Goal: Entertainment & Leisure: Browse casually

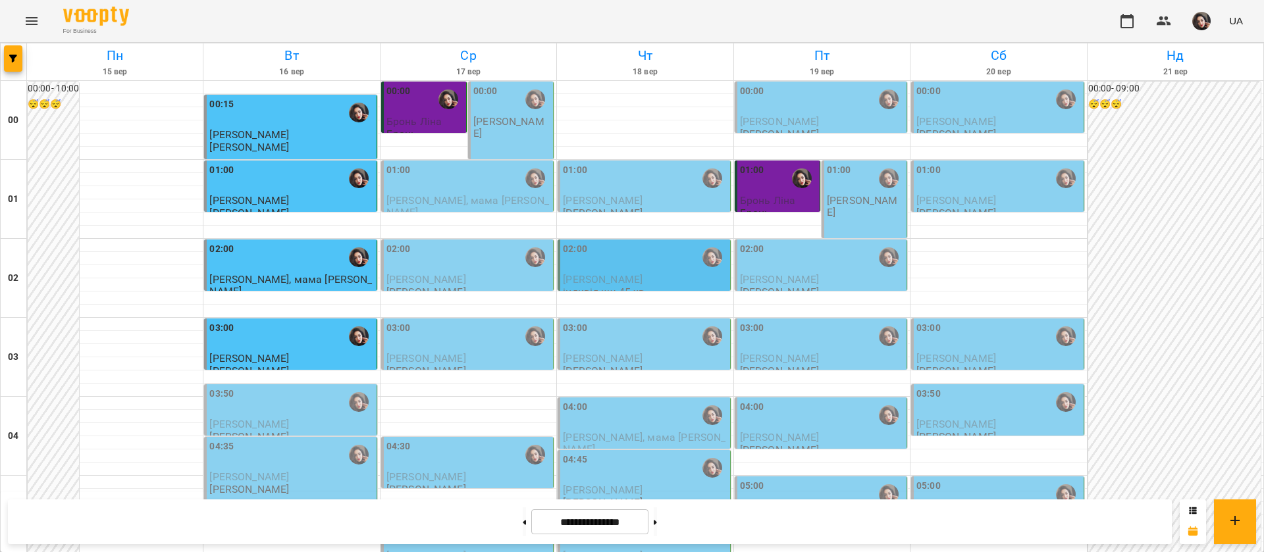
click at [484, 132] on div "00:00 Гусак Олена" at bounding box center [511, 121] width 86 height 78
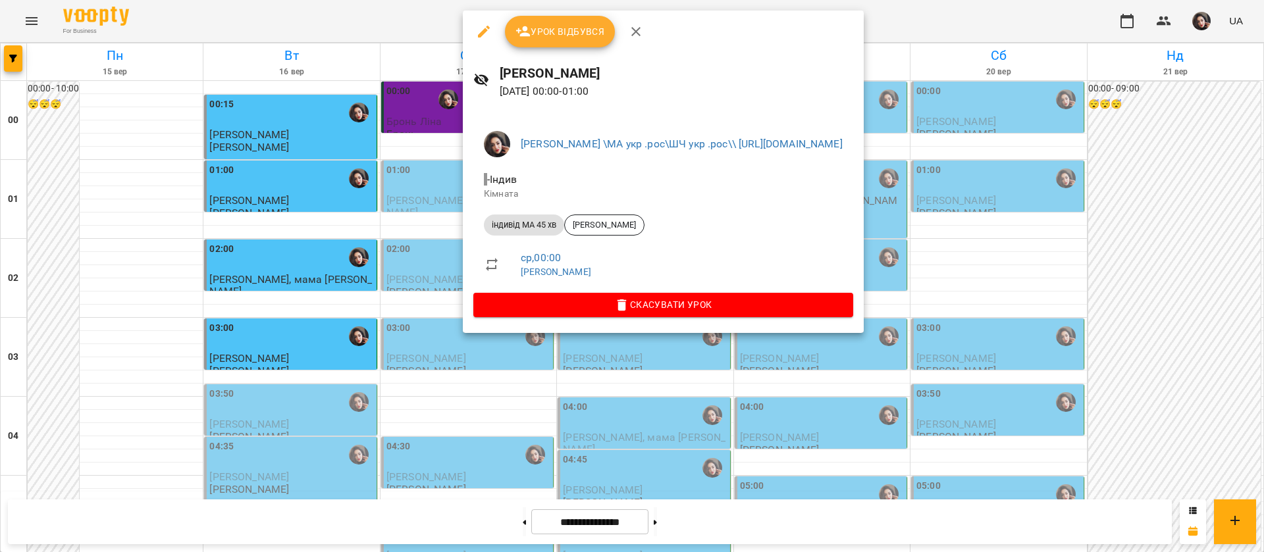
click at [429, 17] on div at bounding box center [632, 276] width 1264 height 552
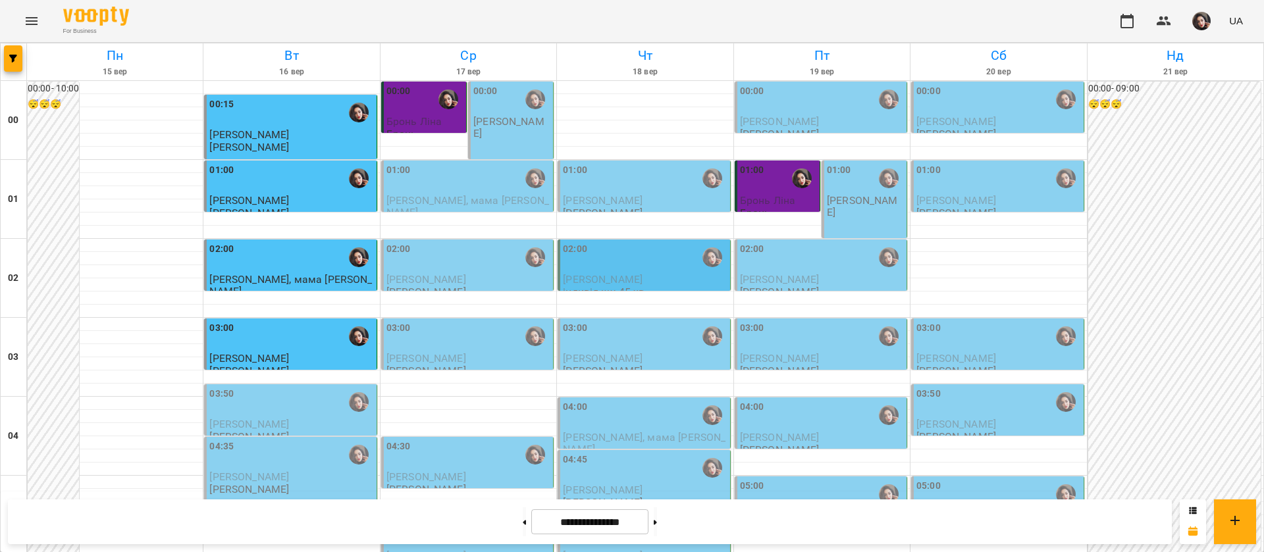
click at [494, 130] on div "00:00 Гусак Олена" at bounding box center [511, 121] width 86 height 78
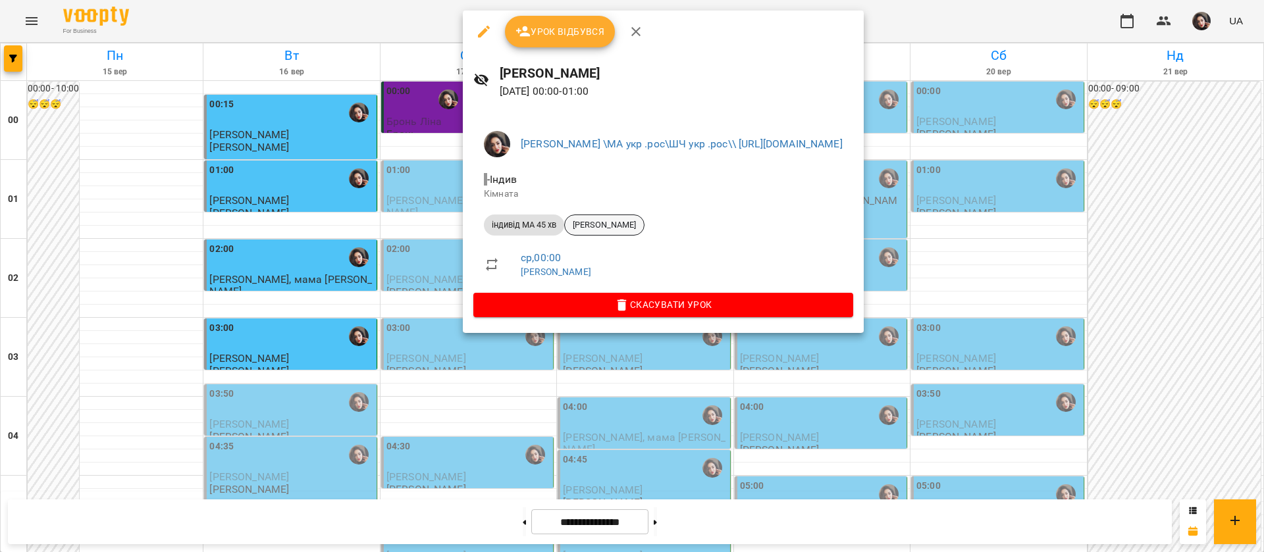
click at [625, 221] on span "Сачко Тадейко" at bounding box center [604, 225] width 79 height 12
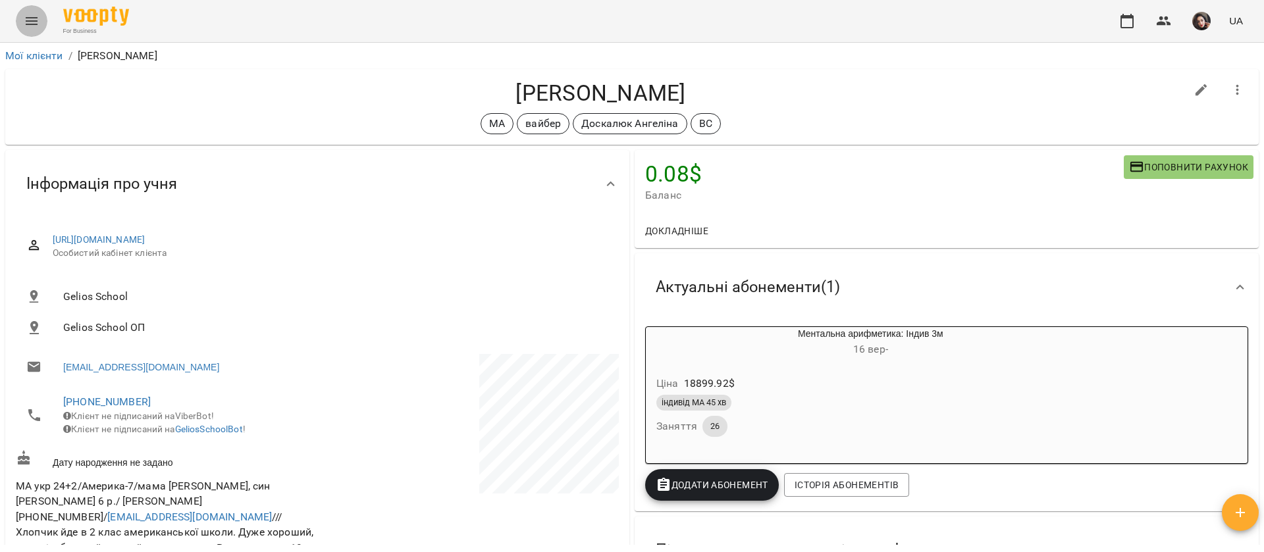
click at [21, 22] on button "Menu" at bounding box center [32, 21] width 32 height 32
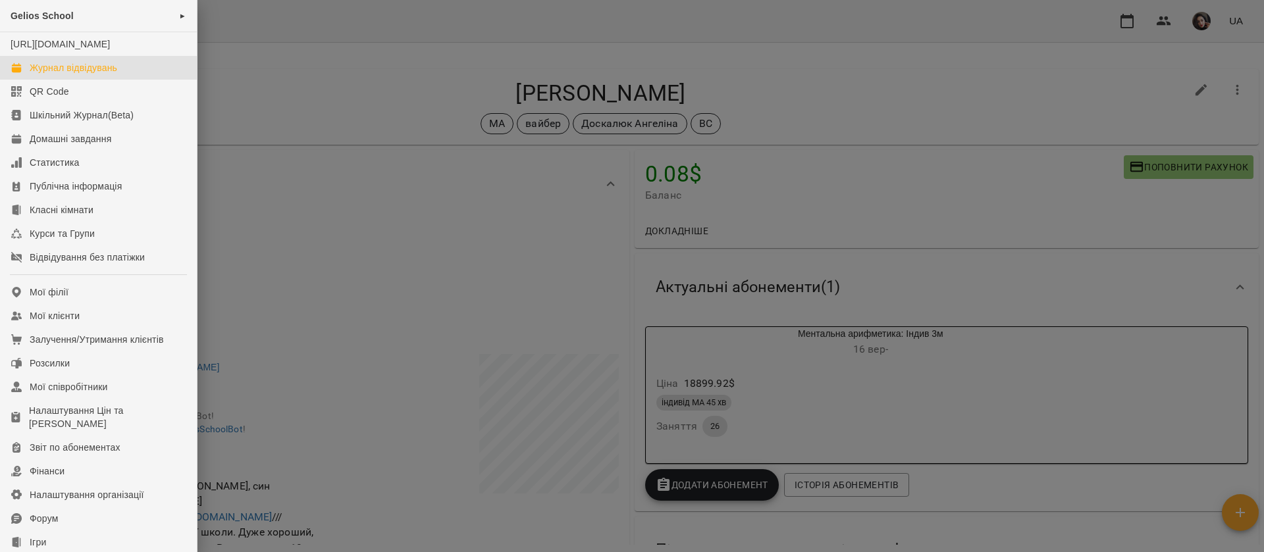
click at [52, 74] on div "Журнал відвідувань" at bounding box center [74, 67] width 88 height 13
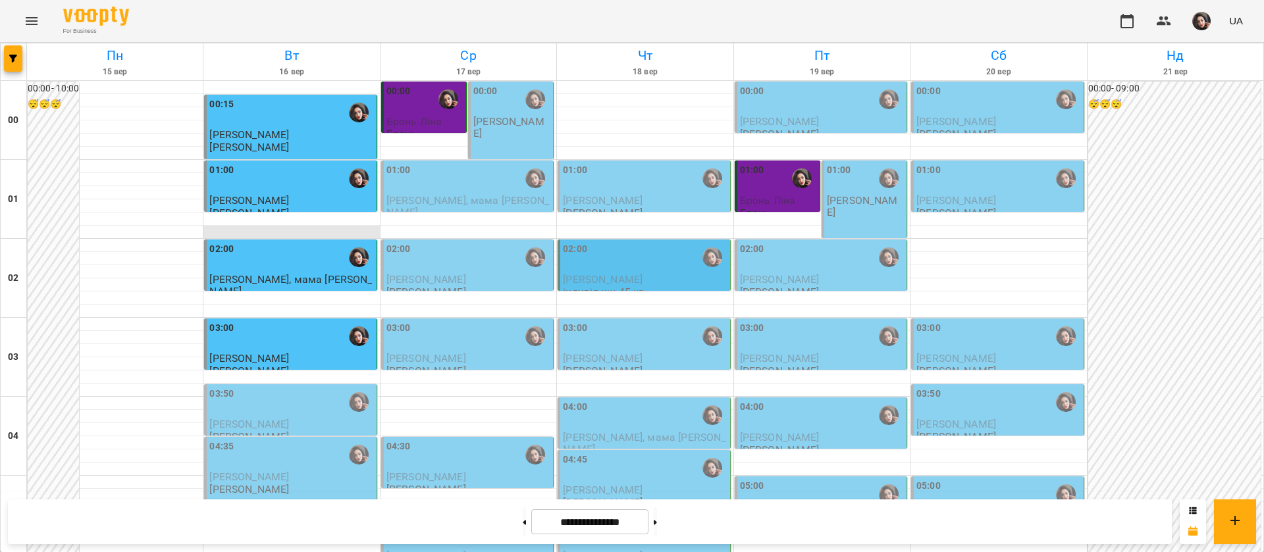
scroll to position [197, 0]
click at [278, 387] on div "03:50" at bounding box center [291, 402] width 164 height 30
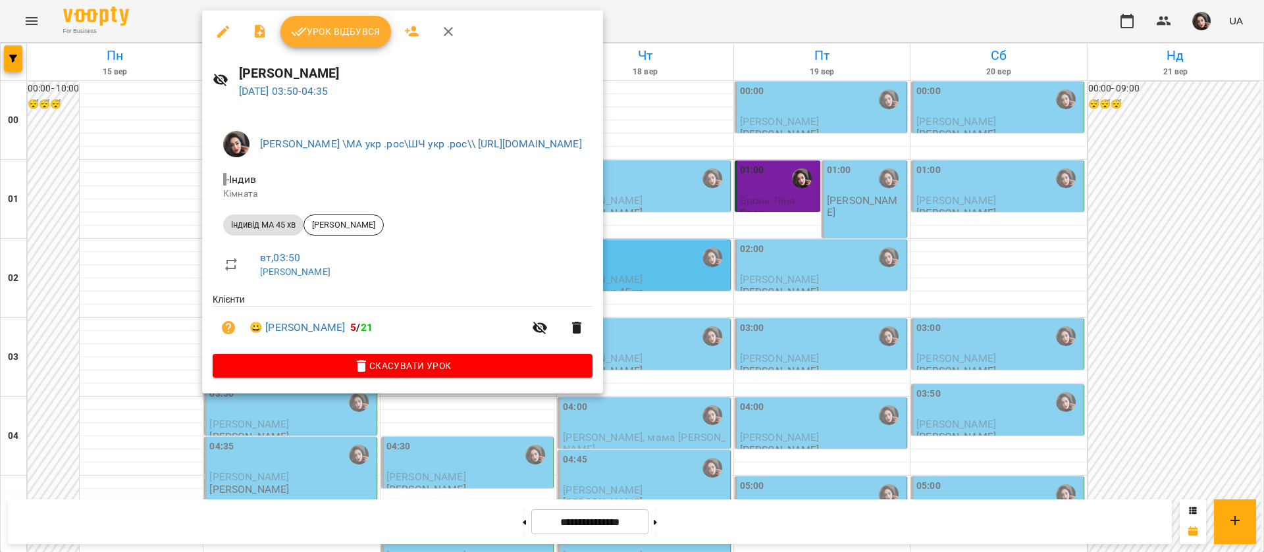
click at [783, 14] on div at bounding box center [632, 276] width 1264 height 552
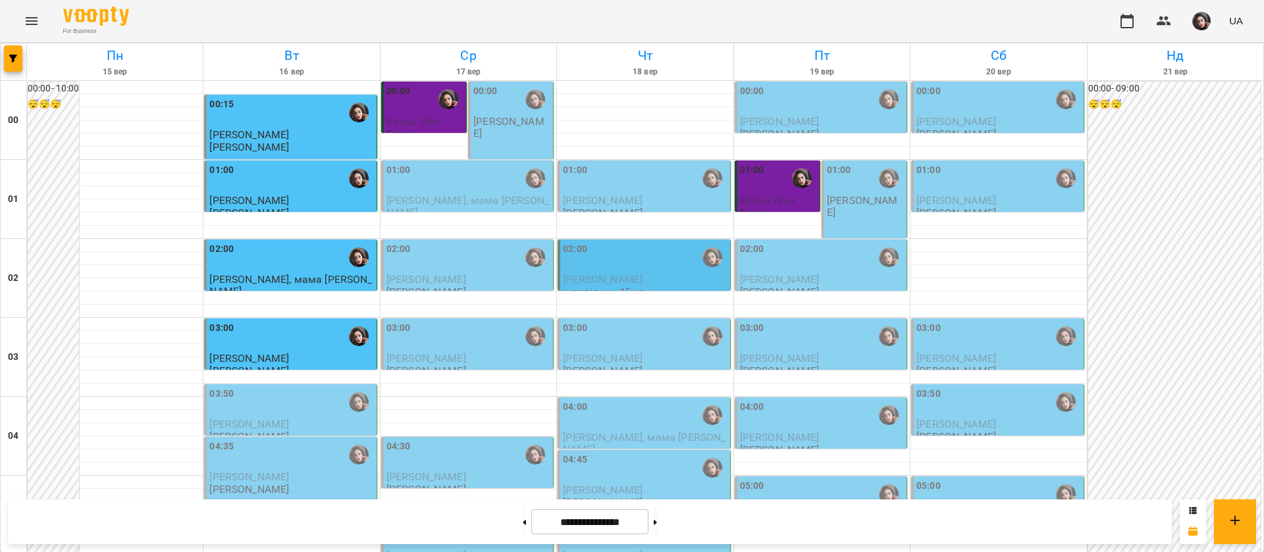
scroll to position [1284, 0]
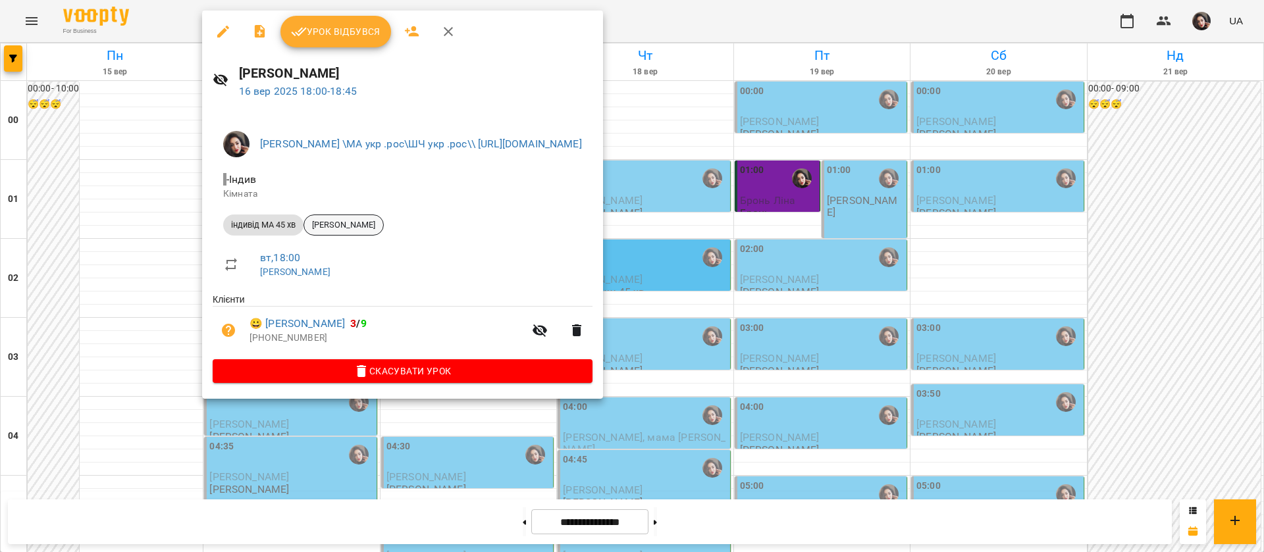
click at [347, 221] on span "Вікторія Doskaliuk" at bounding box center [343, 225] width 79 height 12
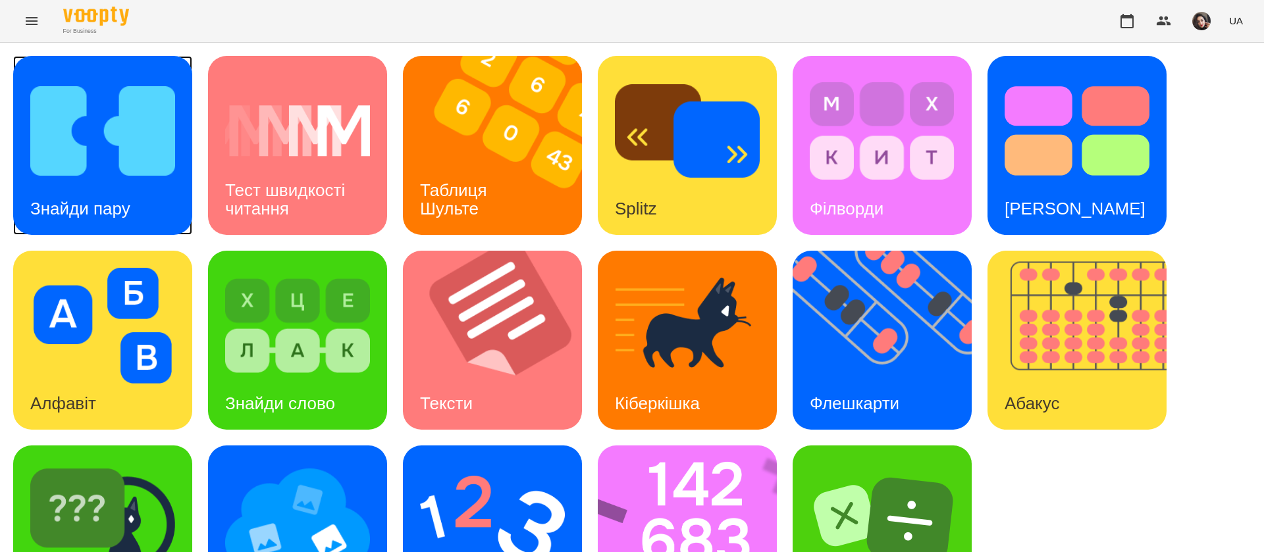
click at [79, 170] on img at bounding box center [102, 131] width 145 height 116
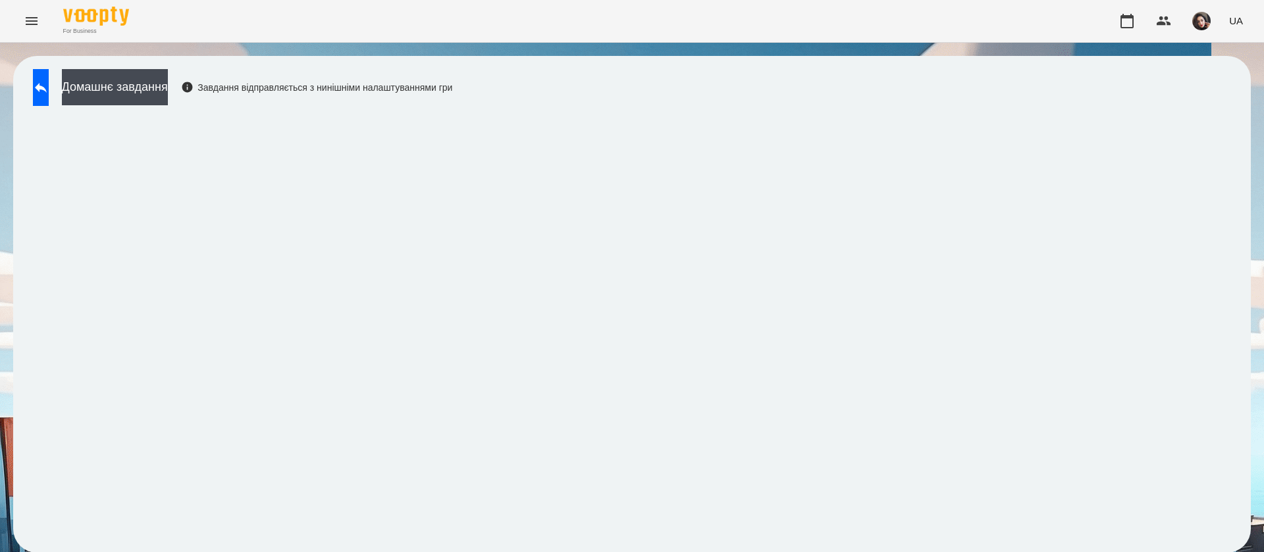
scroll to position [1, 0]
click at [47, 89] on icon at bounding box center [41, 88] width 16 height 16
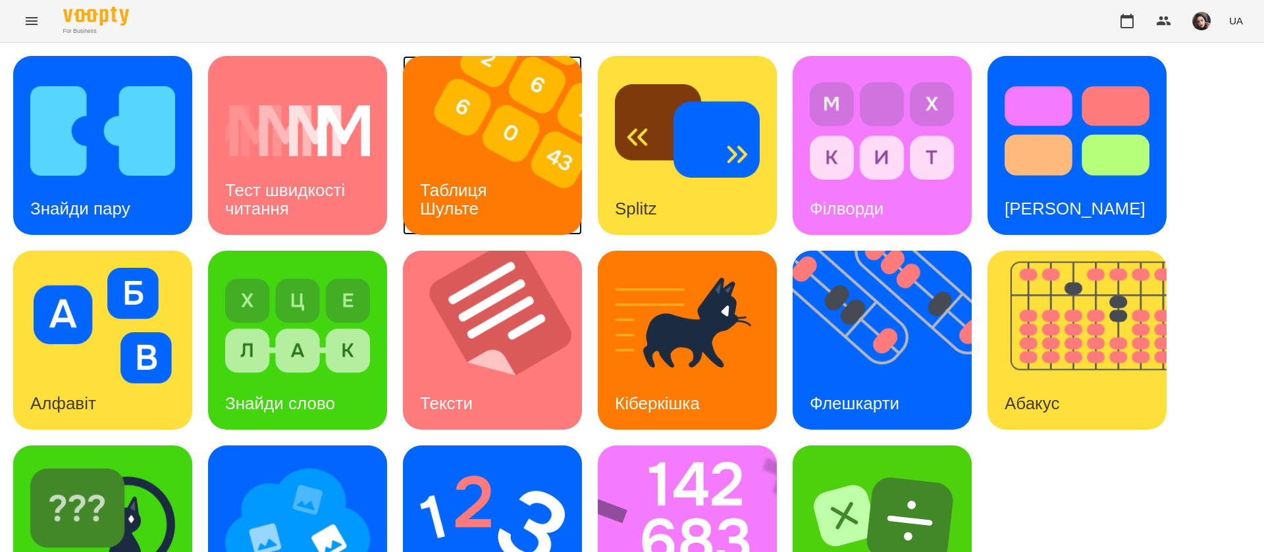
click at [479, 181] on h3 "Таблиця Шульте" at bounding box center [456, 199] width 72 height 38
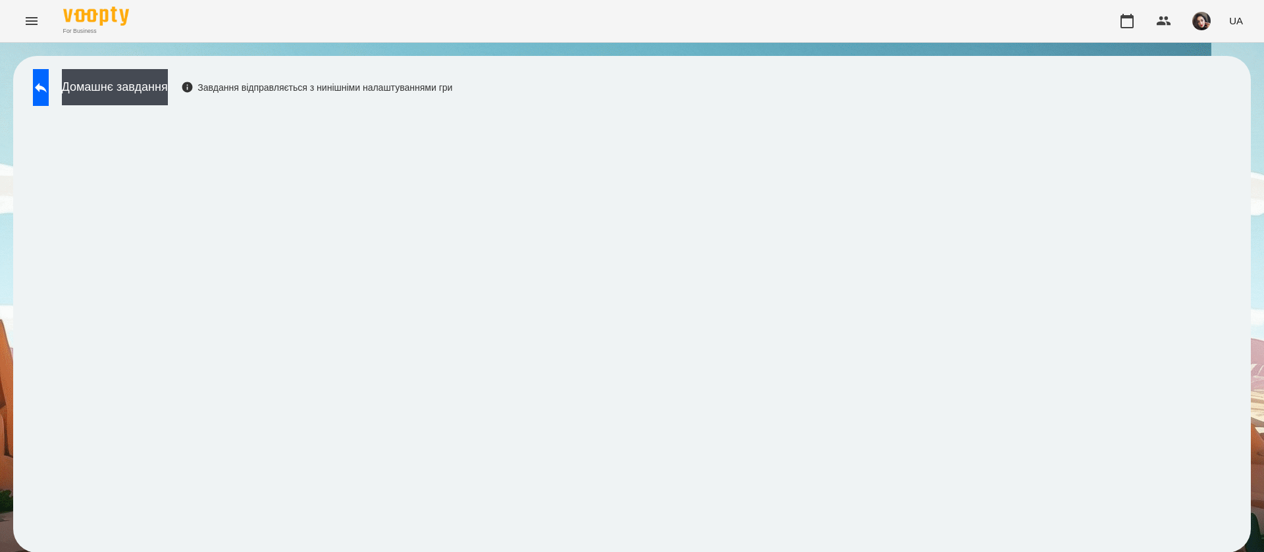
drag, startPoint x: 70, startPoint y: 90, endPoint x: 237, endPoint y: 5, distance: 187.2
click at [49, 89] on button at bounding box center [41, 87] width 16 height 37
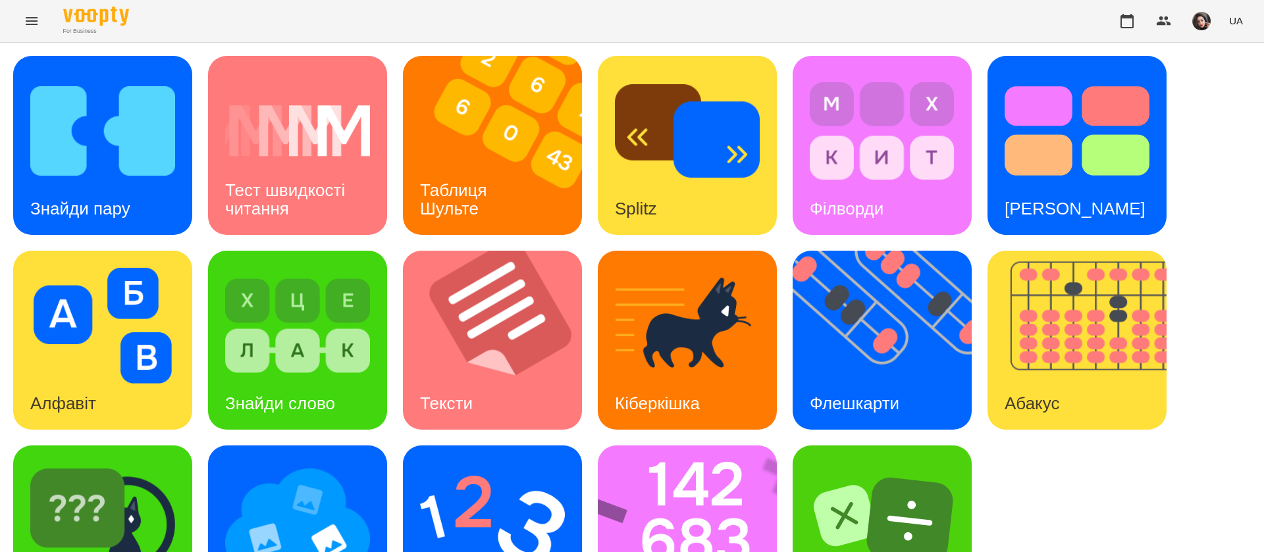
scroll to position [86, 0]
click at [862, 251] on img at bounding box center [890, 340] width 195 height 179
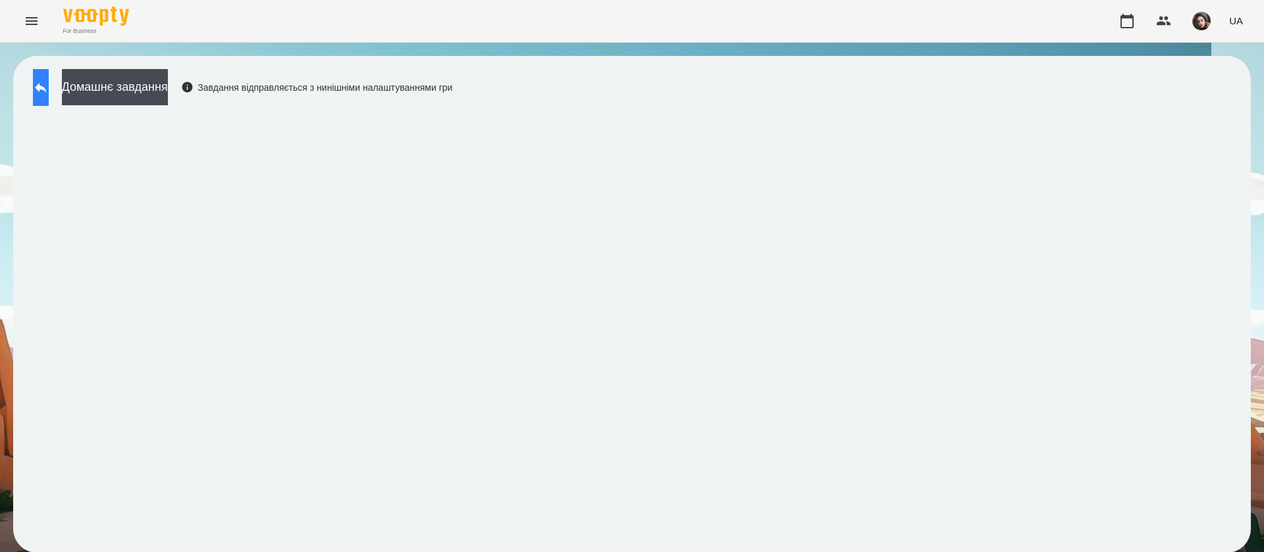
click at [49, 84] on button at bounding box center [41, 87] width 16 height 37
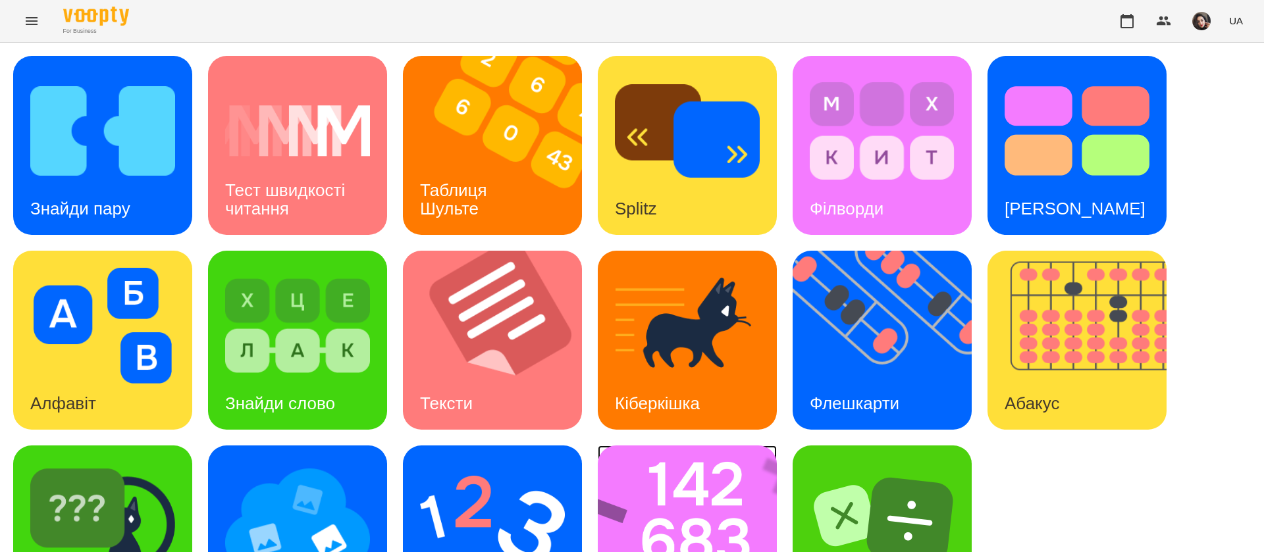
scroll to position [86, 0]
click at [685, 483] on img at bounding box center [696, 535] width 196 height 179
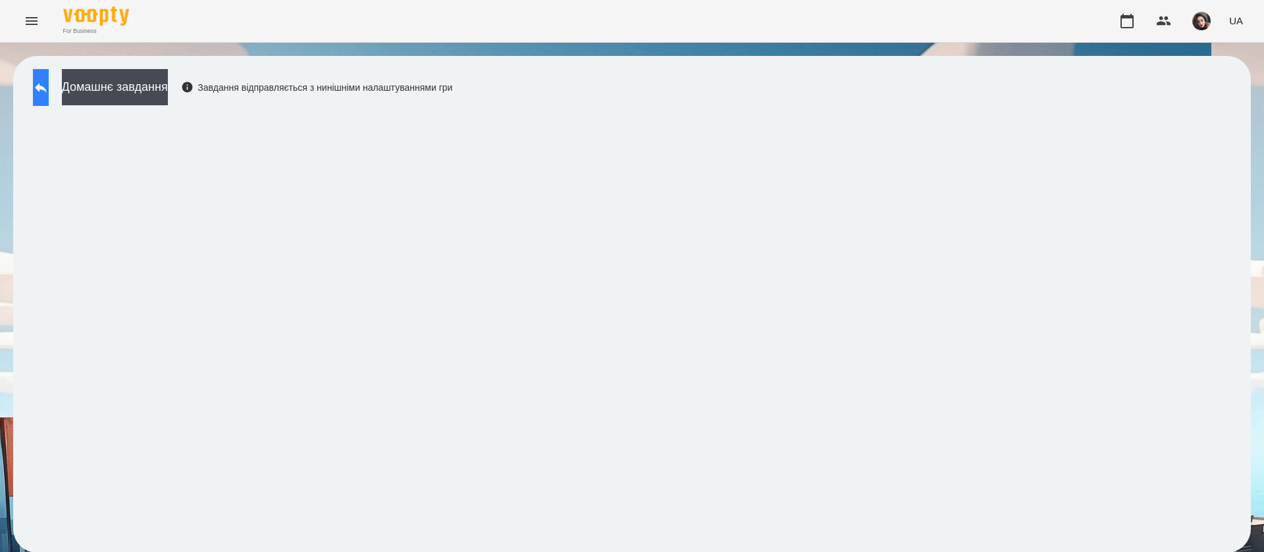
click at [49, 72] on button at bounding box center [41, 87] width 16 height 37
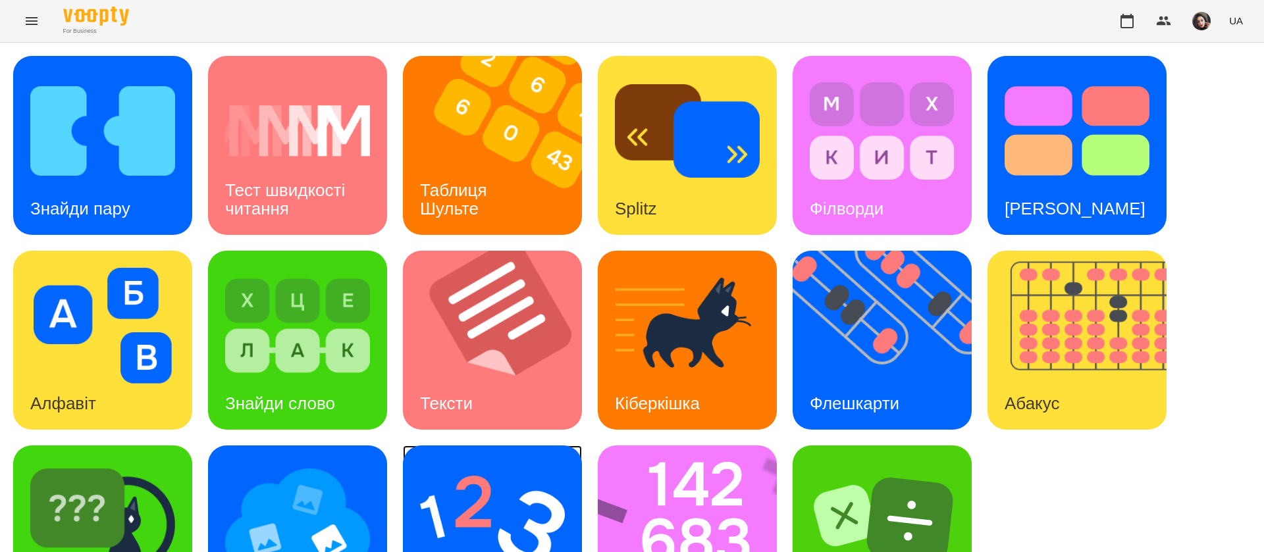
click at [527, 484] on img at bounding box center [492, 521] width 145 height 116
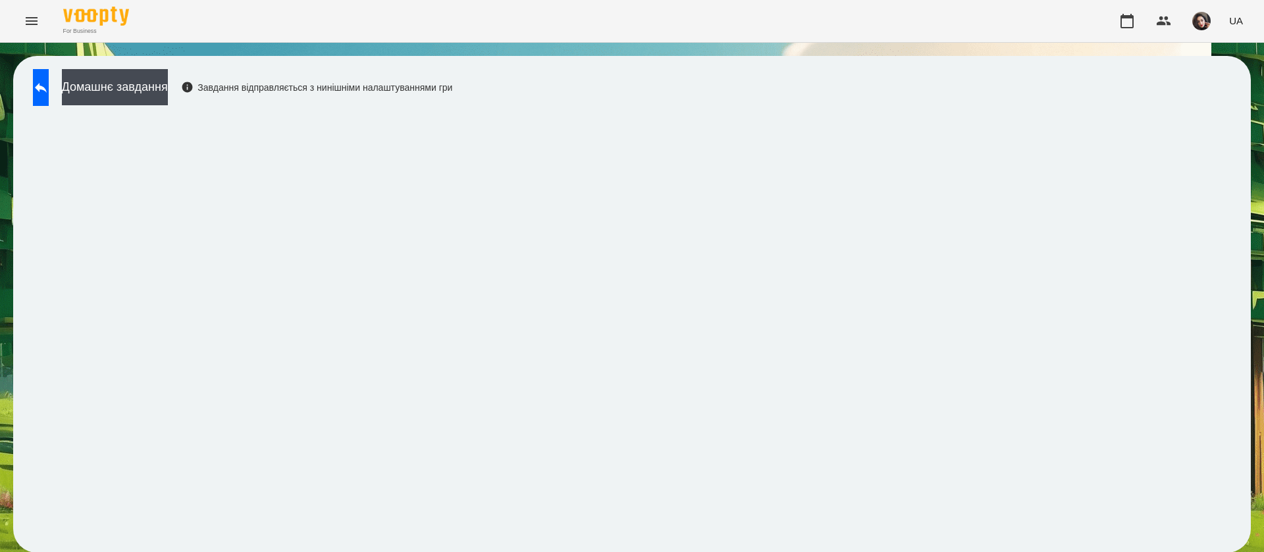
scroll to position [1, 0]
click at [47, 88] on icon at bounding box center [41, 88] width 12 height 10
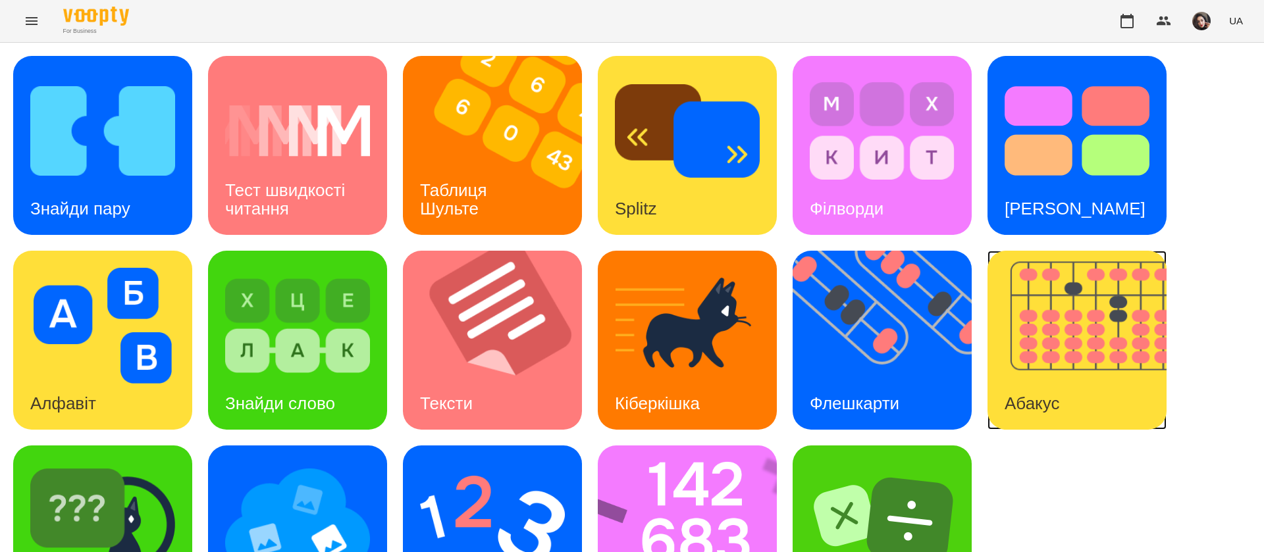
click at [1035, 350] on img at bounding box center [1084, 340] width 195 height 179
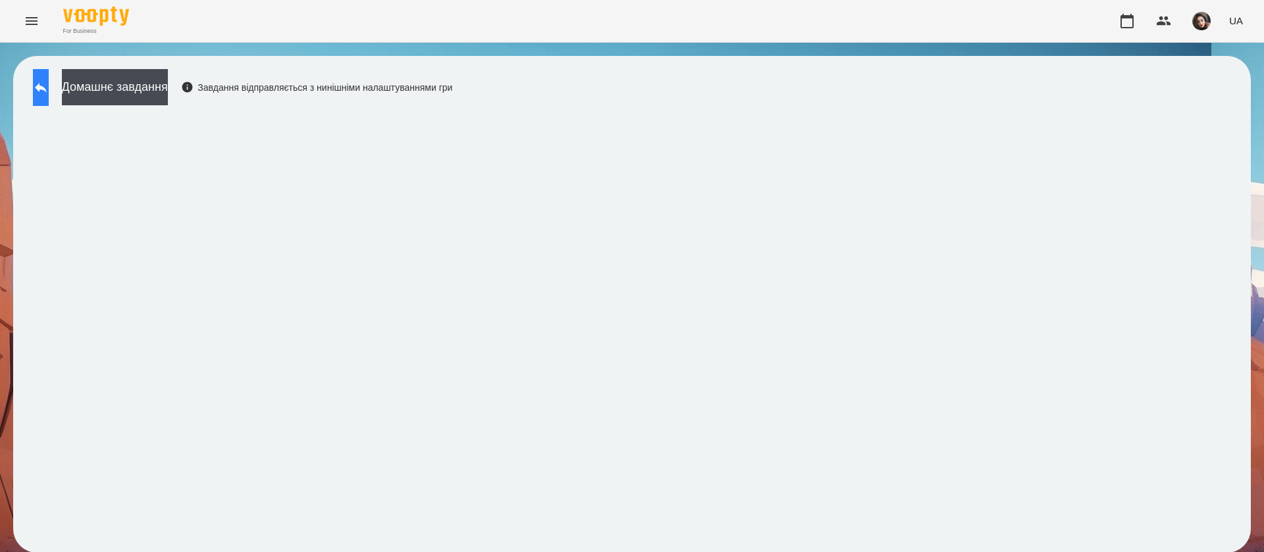
click at [49, 87] on button at bounding box center [41, 87] width 16 height 37
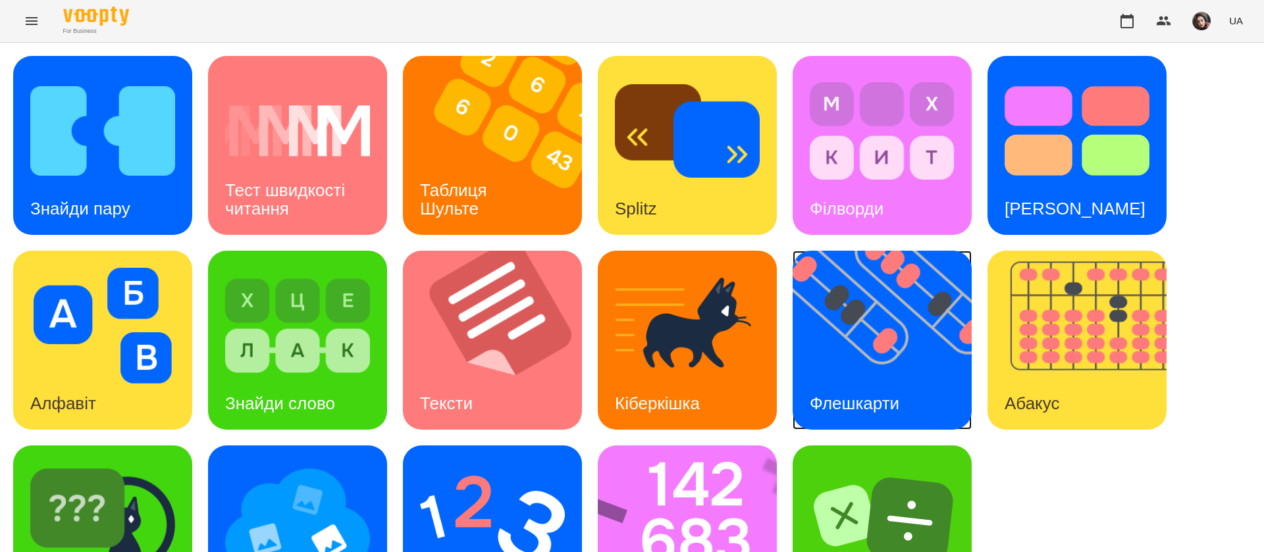
click at [866, 365] on img at bounding box center [890, 340] width 195 height 179
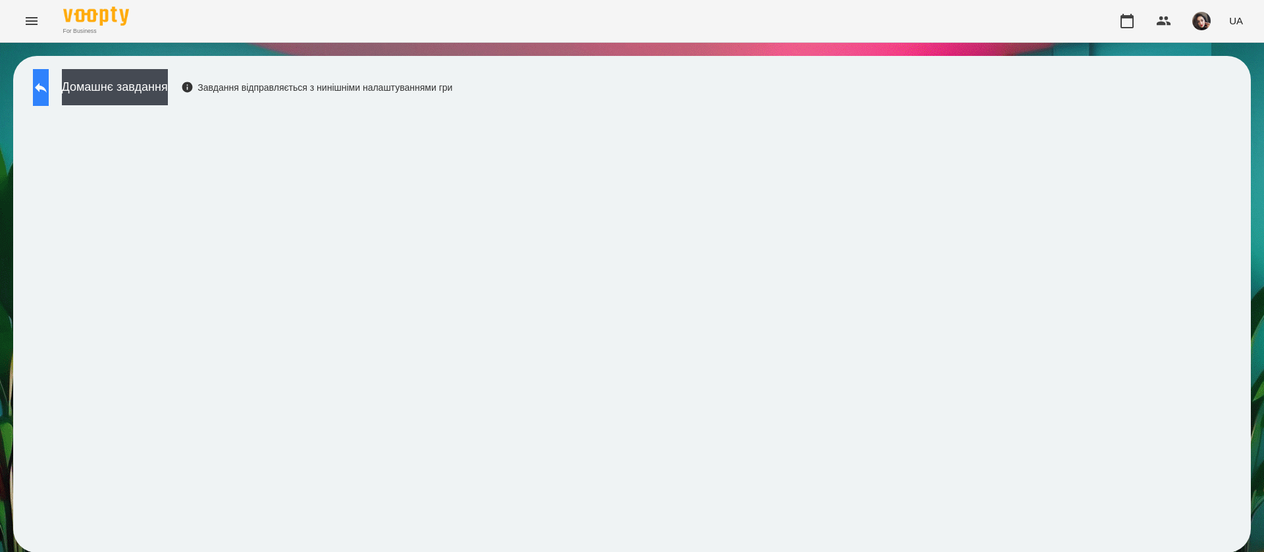
click at [45, 74] on button at bounding box center [41, 87] width 16 height 37
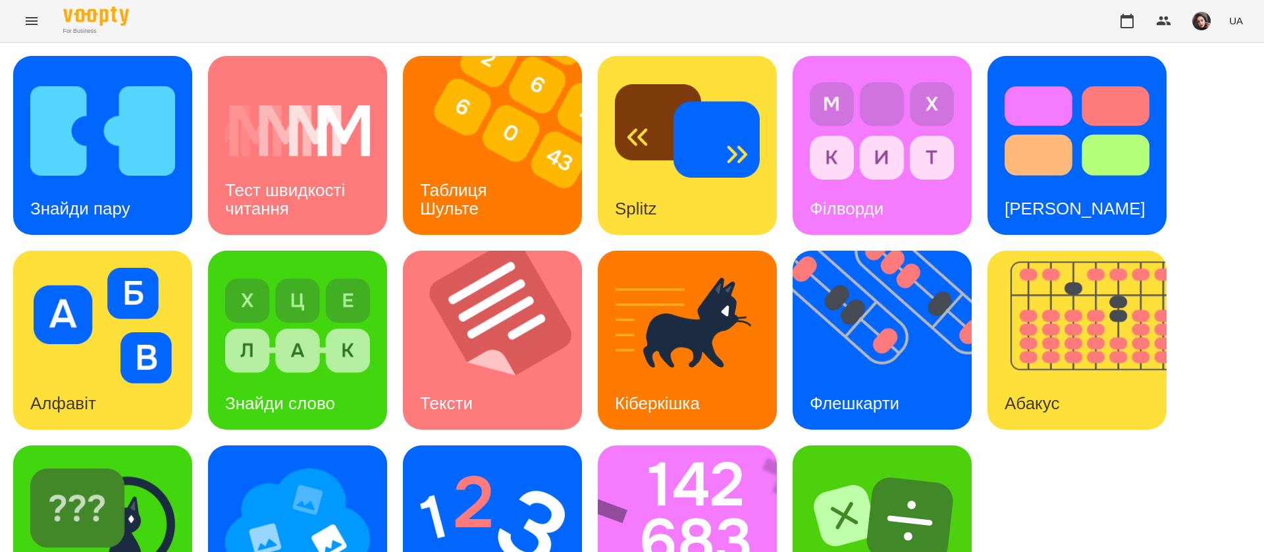
scroll to position [86, 0]
click at [160, 463] on img at bounding box center [102, 521] width 145 height 116
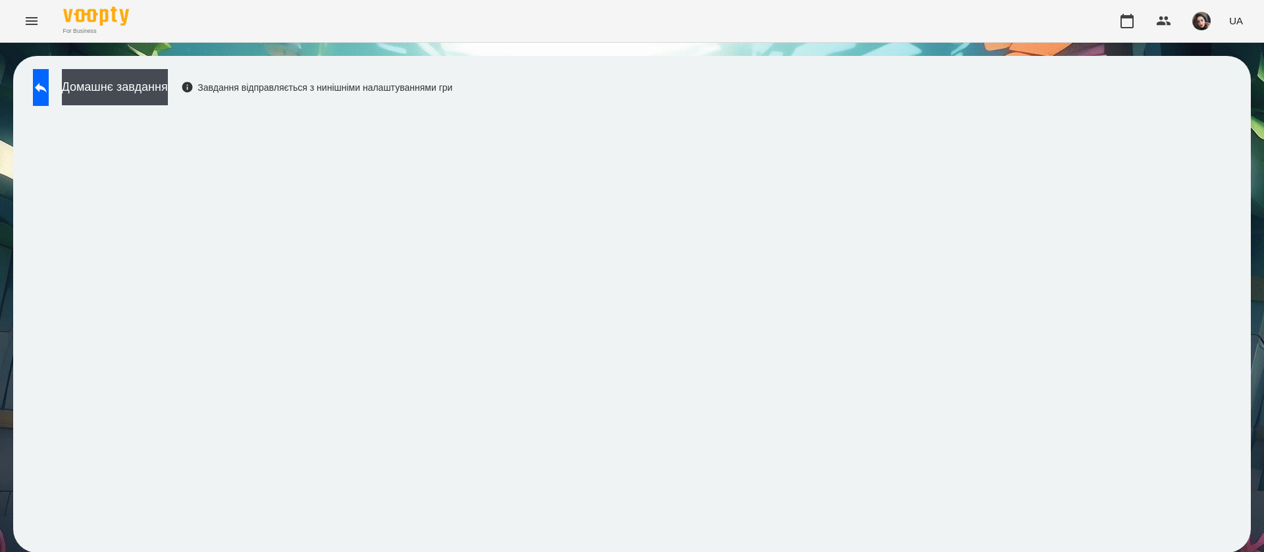
click at [0, 307] on div "Домашнє завдання Завдання відправляється з нинішніми налаштуваннями гри" at bounding box center [632, 304] width 1264 height 523
click at [49, 84] on button at bounding box center [41, 87] width 16 height 37
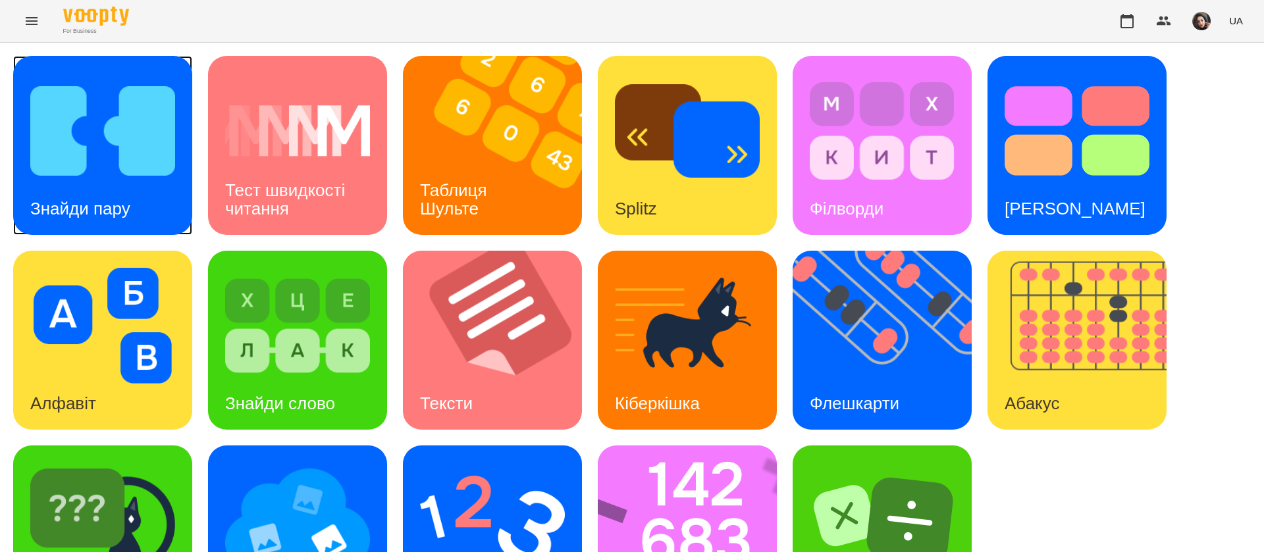
click at [134, 199] on div "Знайди пару" at bounding box center [80, 209] width 134 height 52
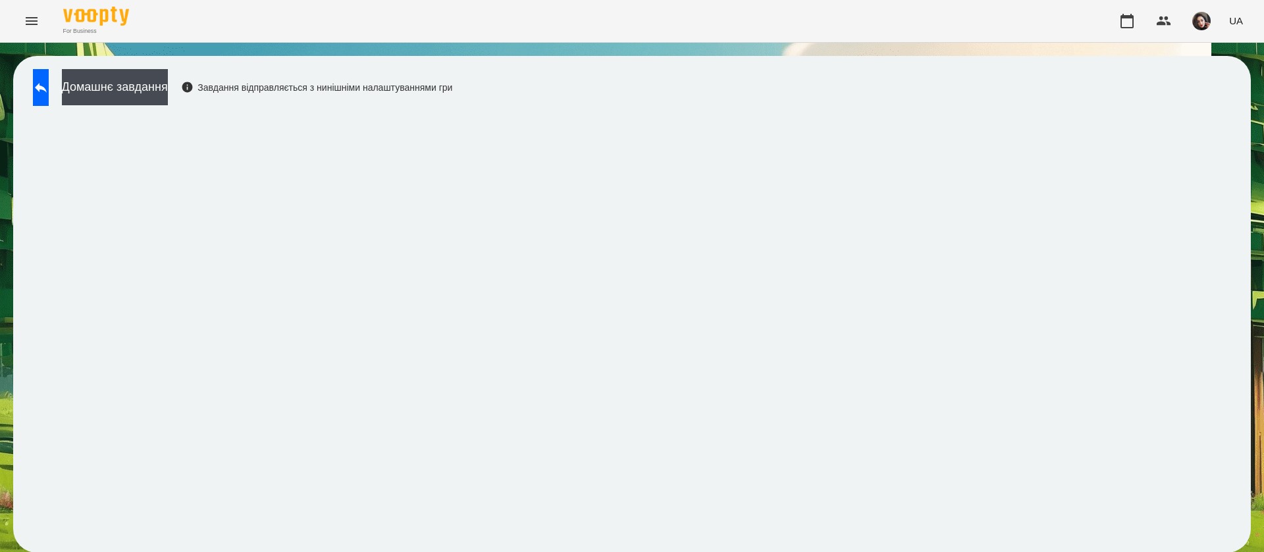
scroll to position [1, 0]
click at [49, 94] on icon at bounding box center [41, 88] width 16 height 16
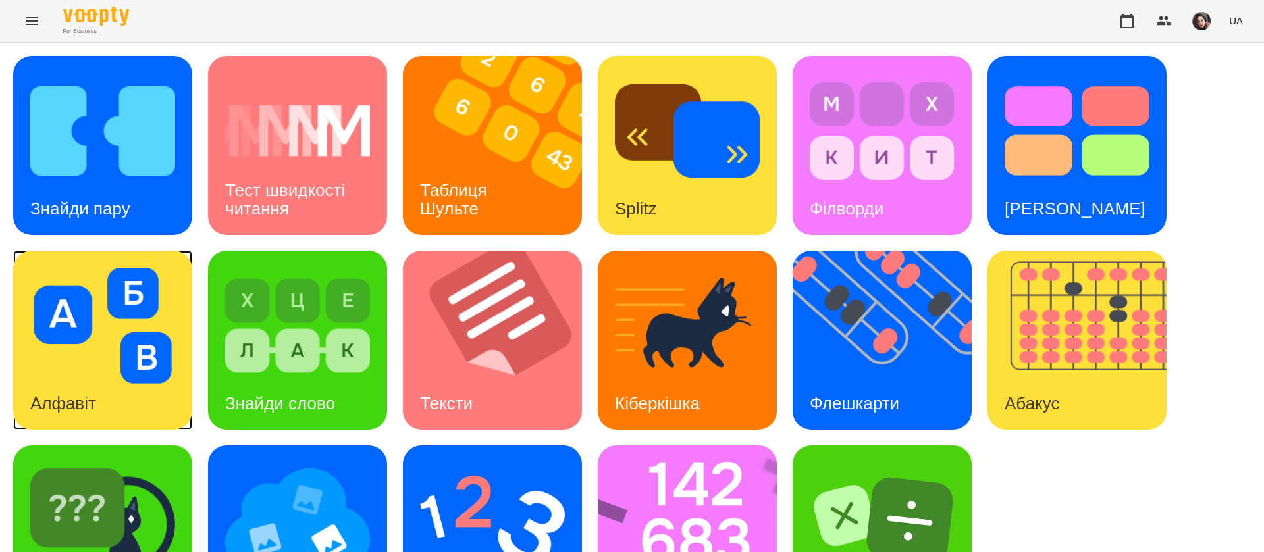
click at [96, 391] on div "Алфавіт" at bounding box center [63, 404] width 100 height 52
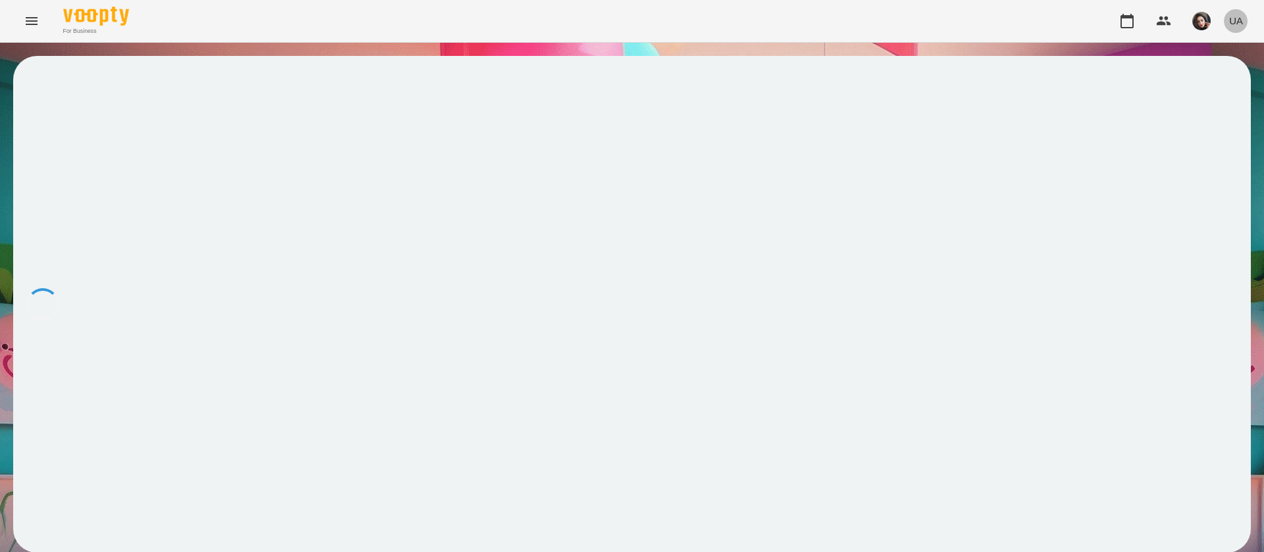
click at [1237, 17] on span "UA" at bounding box center [1236, 21] width 14 height 14
click at [1210, 95] on div "Русский" at bounding box center [1211, 98] width 67 height 24
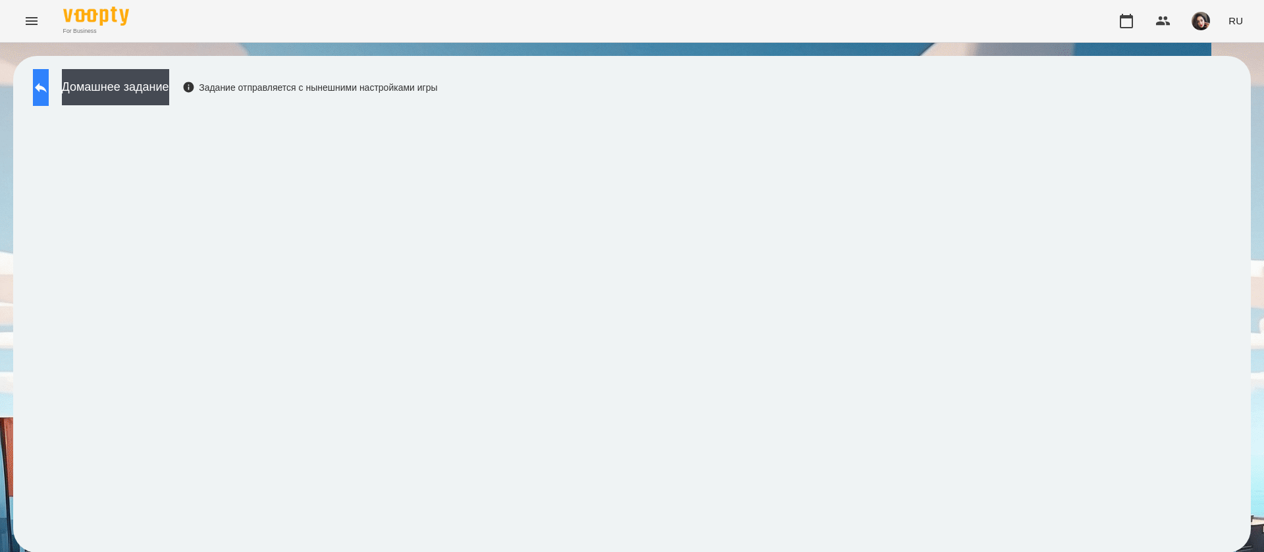
click at [43, 97] on button at bounding box center [41, 87] width 16 height 37
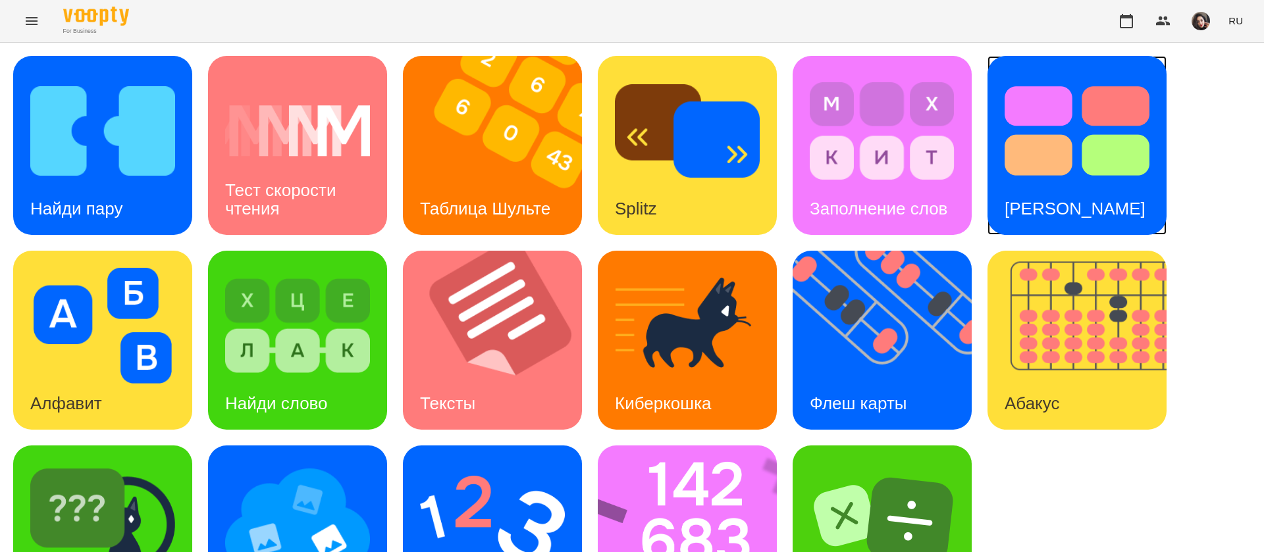
click at [1072, 184] on div "[PERSON_NAME]" at bounding box center [1074, 209] width 175 height 52
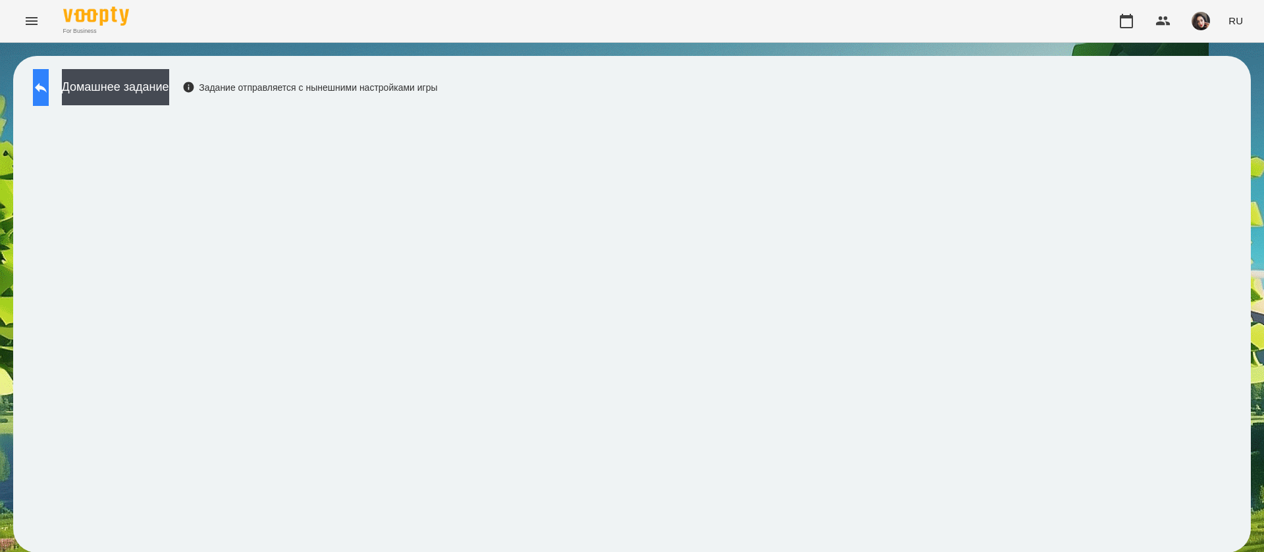
click at [47, 91] on icon at bounding box center [41, 88] width 12 height 10
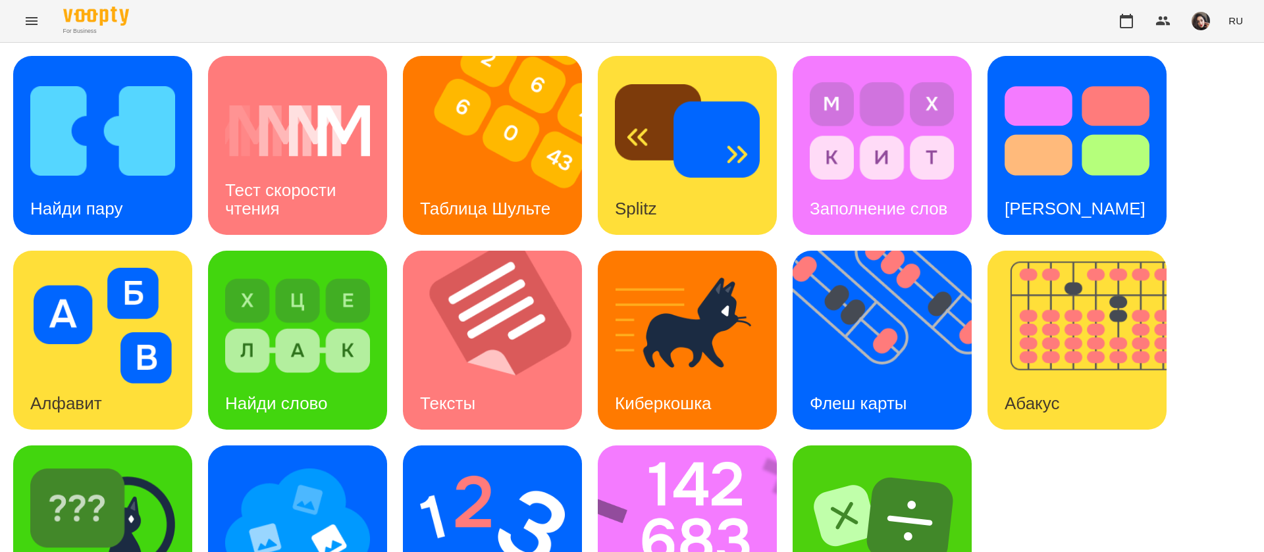
scroll to position [86, 0]
click at [483, 446] on div "Ментальный счёт" at bounding box center [492, 535] width 179 height 179
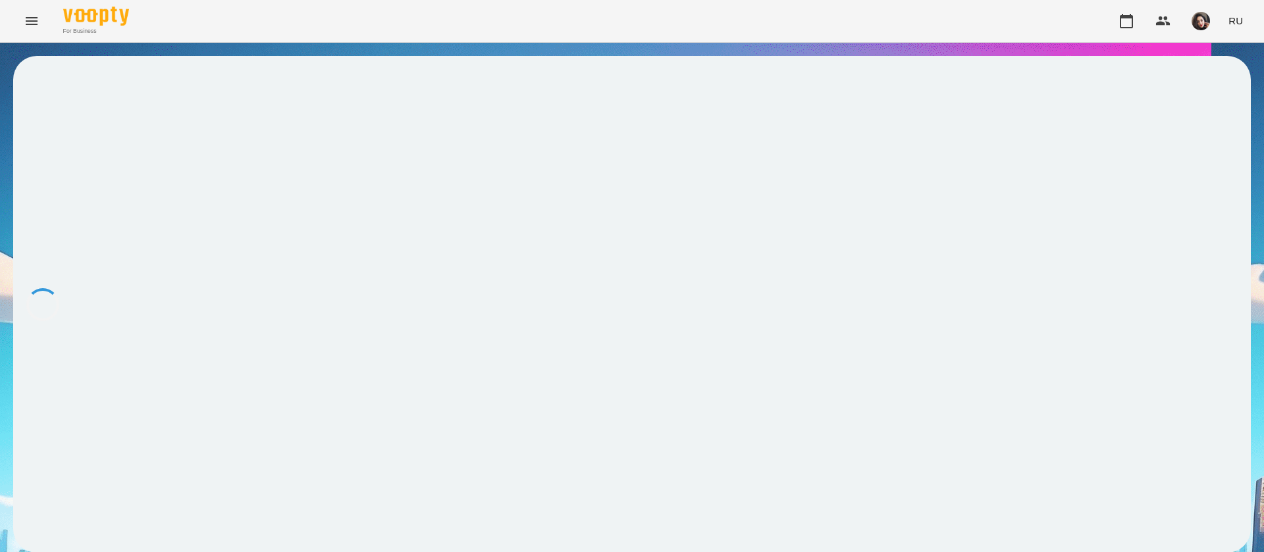
click at [461, 283] on div at bounding box center [631, 304] width 1237 height 497
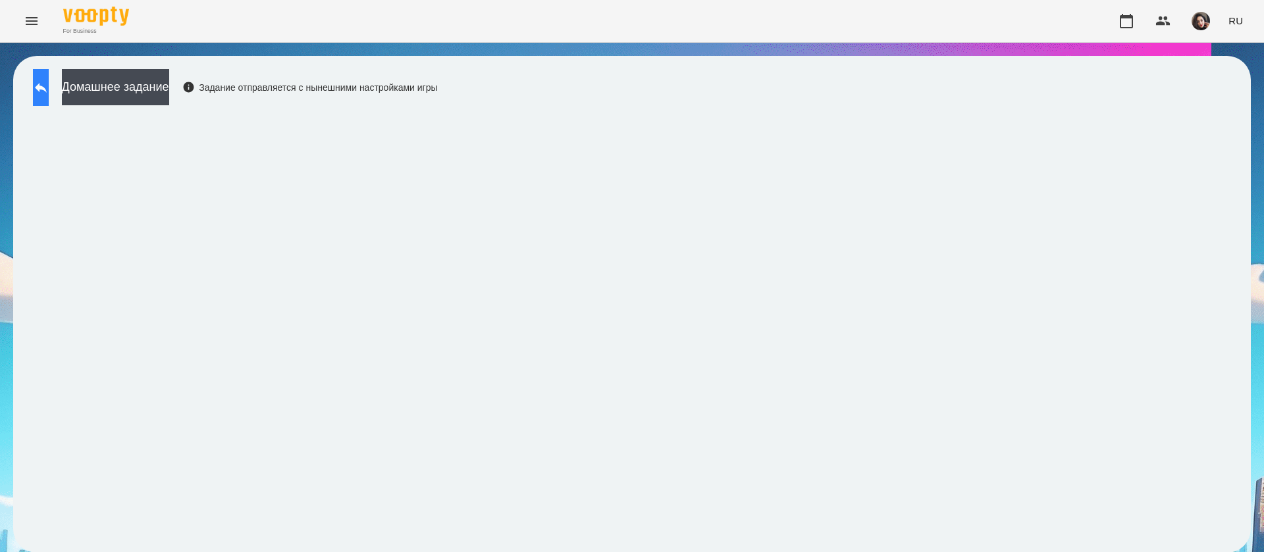
click at [49, 74] on button at bounding box center [41, 87] width 16 height 37
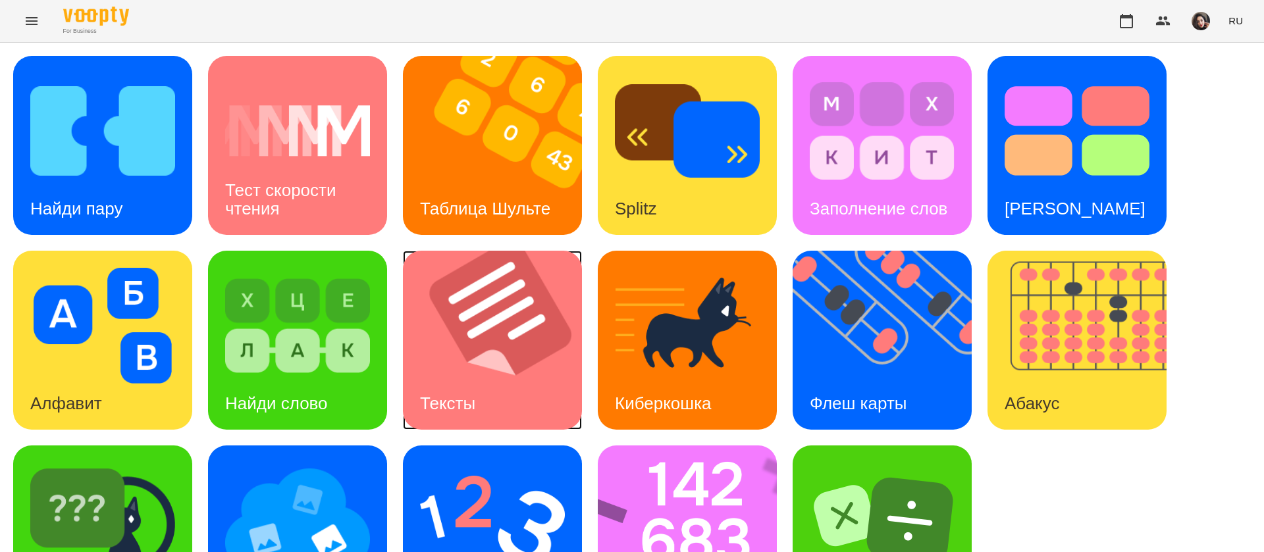
click at [484, 350] on img at bounding box center [500, 340] width 195 height 179
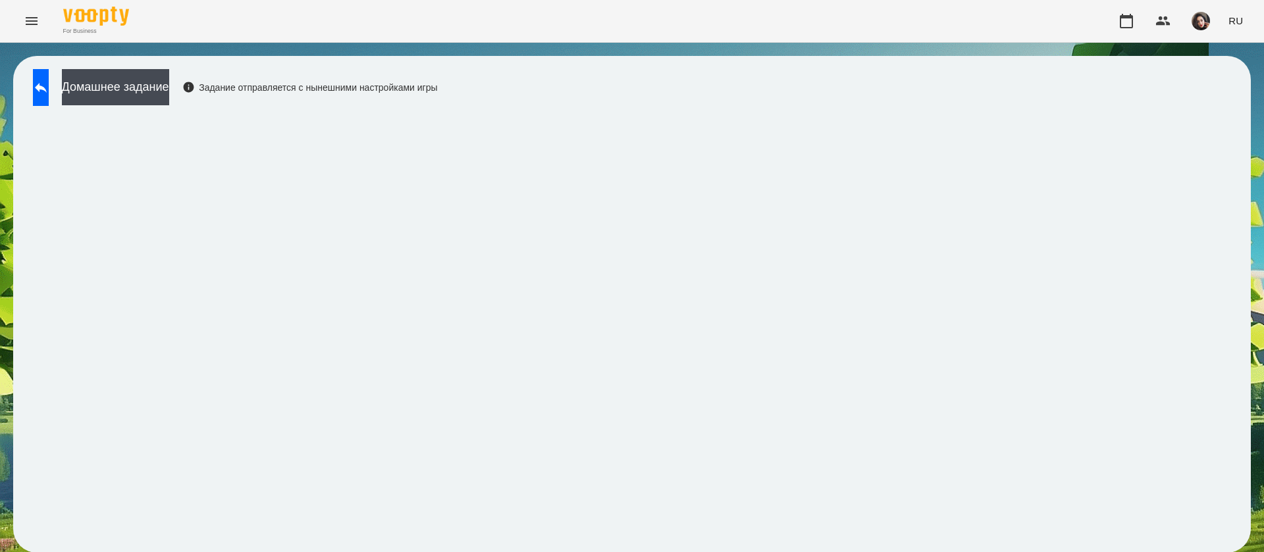
scroll to position [1, 0]
click at [41, 79] on button at bounding box center [41, 87] width 16 height 37
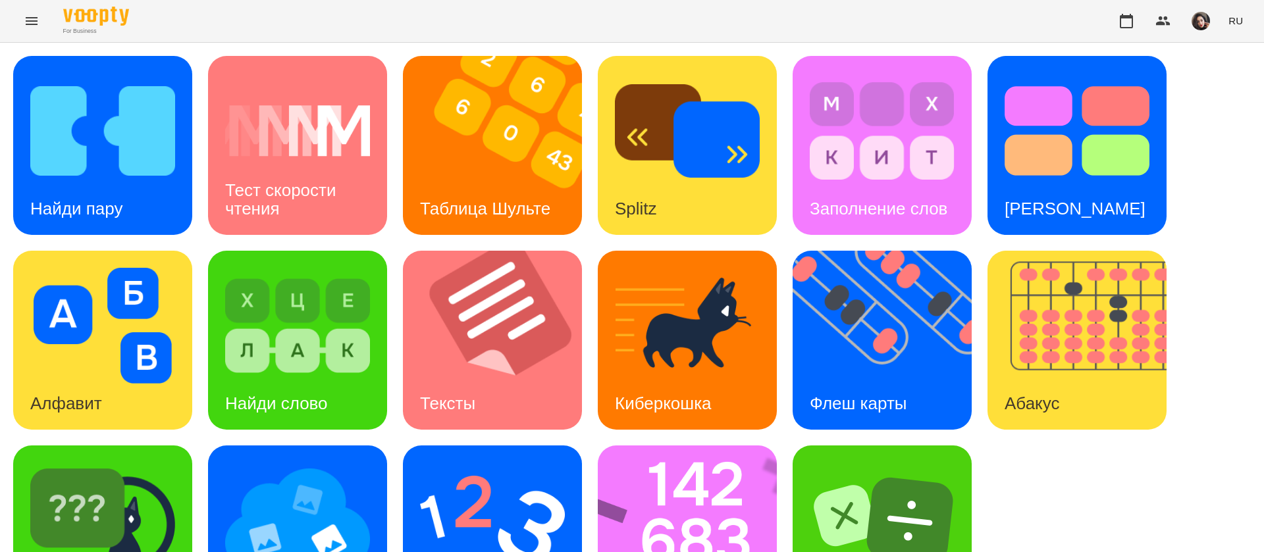
scroll to position [86, 0]
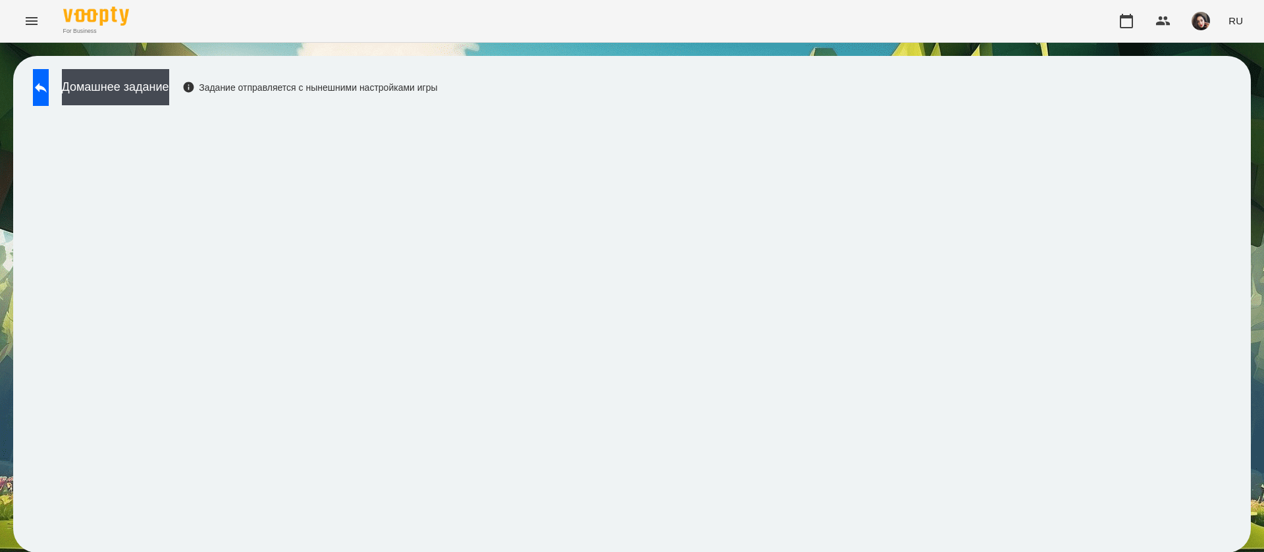
scroll to position [1, 0]
click at [47, 90] on icon at bounding box center [41, 88] width 16 height 16
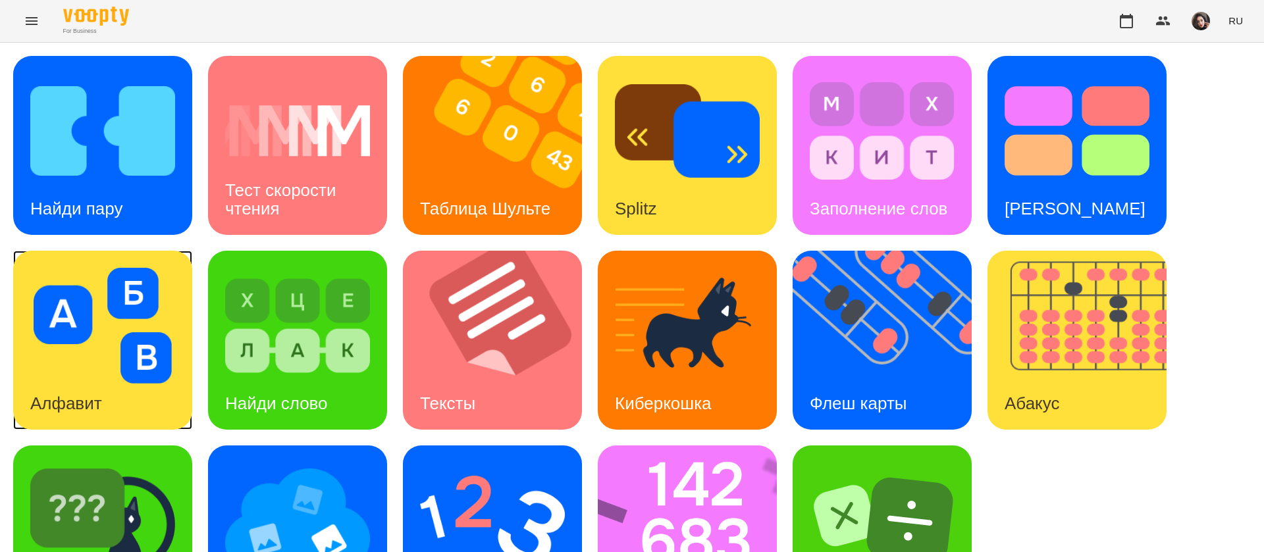
click at [104, 358] on img at bounding box center [102, 326] width 145 height 116
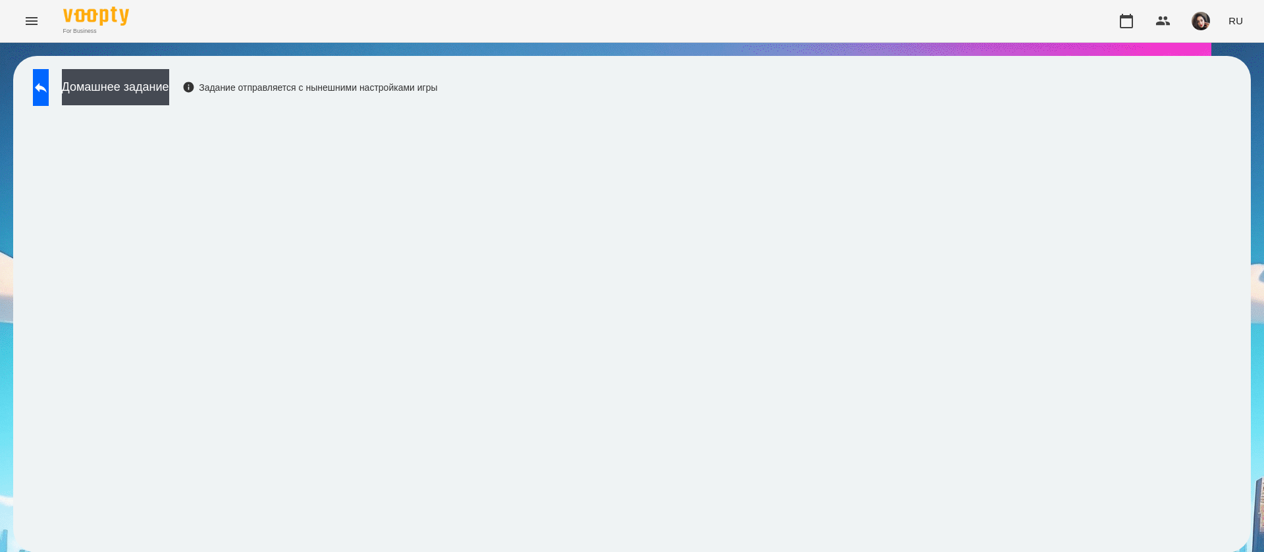
scroll to position [1, 0]
click at [49, 89] on icon at bounding box center [41, 88] width 16 height 16
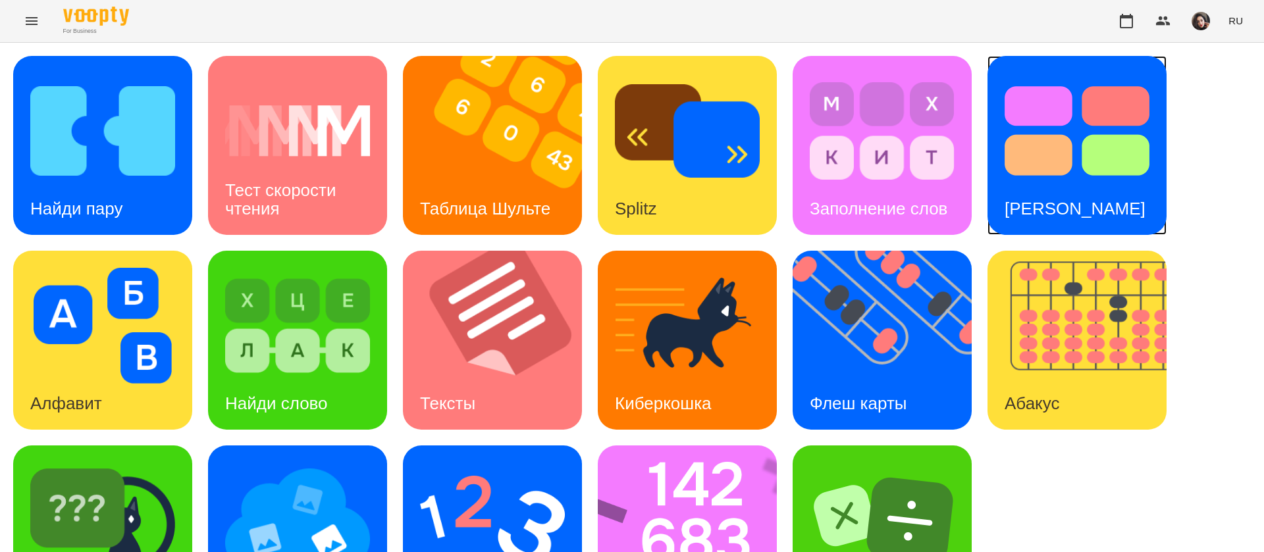
click at [1106, 186] on div "[PERSON_NAME]" at bounding box center [1074, 209] width 175 height 52
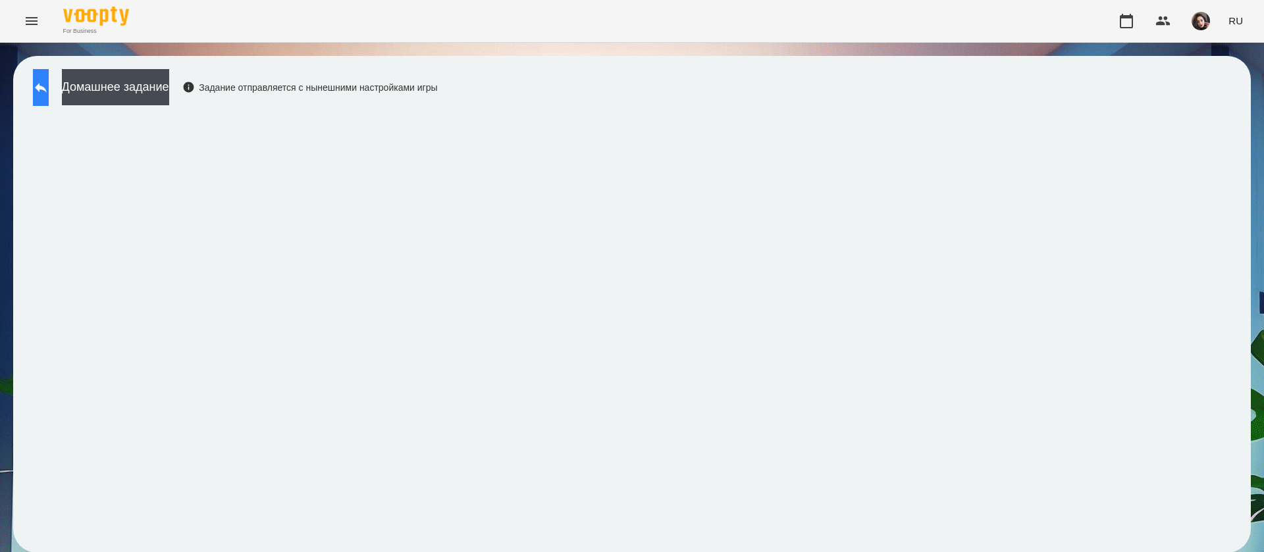
click at [49, 97] on button at bounding box center [41, 87] width 16 height 37
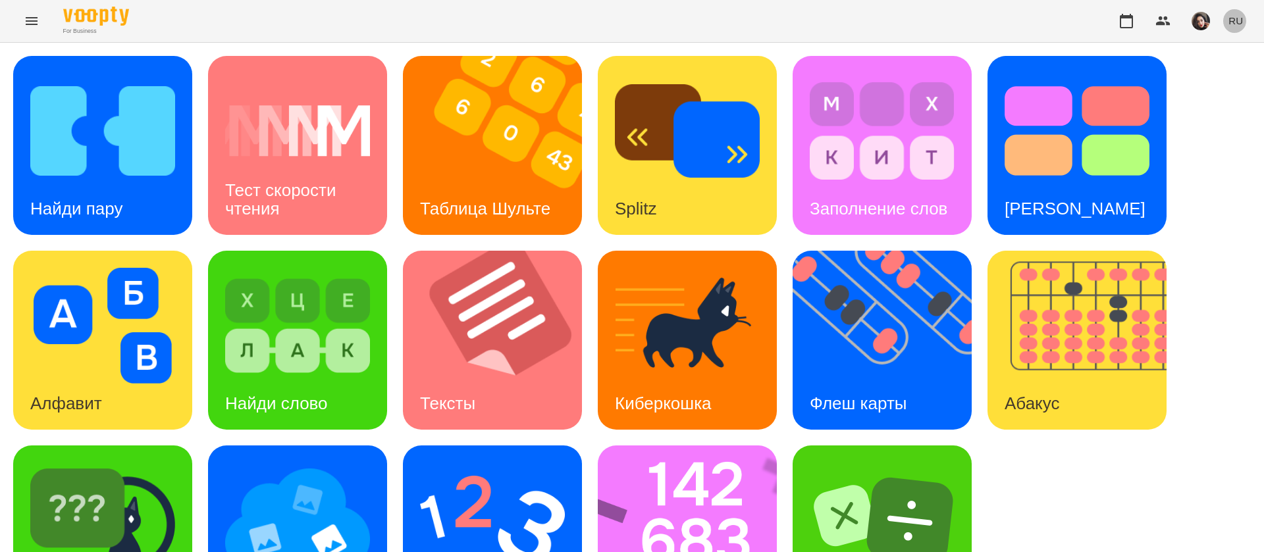
click at [1243, 16] on button "RU" at bounding box center [1235, 21] width 25 height 24
click at [1218, 68] on div "Українська" at bounding box center [1211, 75] width 67 height 24
click at [856, 309] on img at bounding box center [890, 340] width 195 height 179
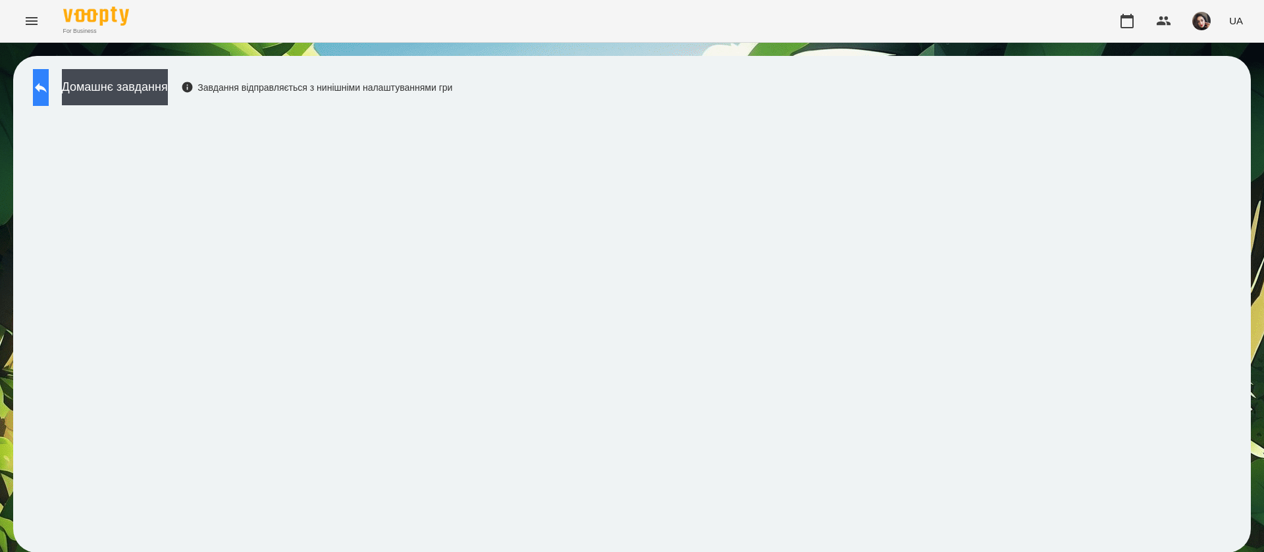
click at [49, 84] on icon at bounding box center [41, 88] width 16 height 16
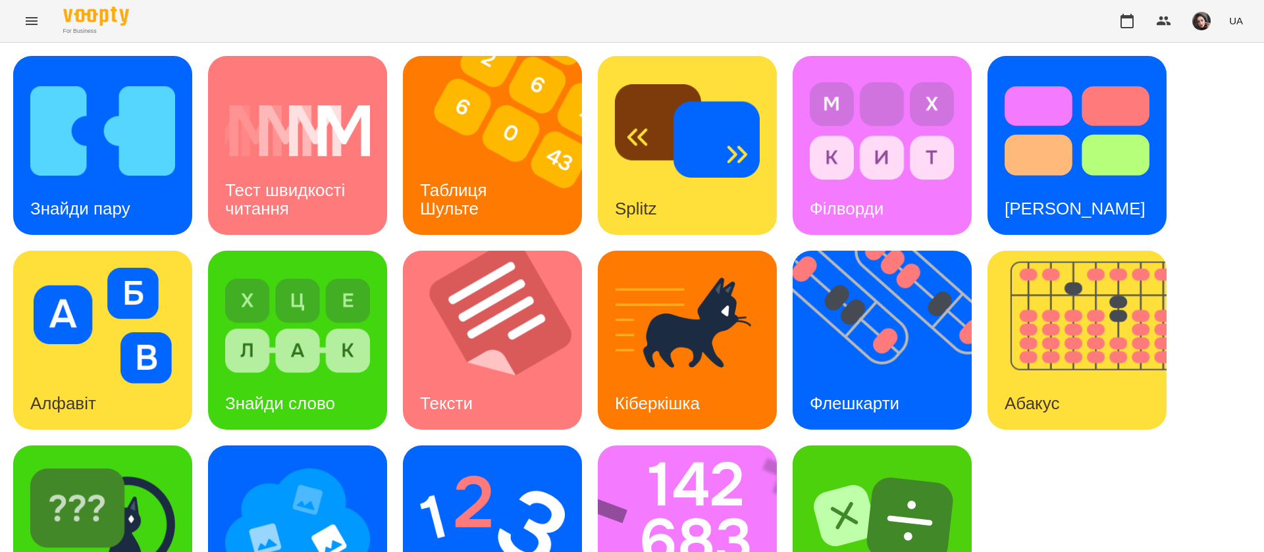
scroll to position [86, 0]
click at [661, 446] on img at bounding box center [696, 535] width 196 height 179
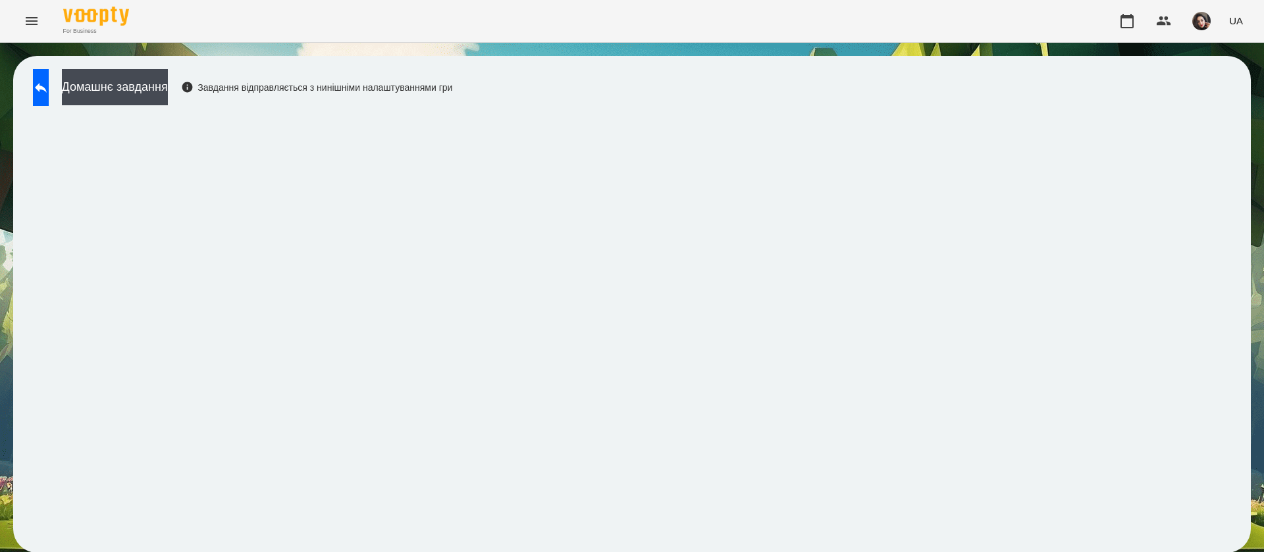
scroll to position [1, 0]
click at [47, 90] on icon at bounding box center [41, 88] width 16 height 16
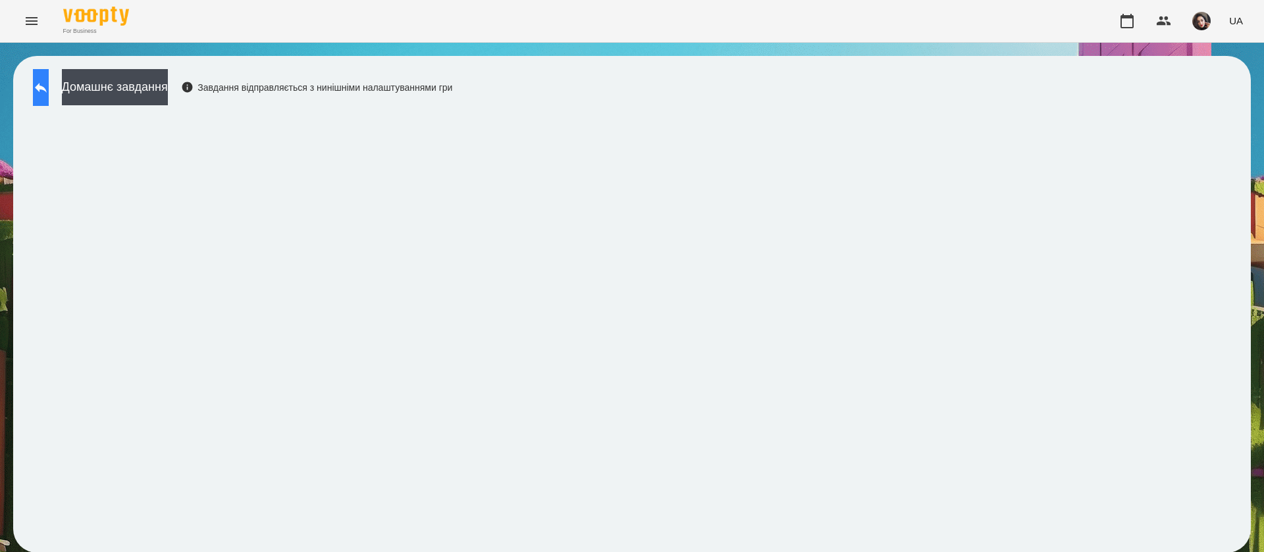
click at [49, 84] on icon at bounding box center [41, 88] width 16 height 16
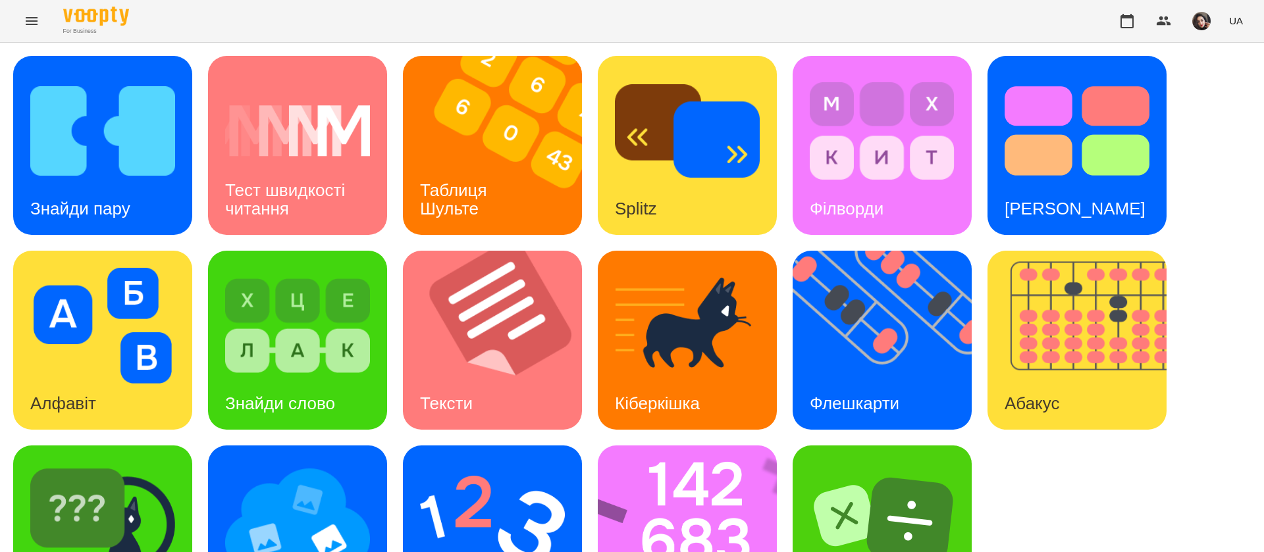
scroll to position [86, 0]
click at [459, 463] on img at bounding box center [492, 521] width 145 height 116
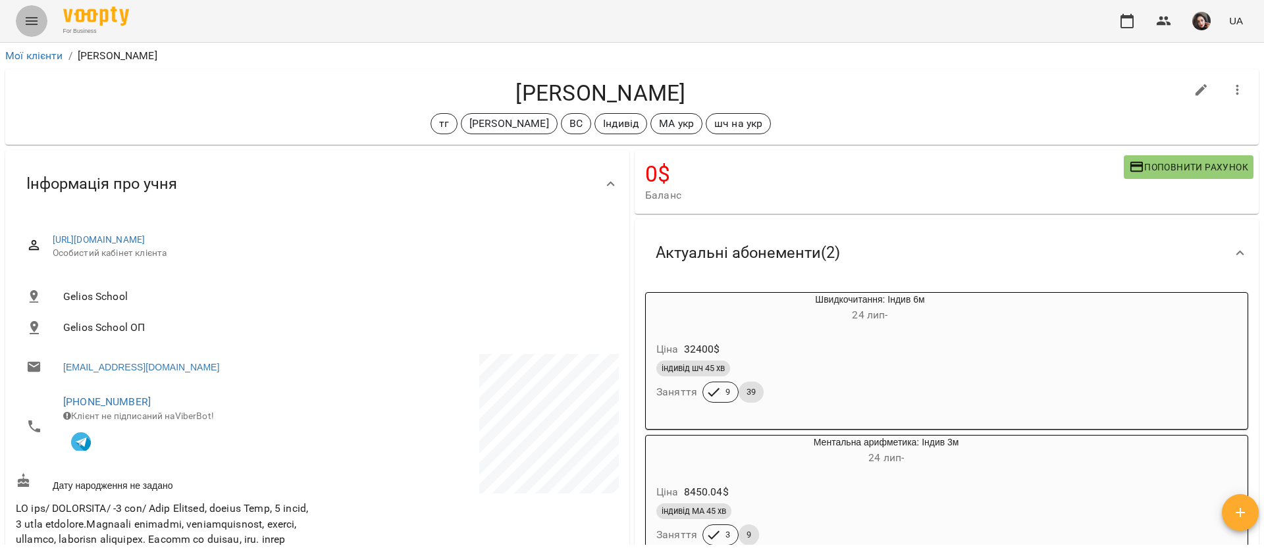
click at [29, 21] on icon "Menu" at bounding box center [32, 21] width 12 height 8
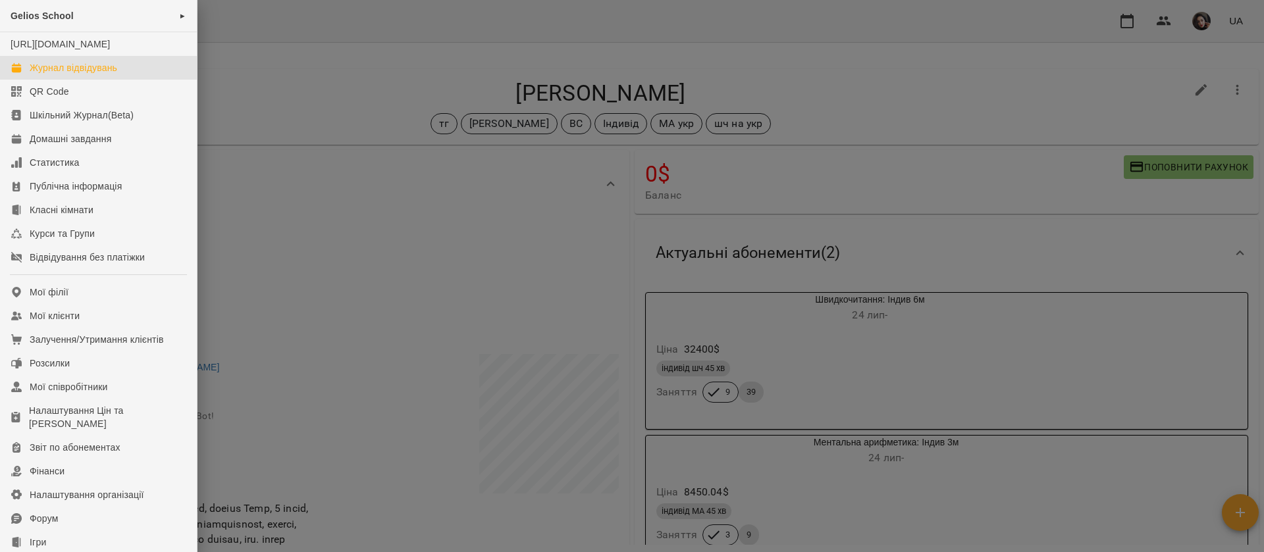
click at [58, 74] on div "Журнал відвідувань" at bounding box center [74, 67] width 88 height 13
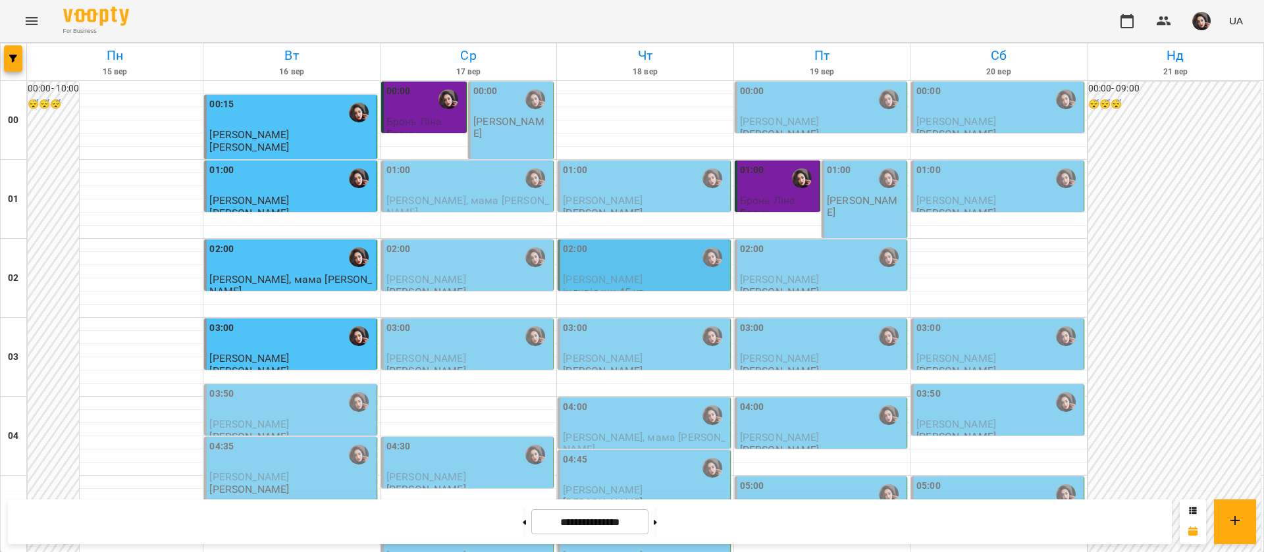
scroll to position [197, 0]
click at [284, 387] on div "03:50" at bounding box center [291, 402] width 164 height 30
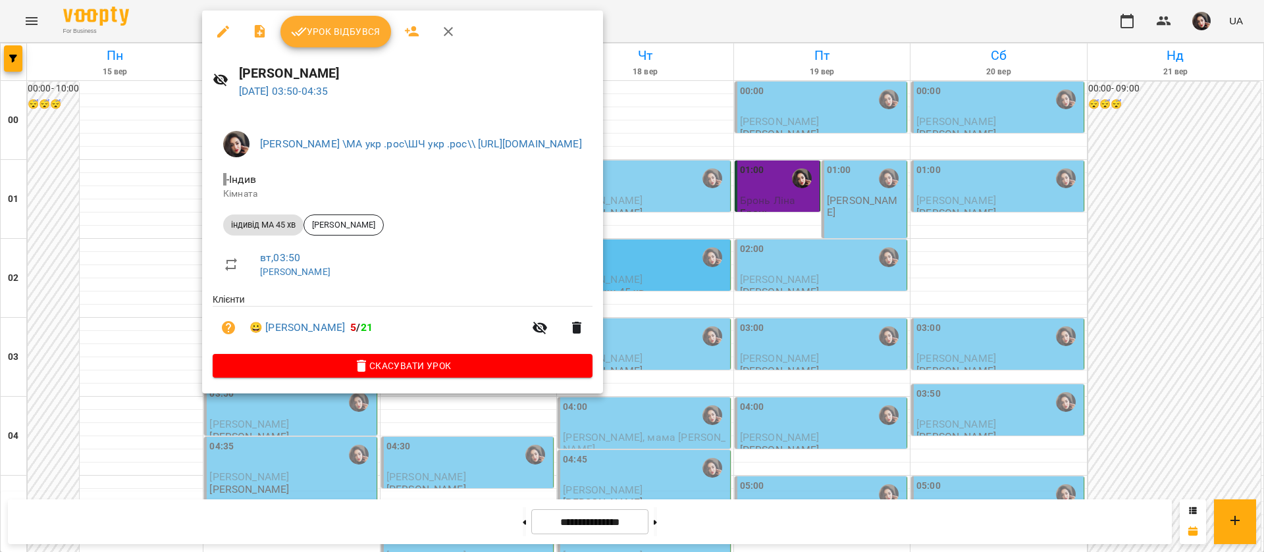
click at [338, 41] on button "Урок відбувся" at bounding box center [335, 32] width 111 height 32
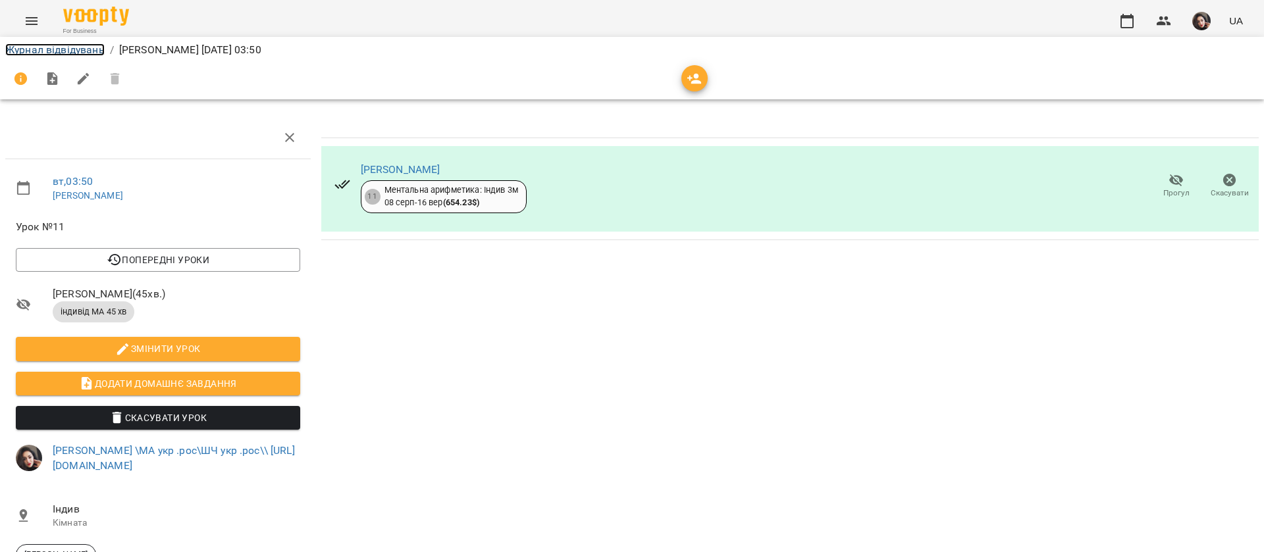
click at [76, 50] on link "Журнал відвідувань" at bounding box center [54, 49] width 99 height 13
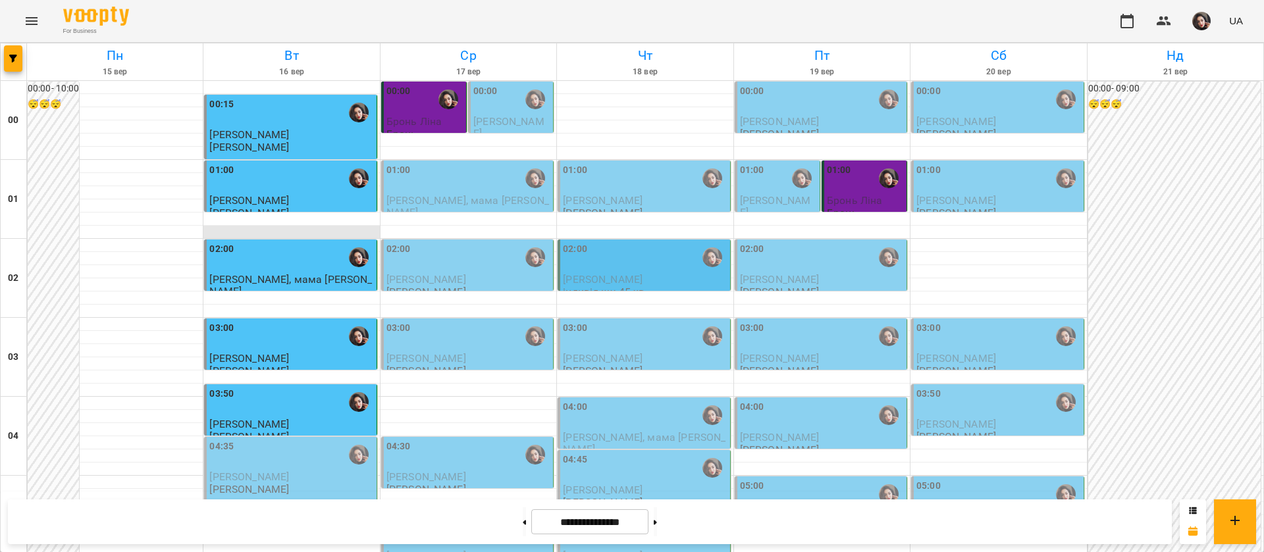
scroll to position [197, 0]
click at [309, 440] on div "04:35" at bounding box center [291, 455] width 164 height 30
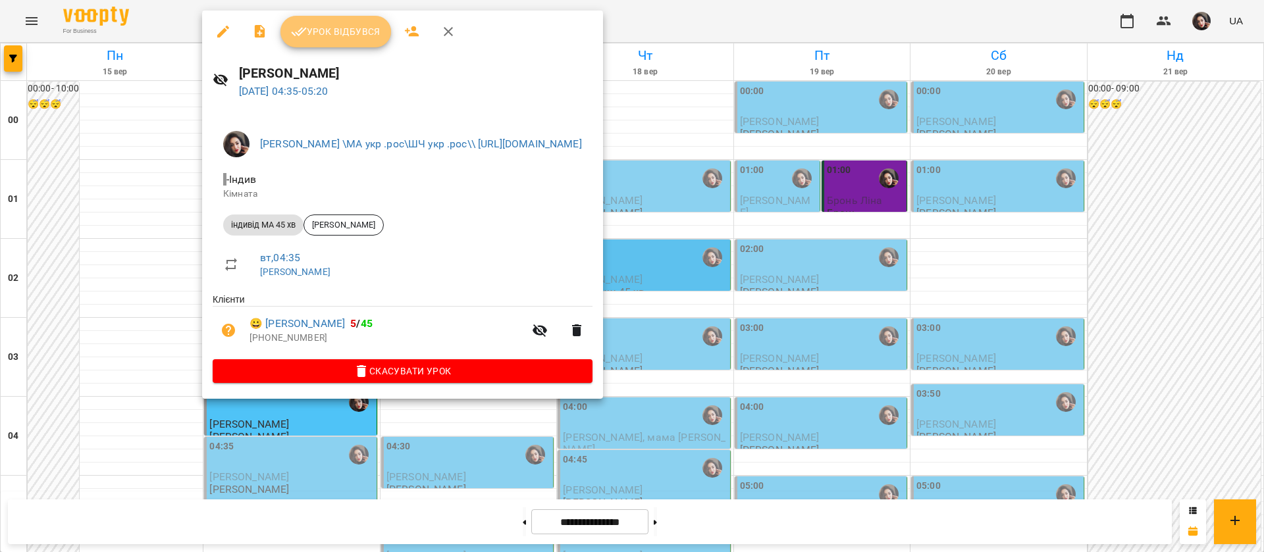
click at [342, 41] on button "Урок відбувся" at bounding box center [335, 32] width 111 height 32
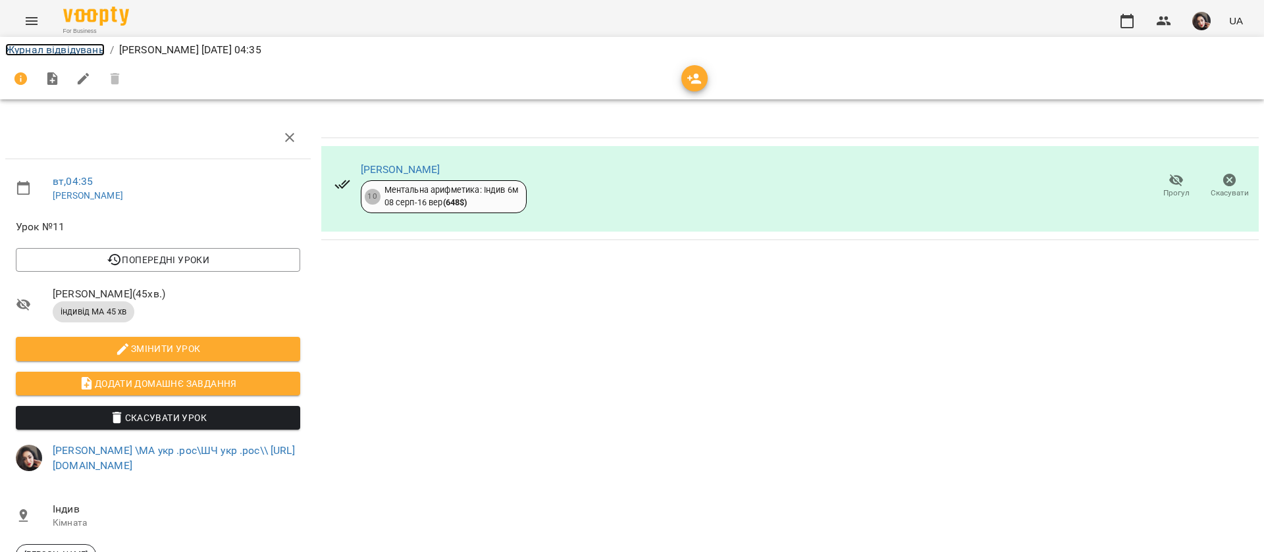
click at [54, 49] on link "Журнал відвідувань" at bounding box center [54, 49] width 99 height 13
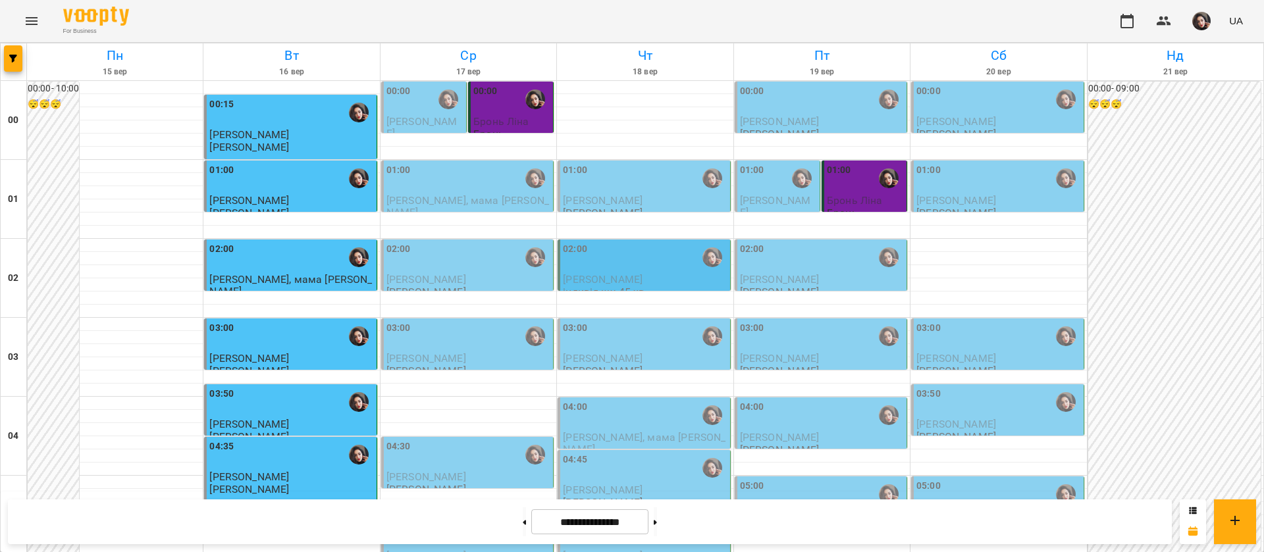
scroll to position [1284, 0]
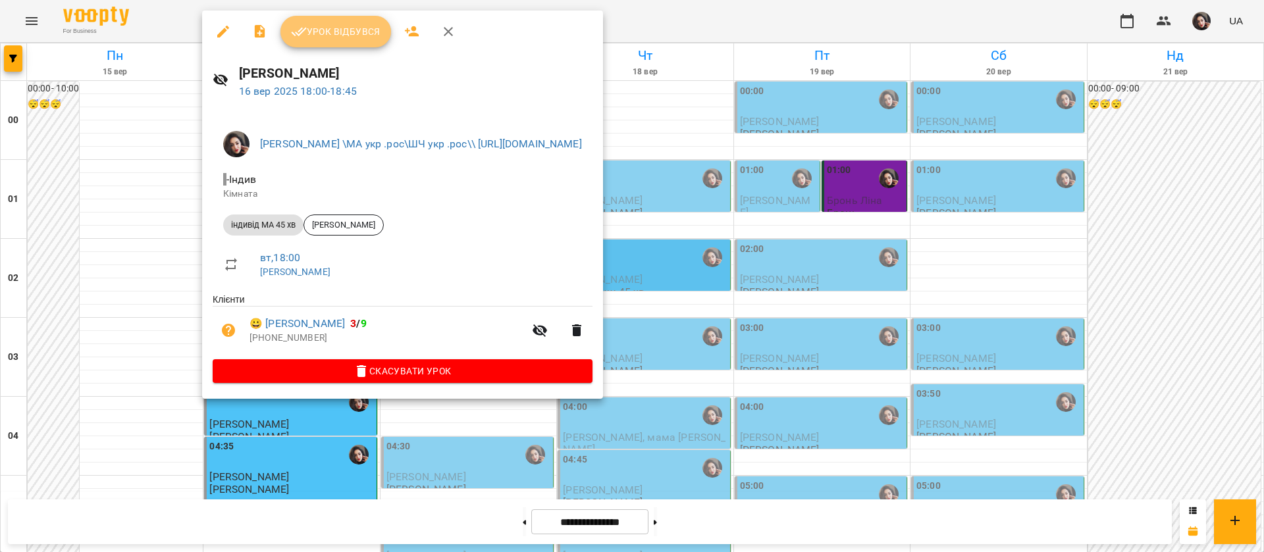
click at [340, 30] on span "Урок відбувся" at bounding box center [336, 32] width 90 height 16
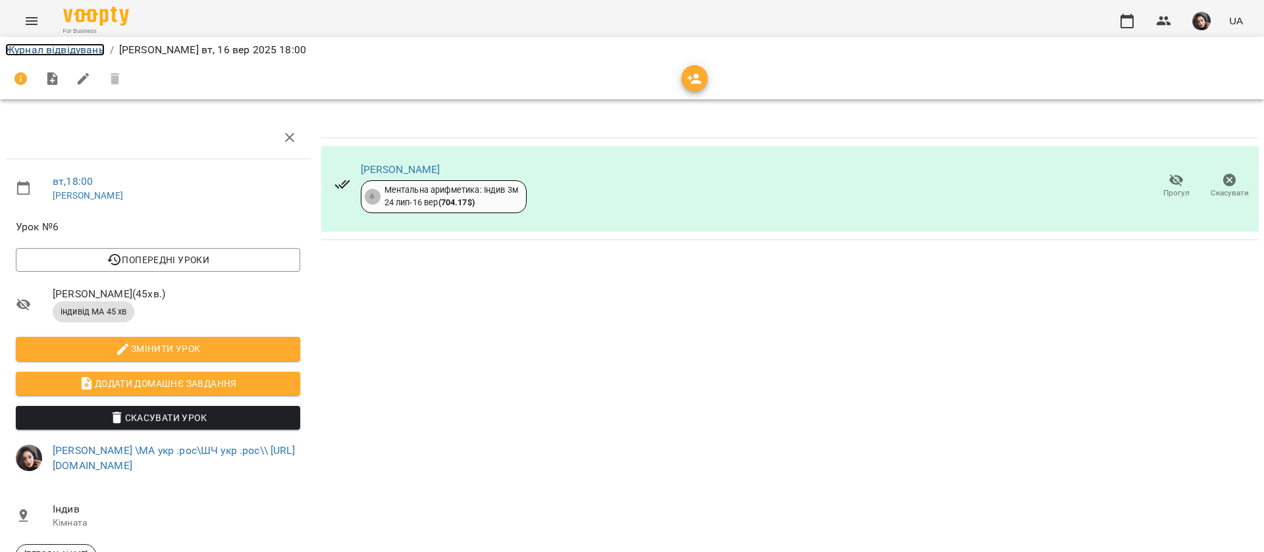
click at [34, 47] on link "Журнал відвідувань" at bounding box center [54, 49] width 99 height 13
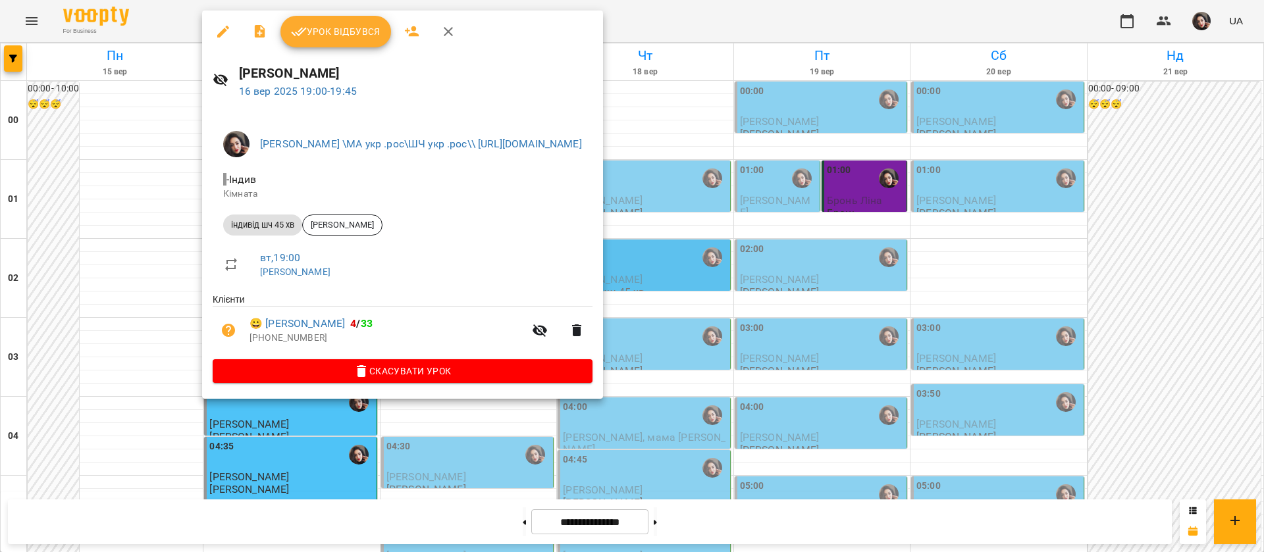
scroll to position [1382, 0]
click at [330, 38] on span "Урок відбувся" at bounding box center [336, 32] width 90 height 16
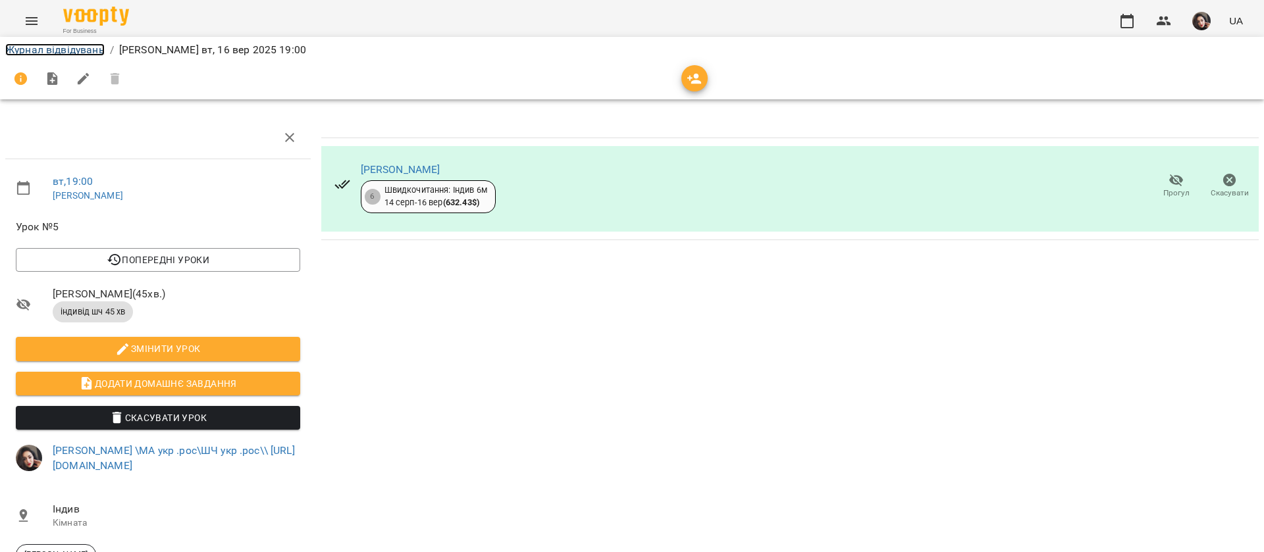
click at [26, 47] on link "Журнал відвідувань" at bounding box center [54, 49] width 99 height 13
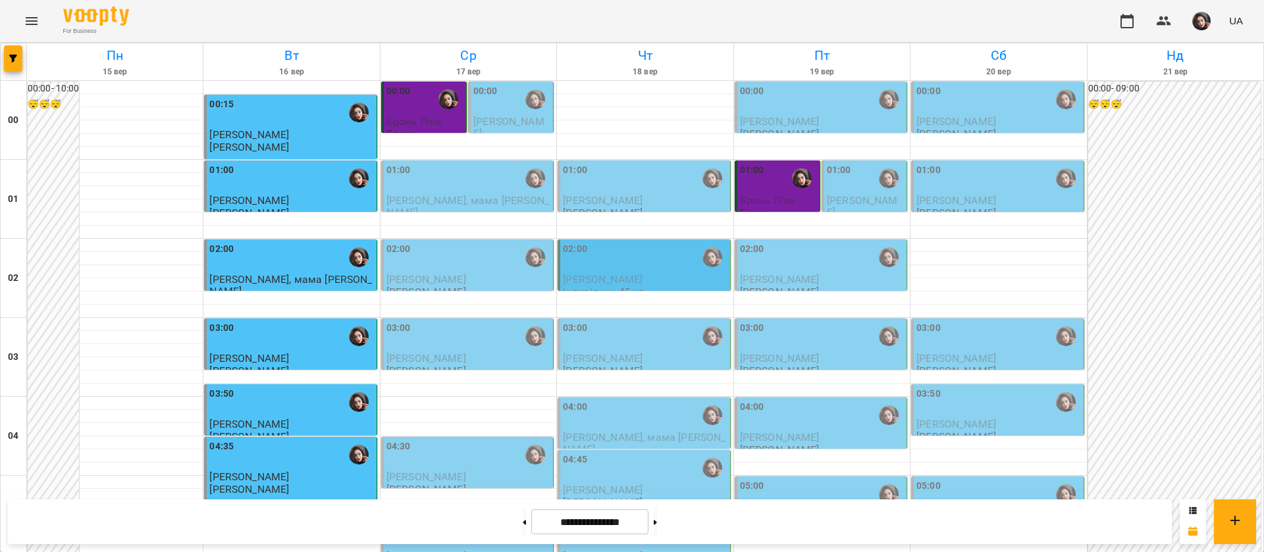
scroll to position [1385, 0]
click at [38, 17] on icon "Menu" at bounding box center [32, 21] width 16 height 16
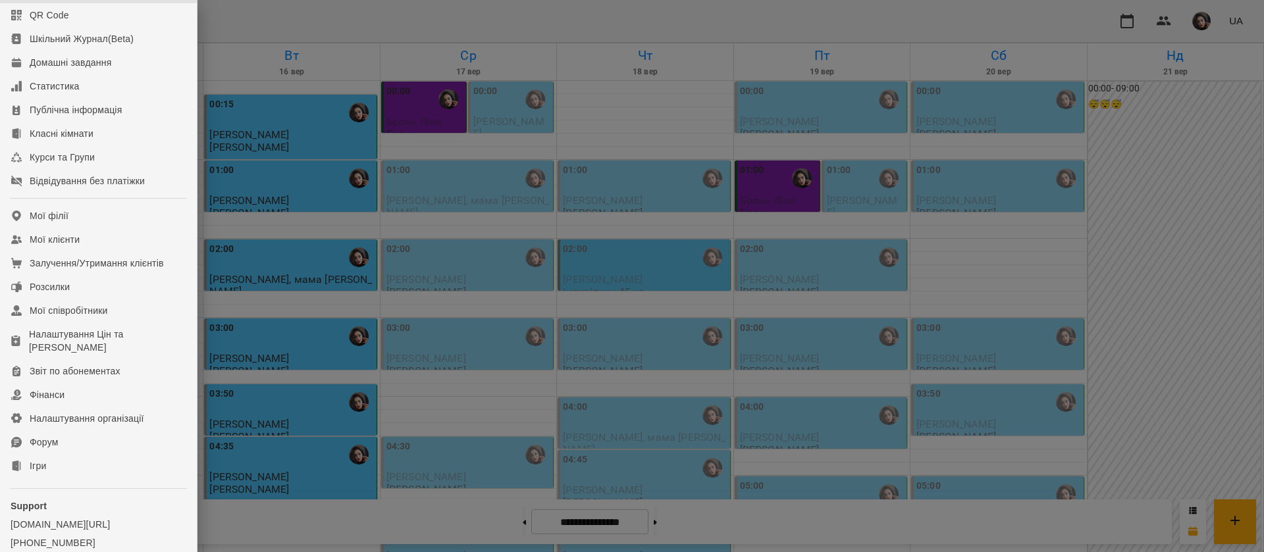
scroll to position [150, 0]
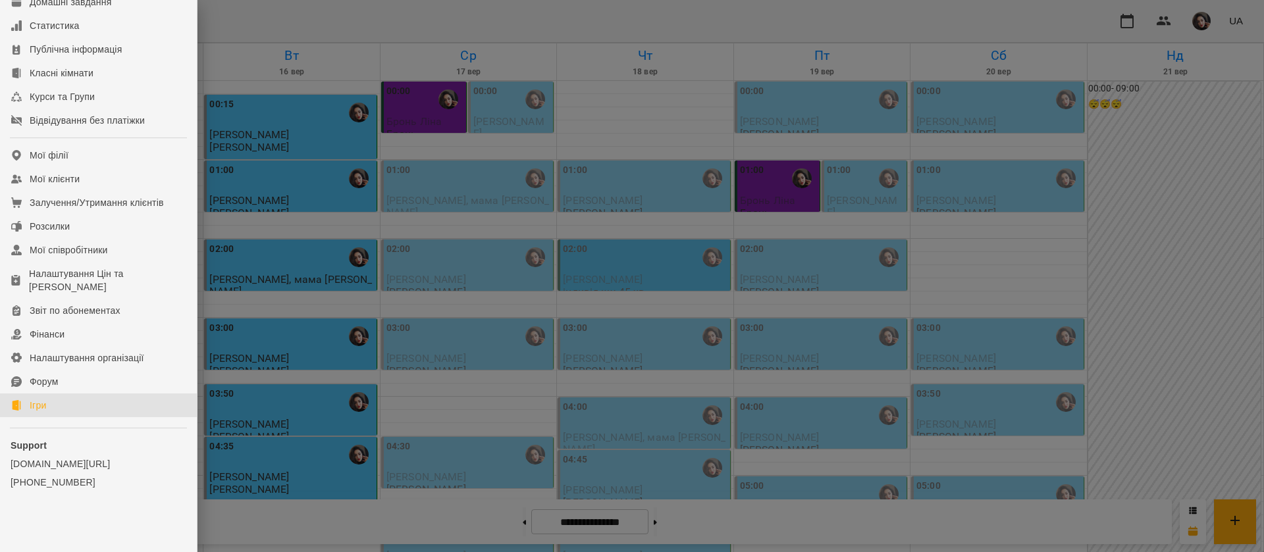
click at [39, 403] on div "Ігри" at bounding box center [38, 405] width 16 height 13
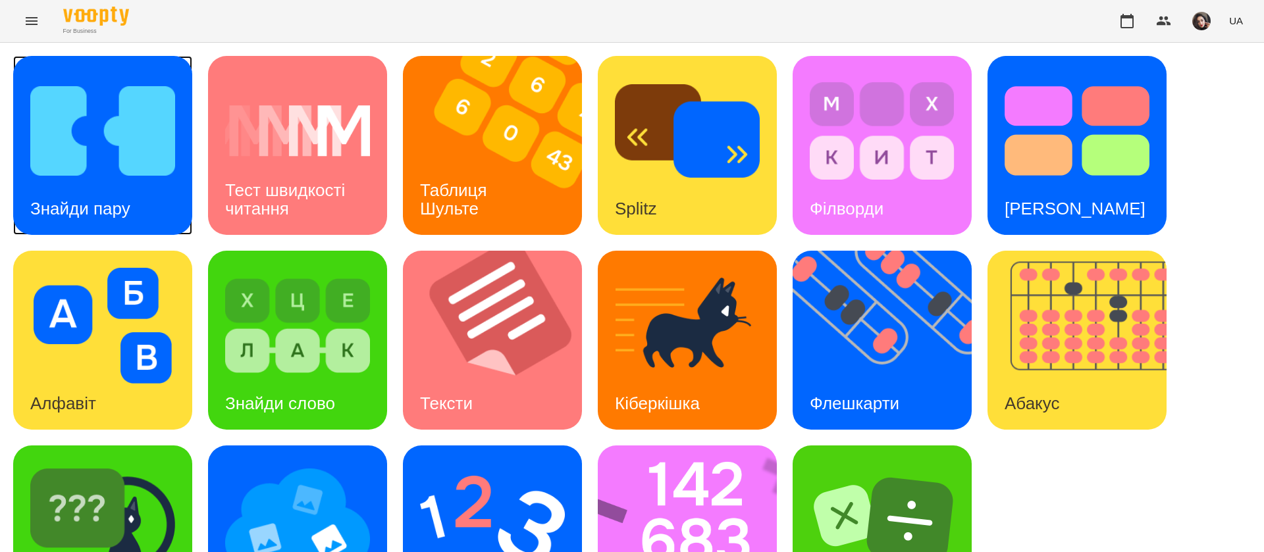
click at [90, 185] on div "Знайди пару" at bounding box center [80, 209] width 134 height 52
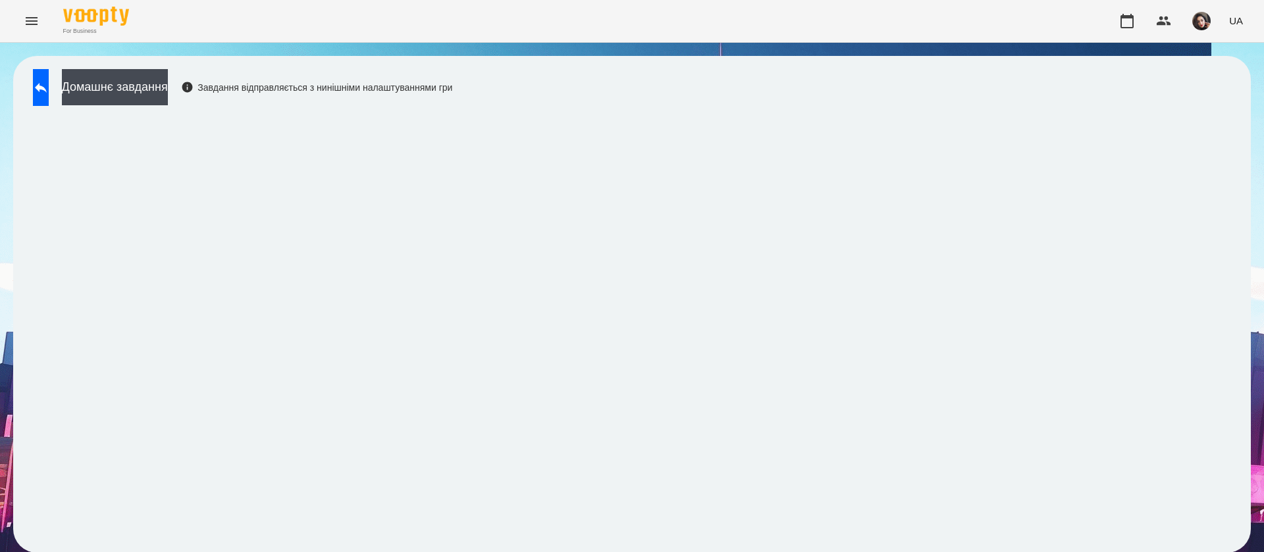
scroll to position [1, 0]
click at [49, 102] on button at bounding box center [41, 87] width 16 height 37
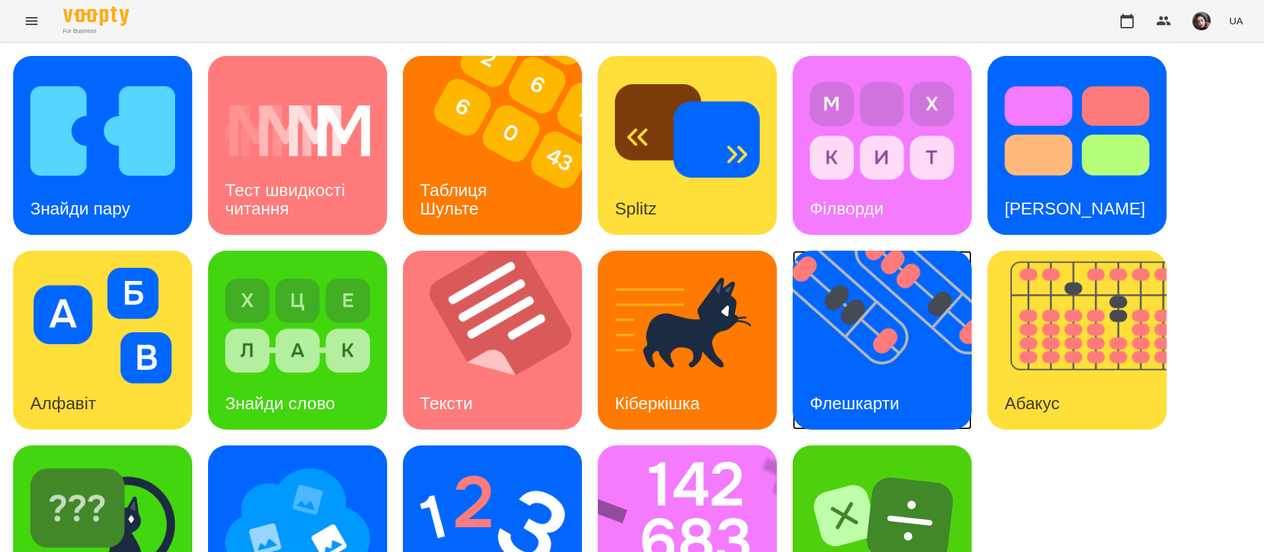
click at [922, 393] on img at bounding box center [890, 340] width 195 height 179
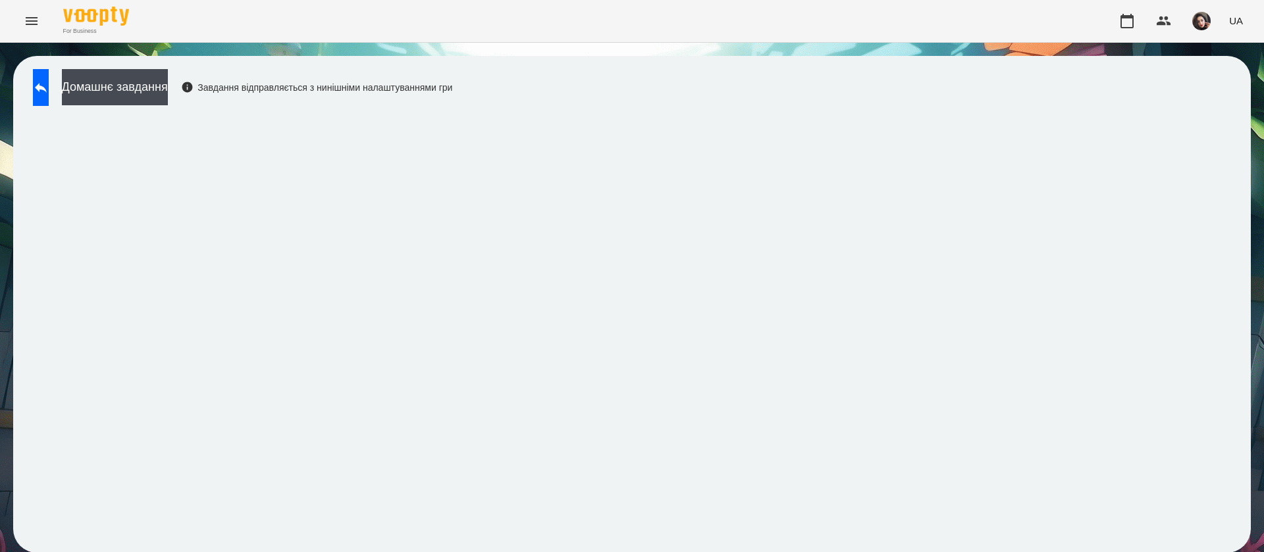
click at [1232, 32] on button "UA" at bounding box center [1236, 21] width 24 height 24
click at [1224, 94] on div "Русский" at bounding box center [1211, 98] width 67 height 24
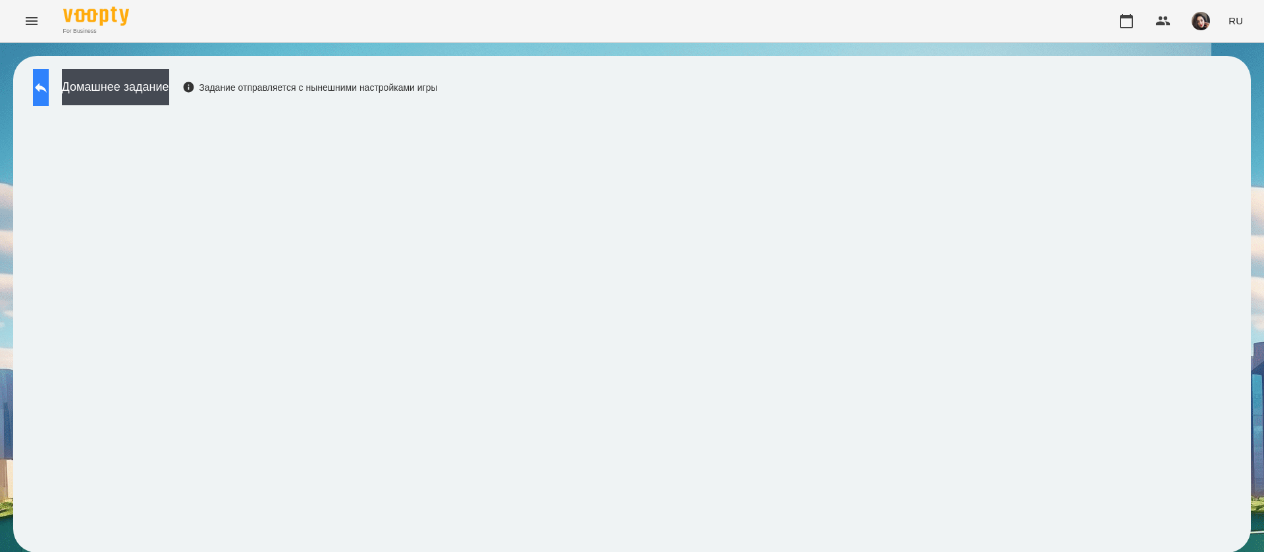
click at [49, 92] on icon at bounding box center [41, 88] width 16 height 16
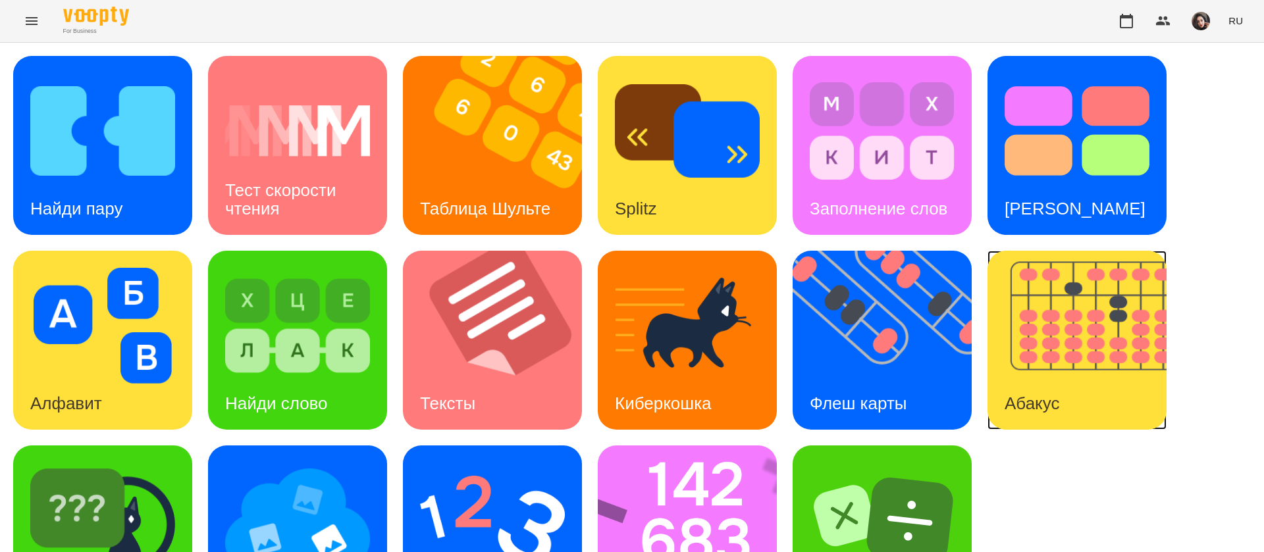
click at [1031, 394] on h3 "Абакус" at bounding box center [1031, 404] width 55 height 20
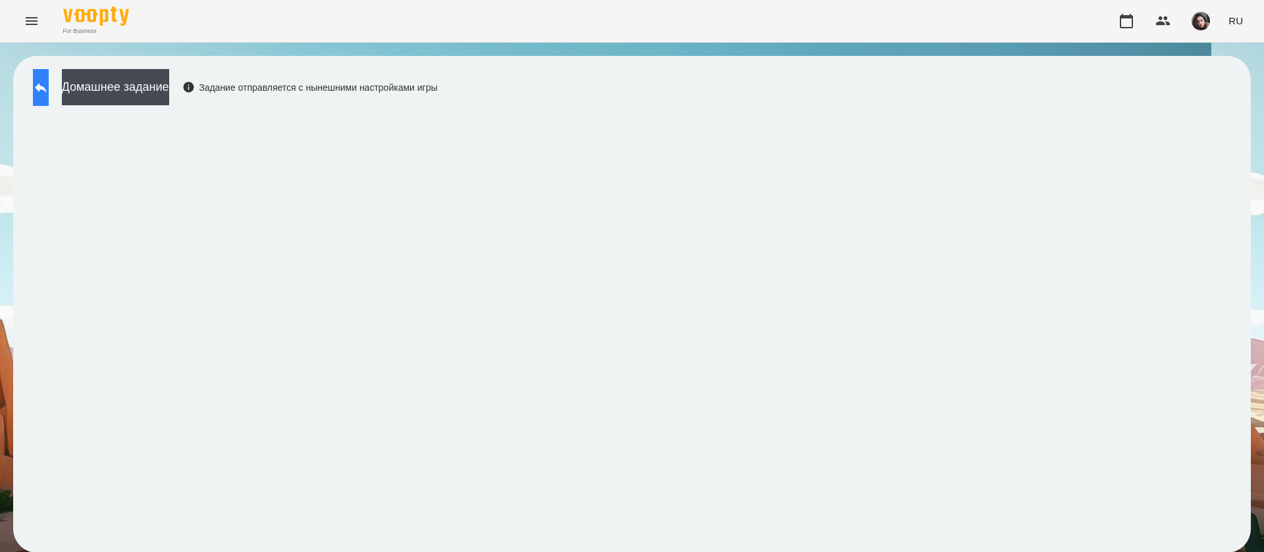
click at [49, 92] on icon at bounding box center [41, 88] width 16 height 16
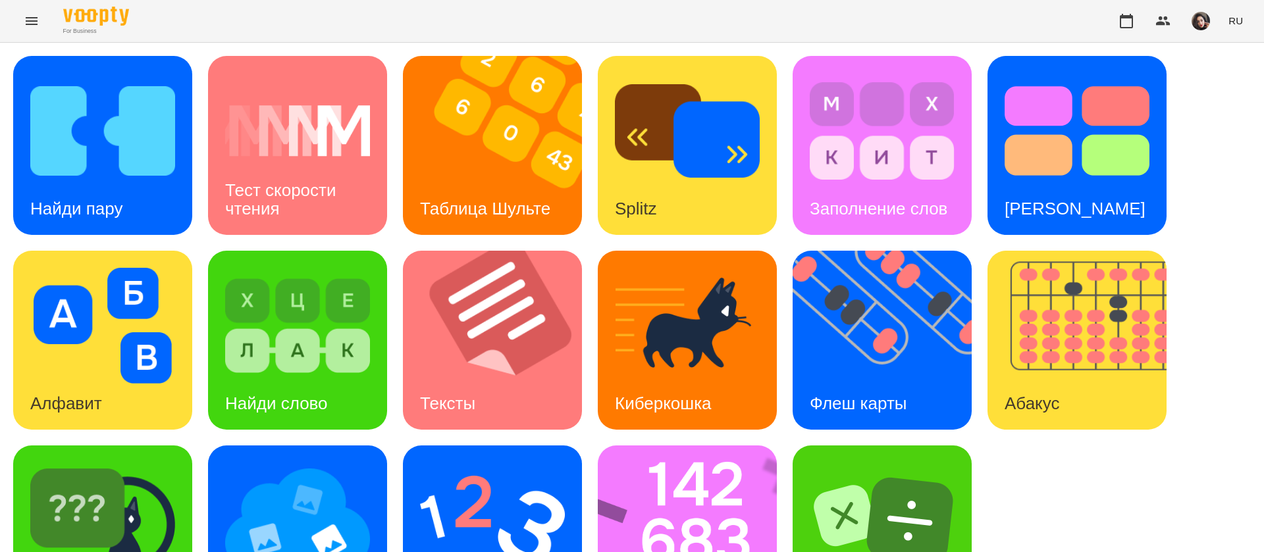
scroll to position [86, 0]
click at [656, 454] on img at bounding box center [696, 535] width 196 height 179
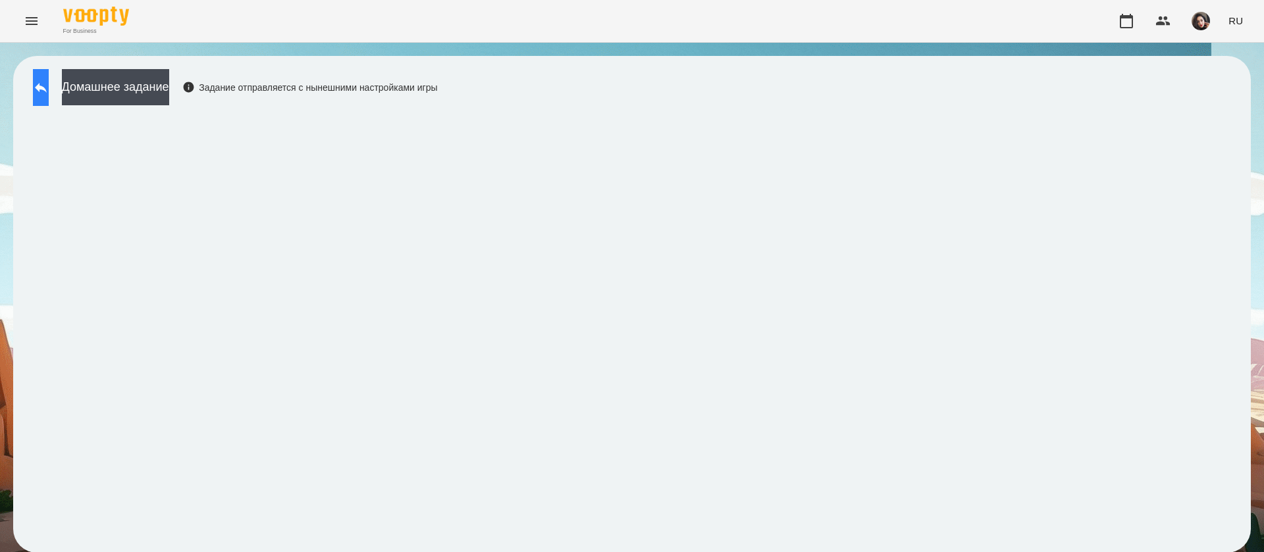
click at [49, 90] on button at bounding box center [41, 87] width 16 height 37
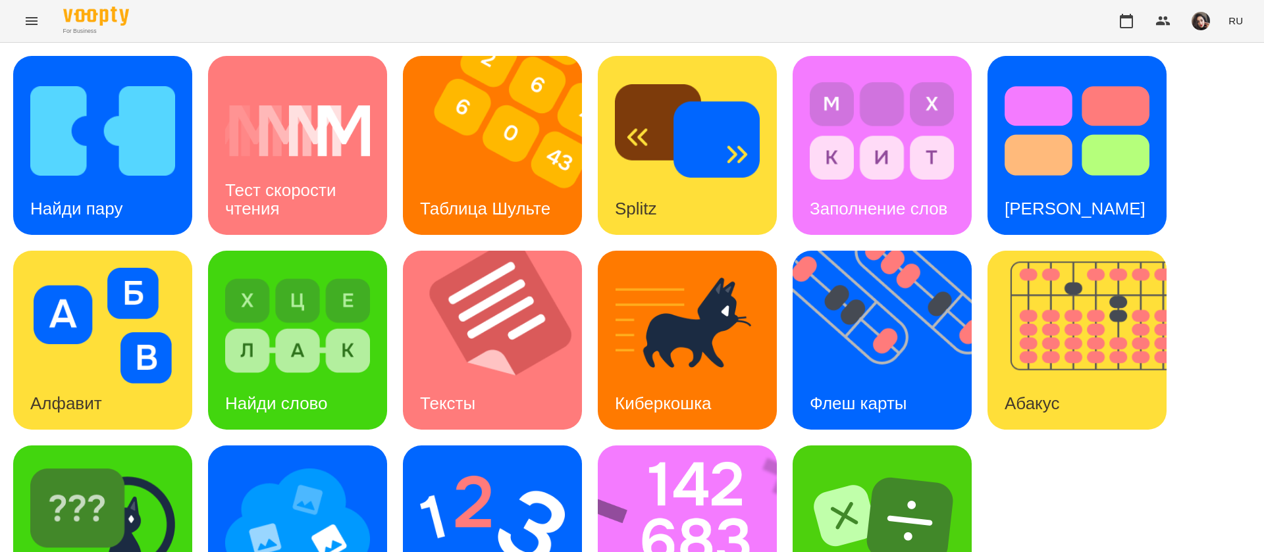
scroll to position [86, 0]
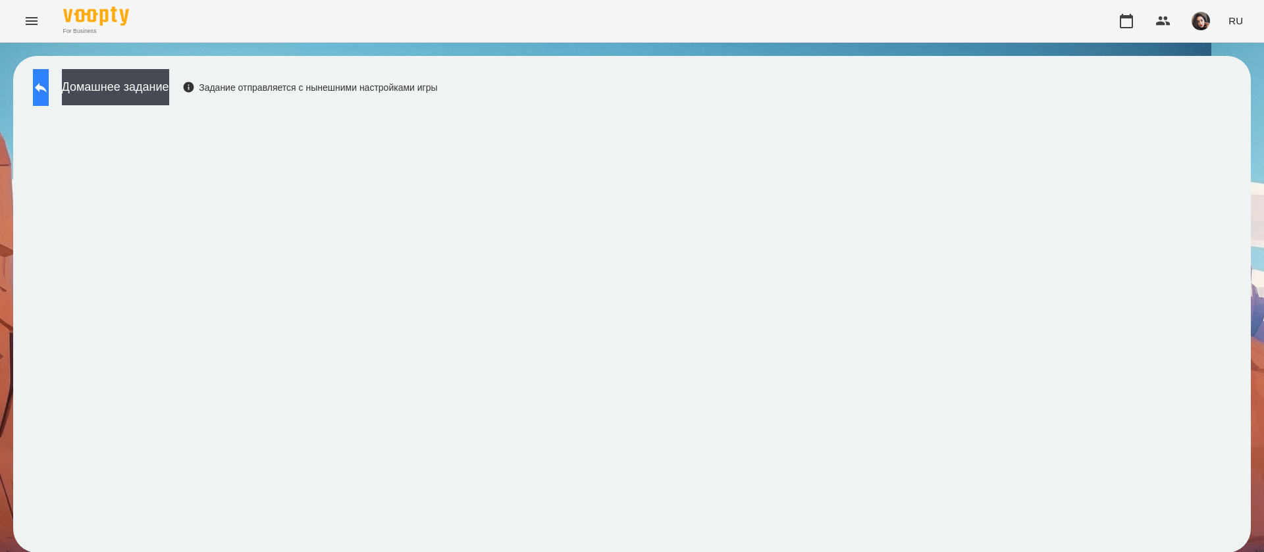
click at [49, 93] on icon at bounding box center [41, 88] width 16 height 16
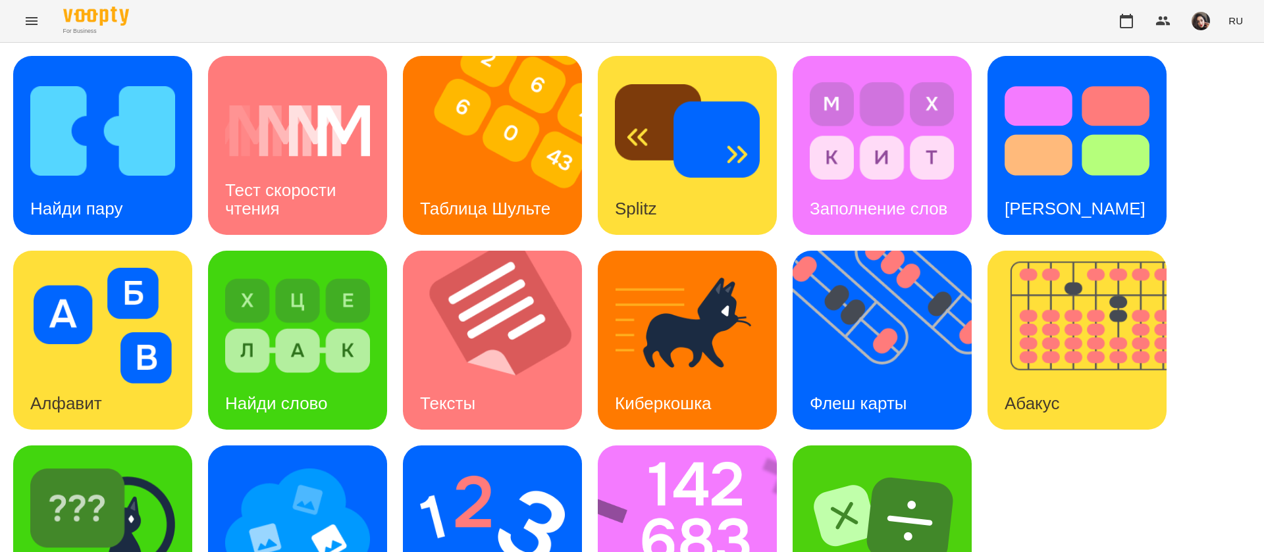
scroll to position [86, 0]
click at [1049, 251] on img at bounding box center [1084, 340] width 195 height 179
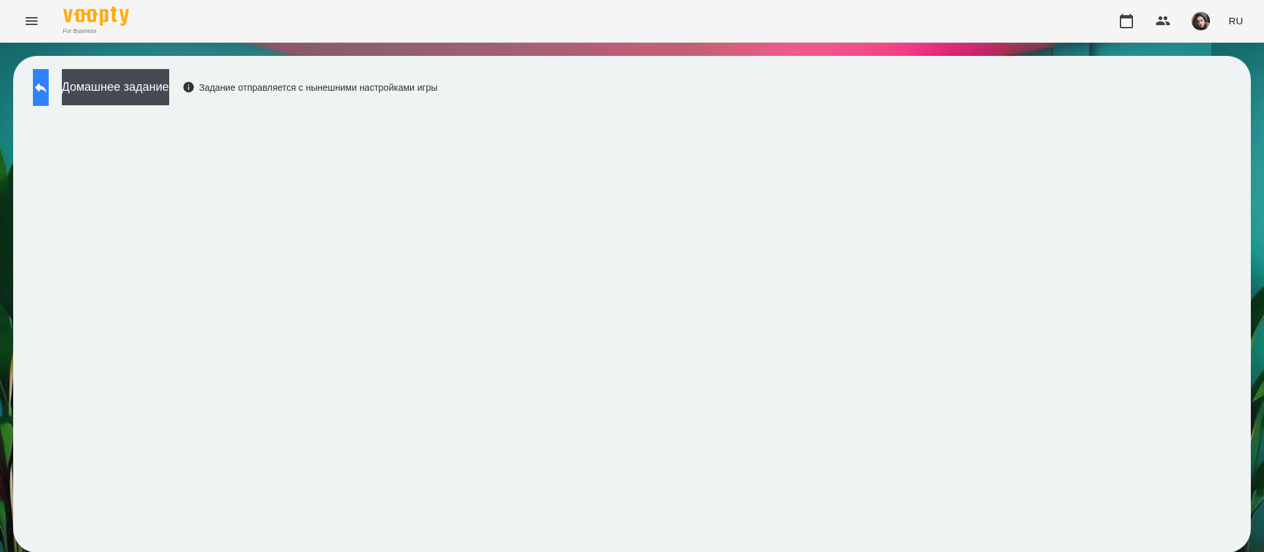
click at [49, 93] on icon at bounding box center [41, 88] width 16 height 16
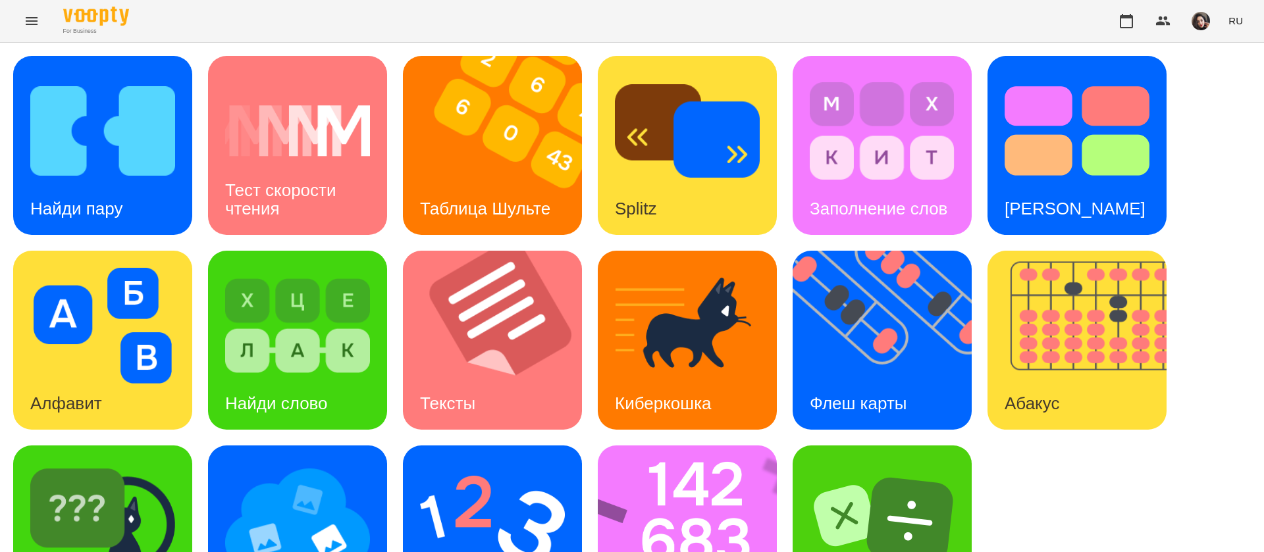
scroll to position [86, 0]
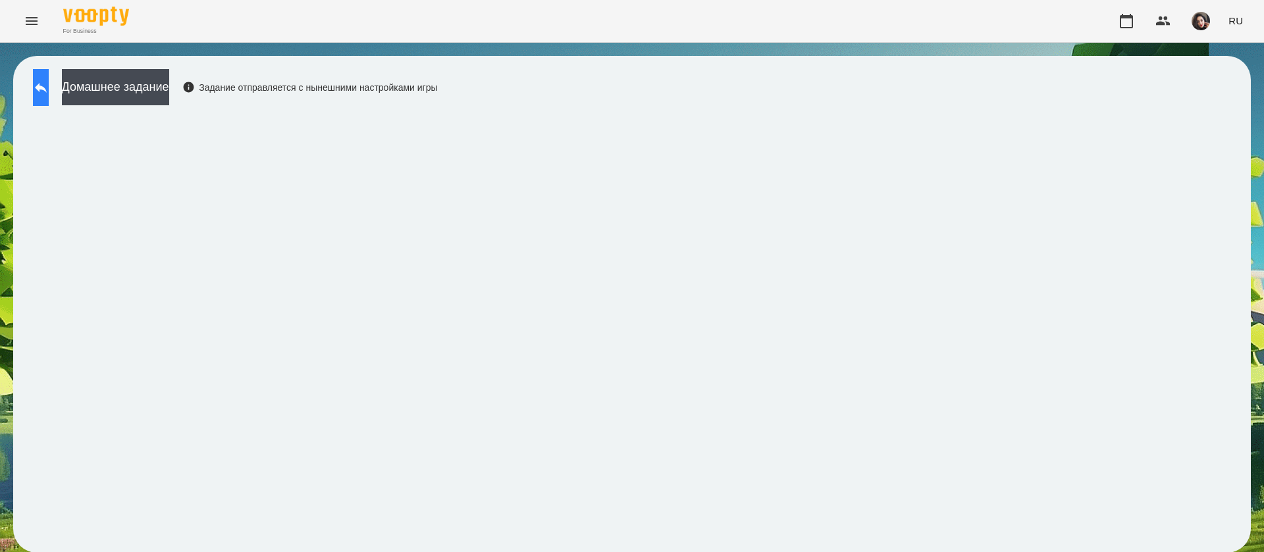
click at [49, 70] on button at bounding box center [41, 87] width 16 height 37
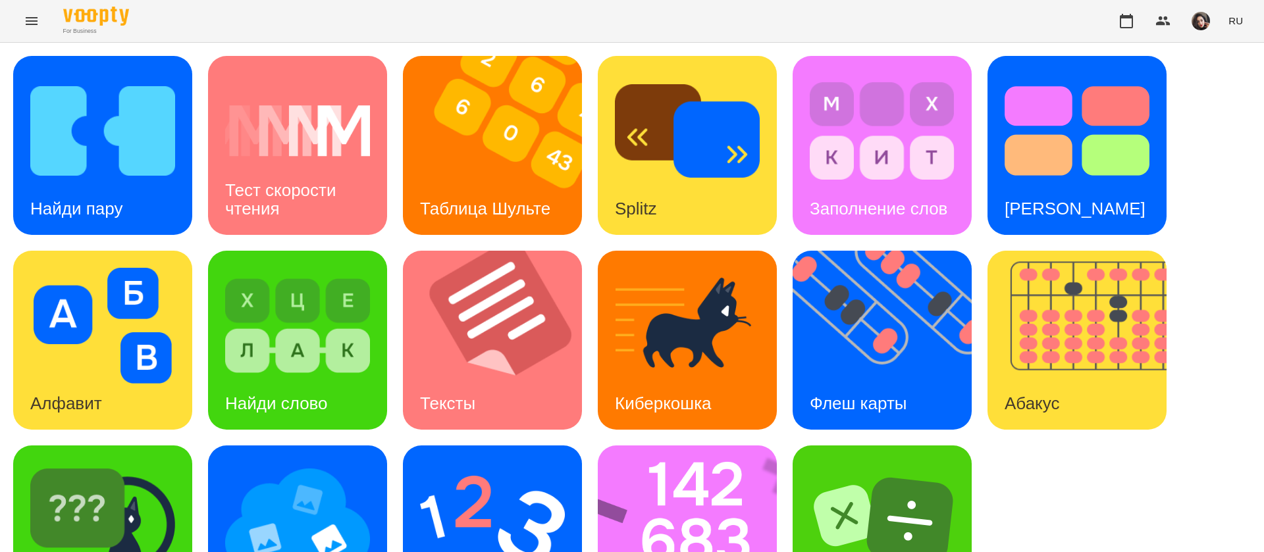
scroll to position [86, 0]
click at [168, 463] on img at bounding box center [102, 521] width 145 height 116
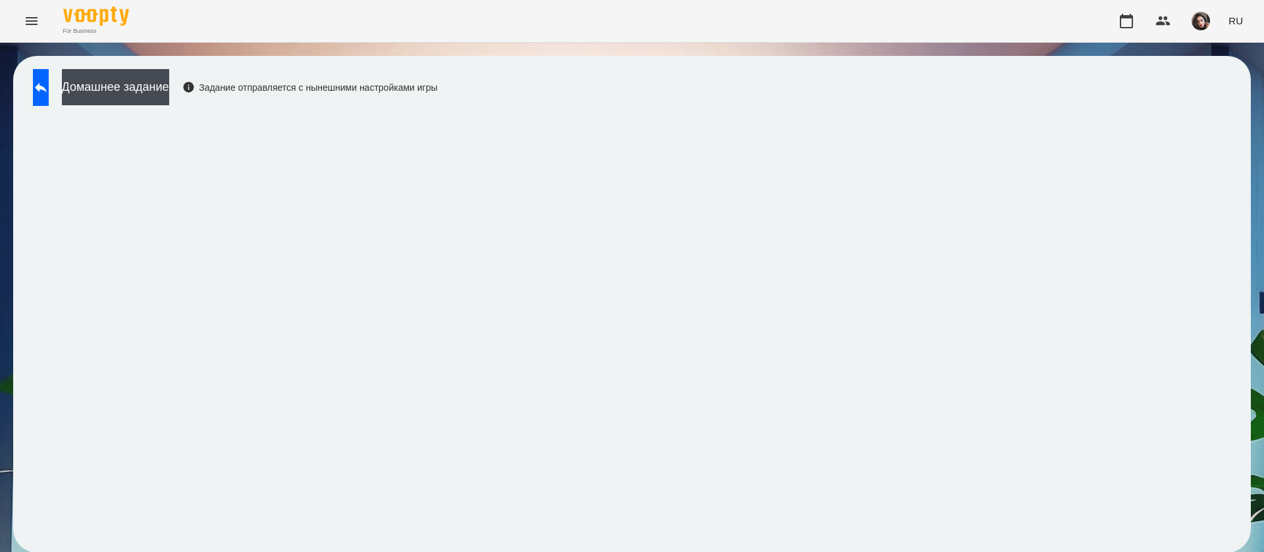
scroll to position [1, 0]
click at [48, 88] on icon at bounding box center [41, 88] width 16 height 16
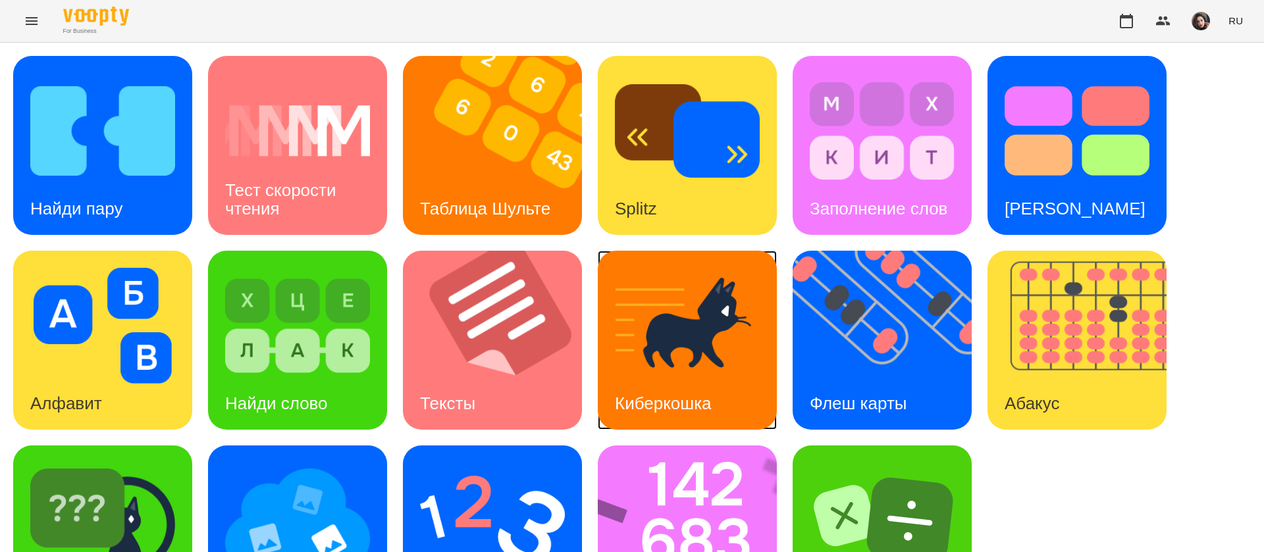
click at [706, 384] on div "Киберкошка" at bounding box center [663, 404] width 131 height 52
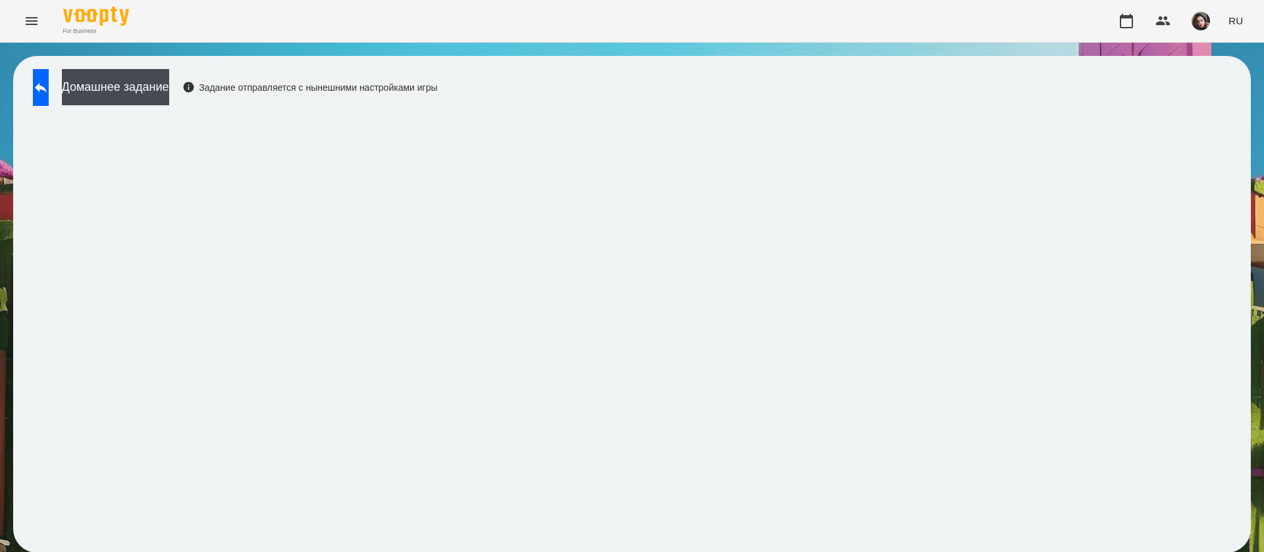
scroll to position [1, 0]
click at [49, 80] on icon at bounding box center [41, 88] width 16 height 16
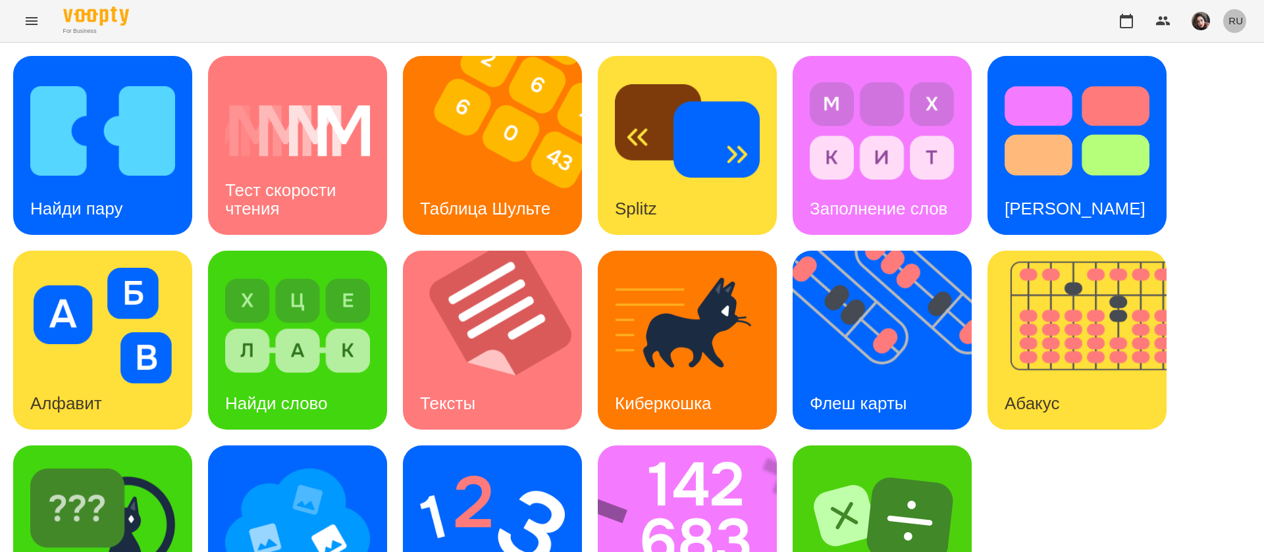
click at [1241, 18] on span "RU" at bounding box center [1235, 21] width 14 height 14
click at [1226, 78] on div "Українська" at bounding box center [1211, 75] width 67 height 24
click at [1239, 106] on div "Знайди пару Тест швидкості читання Таблиця Шульте Splitz Філворди Тест Струпа А…" at bounding box center [632, 340] width 1264 height 595
click at [132, 155] on img at bounding box center [102, 131] width 145 height 116
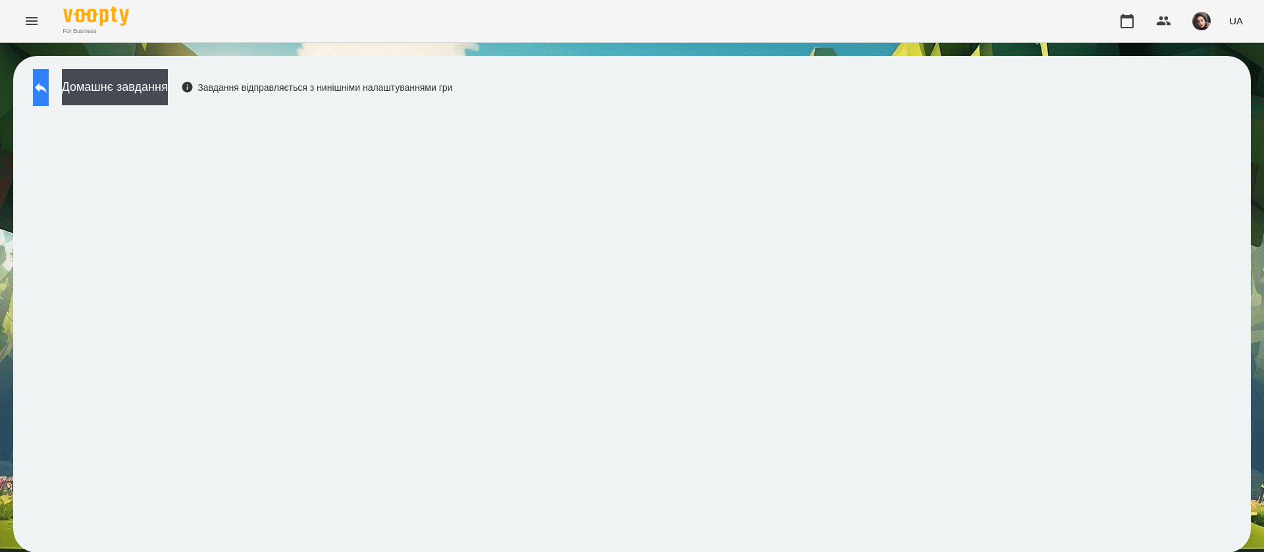
click at [49, 92] on button at bounding box center [41, 87] width 16 height 37
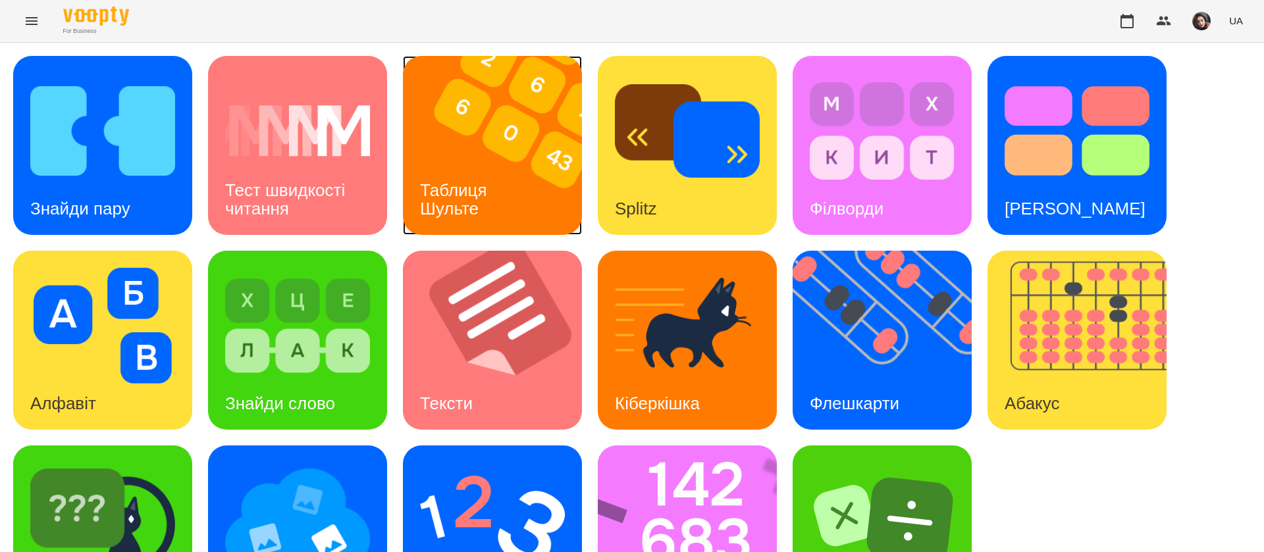
click at [458, 190] on h3 "Таблиця Шульте" at bounding box center [456, 199] width 72 height 38
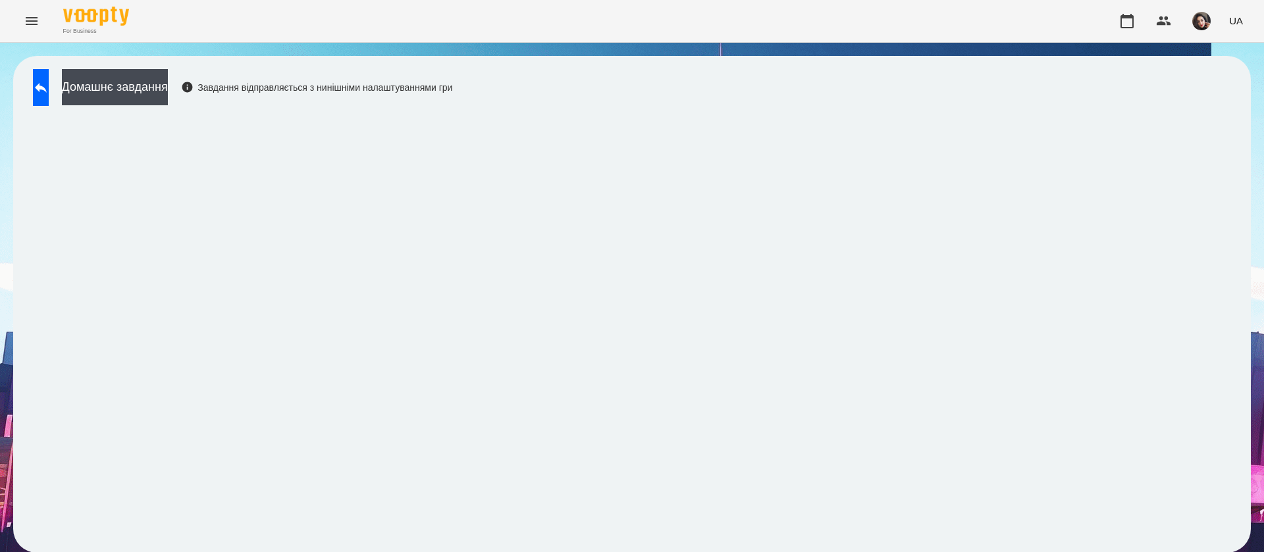
scroll to position [1, 0]
click at [49, 91] on button at bounding box center [41, 87] width 16 height 37
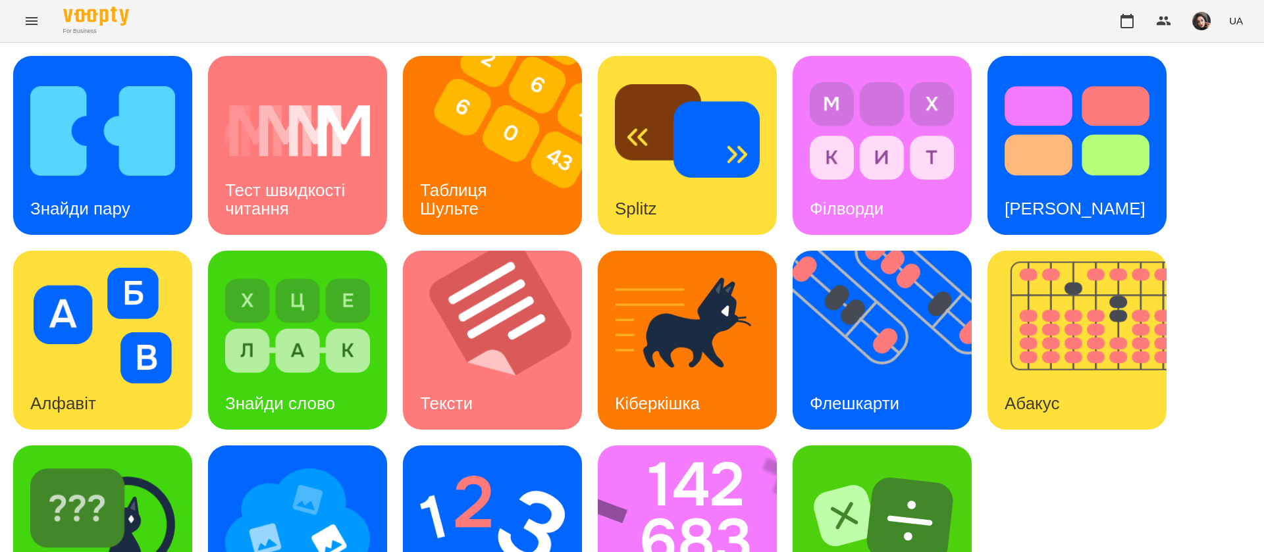
scroll to position [86, 0]
click at [314, 463] on img at bounding box center [297, 521] width 145 height 116
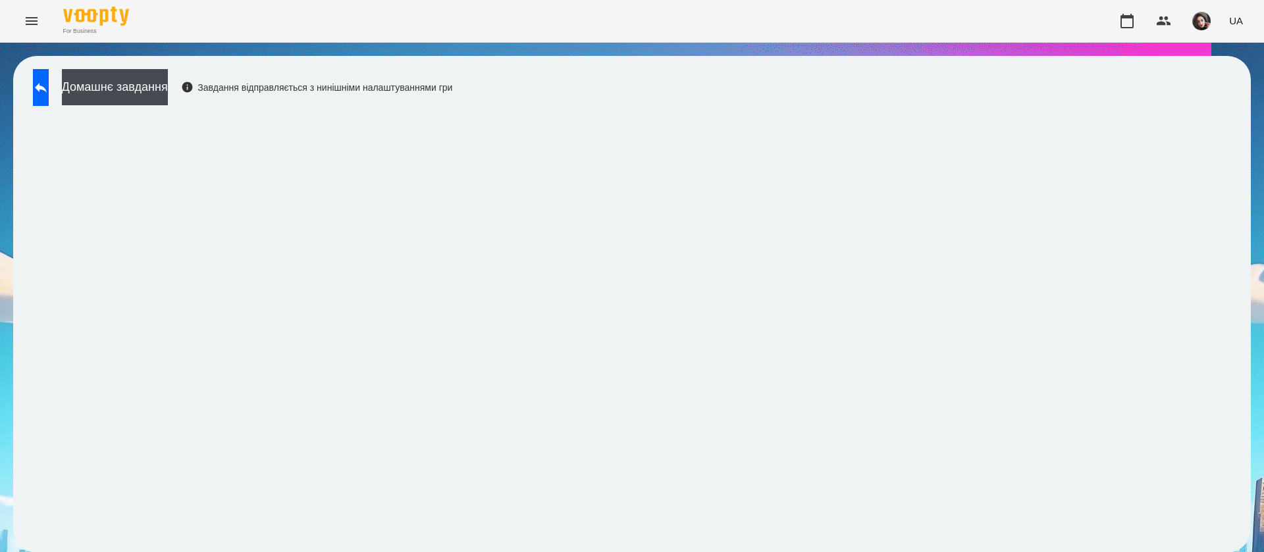
scroll to position [1, 0]
click at [734, 77] on div "Домашнє завдання Завдання відправляється з нинішніми налаштуваннями гри" at bounding box center [631, 304] width 1237 height 497
click at [43, 86] on button at bounding box center [41, 87] width 16 height 37
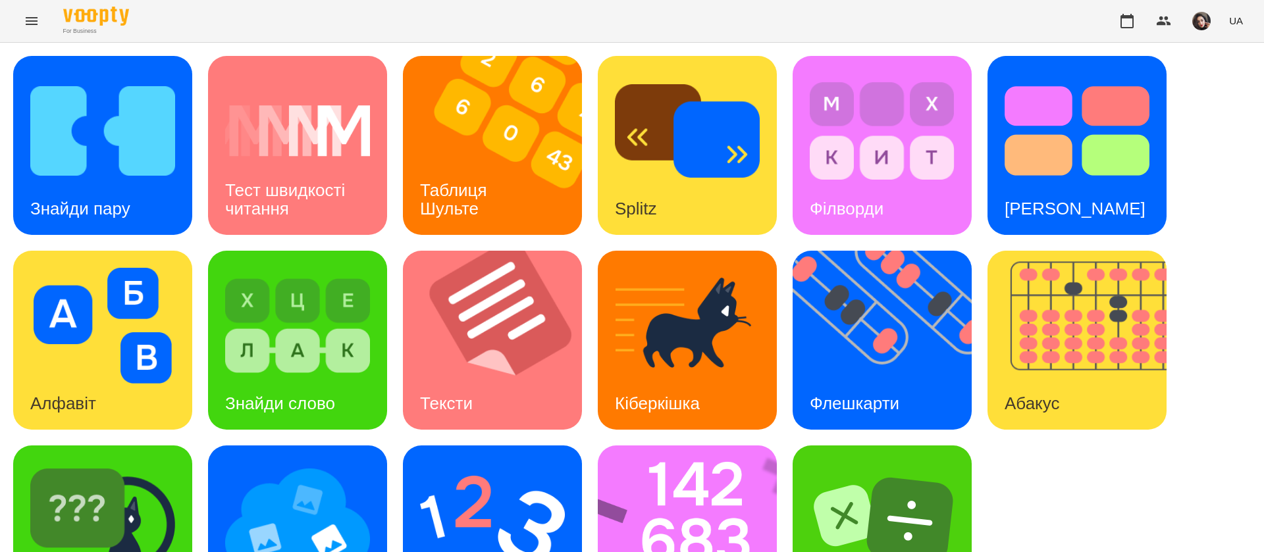
scroll to position [86, 0]
click at [196, 424] on div "Знайди пару Тест швидкості читання Таблиця Шульте Splitz Філворди Тест Струпа А…" at bounding box center [631, 340] width 1237 height 569
click at [185, 446] on div "[PERSON_NAME]" at bounding box center [102, 535] width 179 height 179
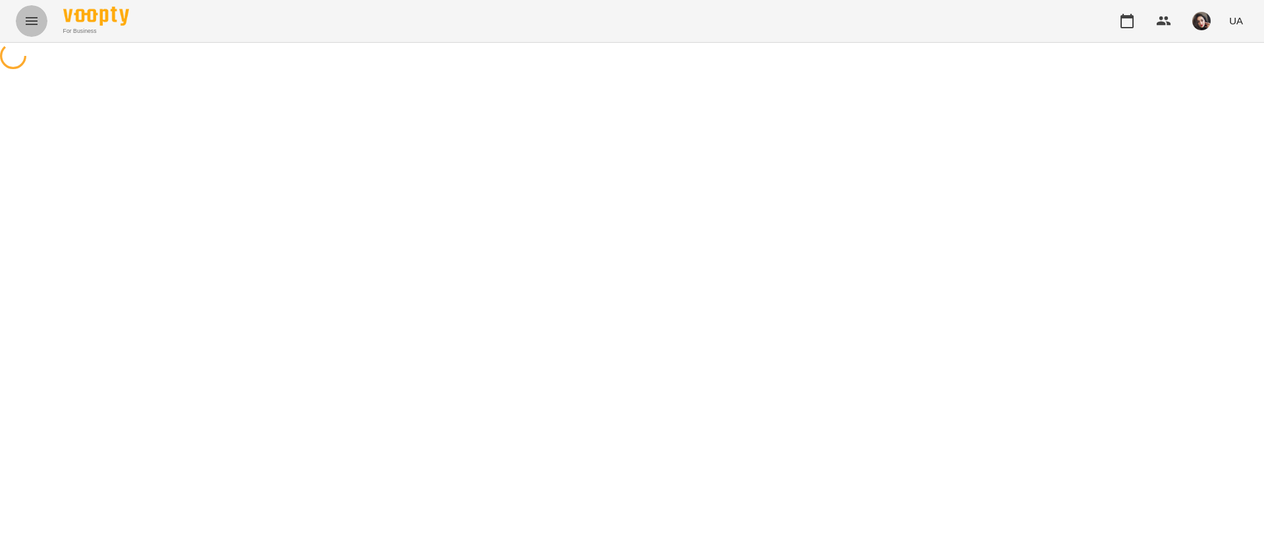
click at [31, 22] on icon "Menu" at bounding box center [32, 21] width 16 height 16
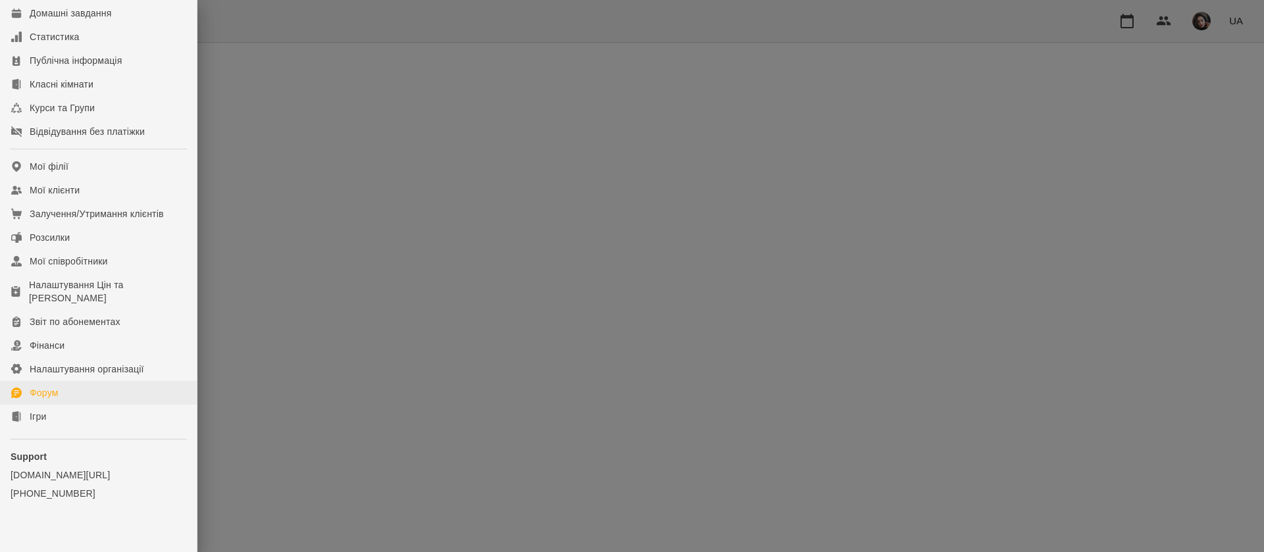
scroll to position [150, 0]
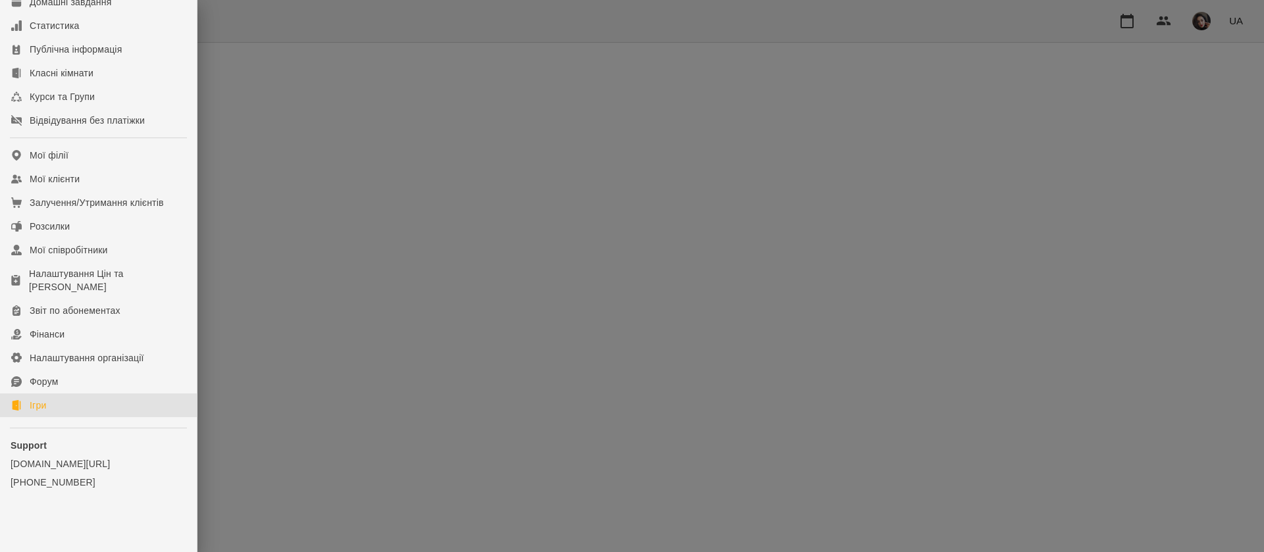
click at [39, 413] on link "Ігри" at bounding box center [98, 406] width 197 height 24
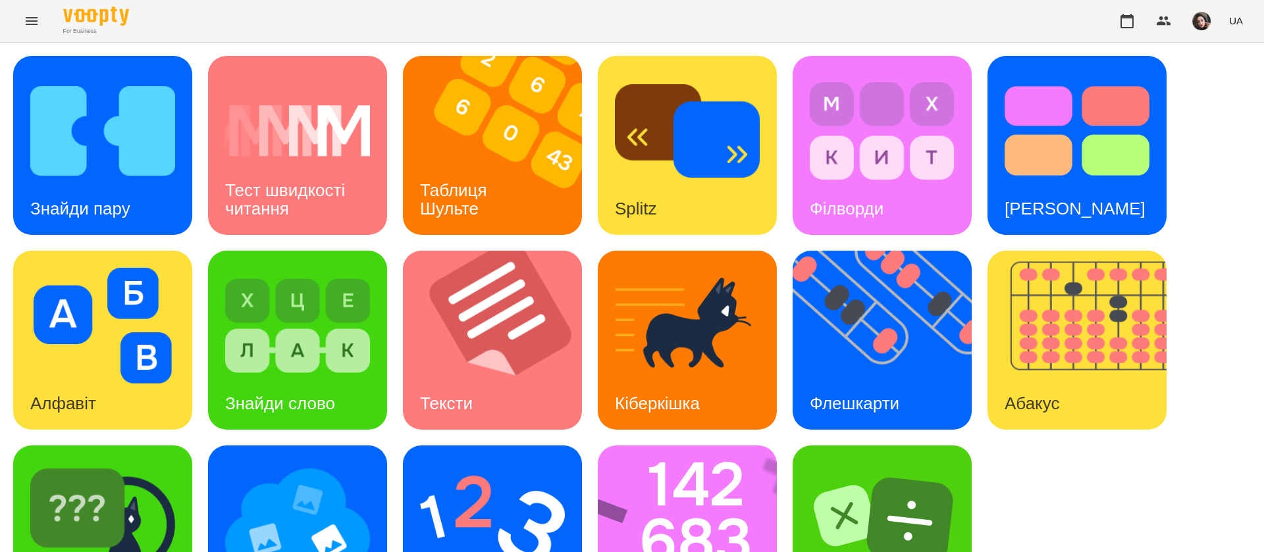
scroll to position [86, 0]
click at [123, 463] on img at bounding box center [102, 521] width 145 height 116
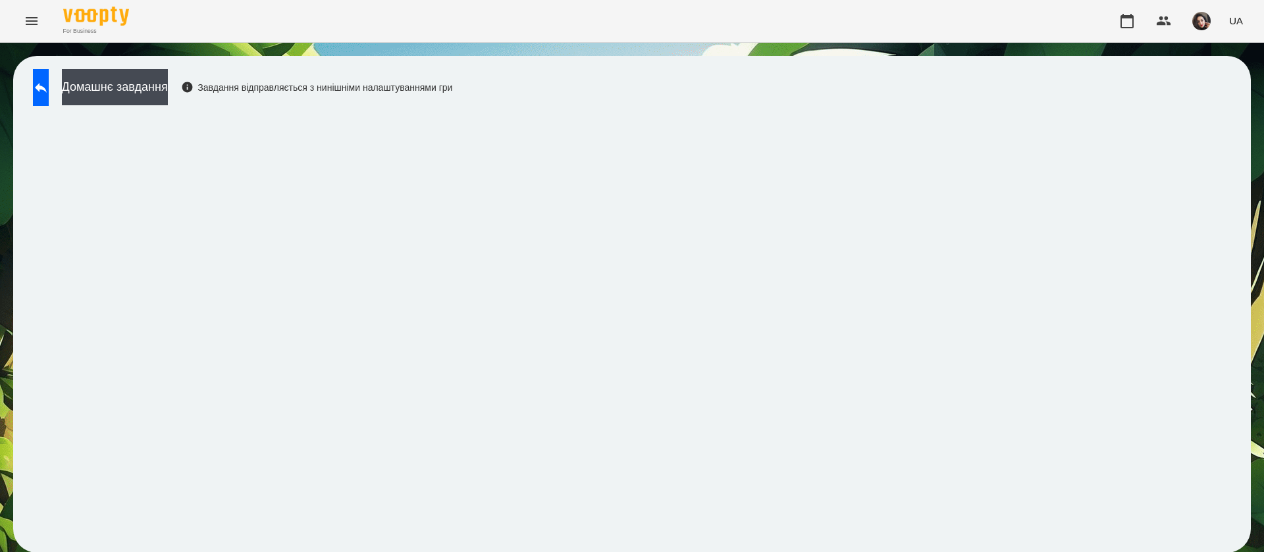
scroll to position [1, 0]
click at [1226, 186] on div "Домашнє завдання Завдання відправляється з нинішніми налаштуваннями гри" at bounding box center [631, 304] width 1237 height 497
click at [45, 85] on button at bounding box center [41, 87] width 16 height 37
